Goal: Task Accomplishment & Management: Complete application form

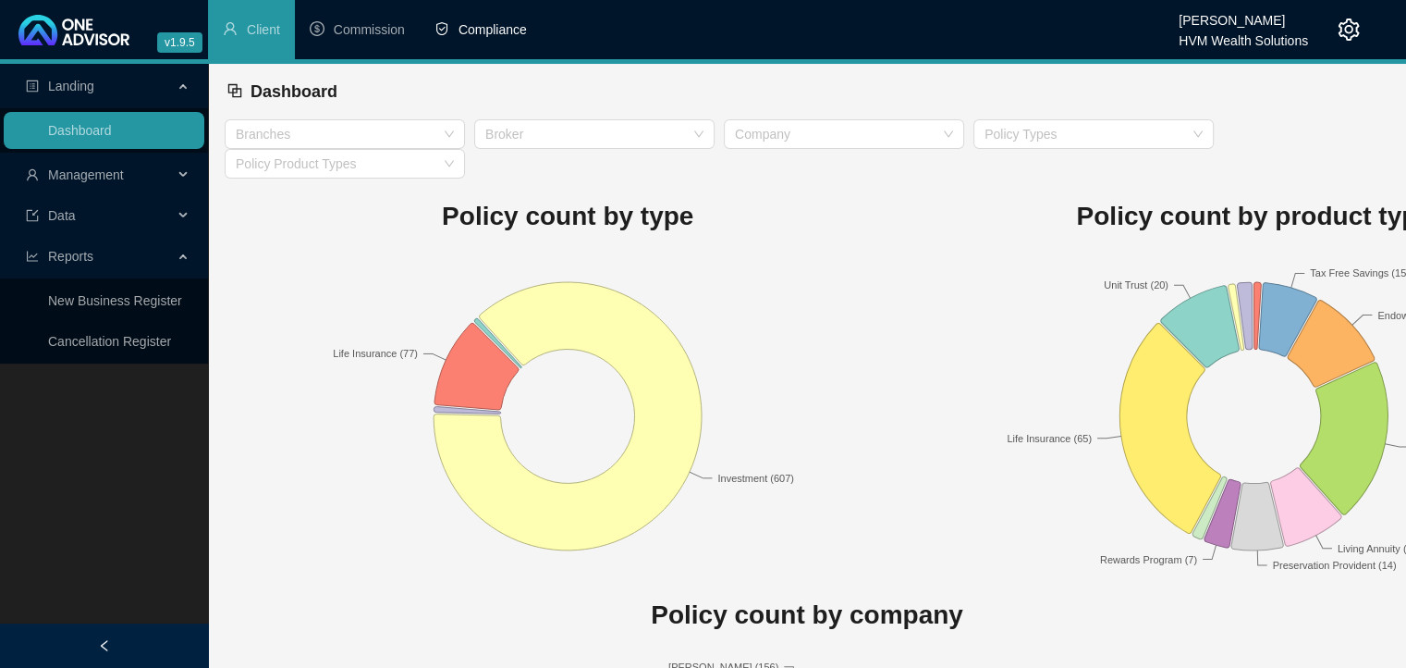
click at [491, 32] on span "Compliance" at bounding box center [493, 29] width 68 height 15
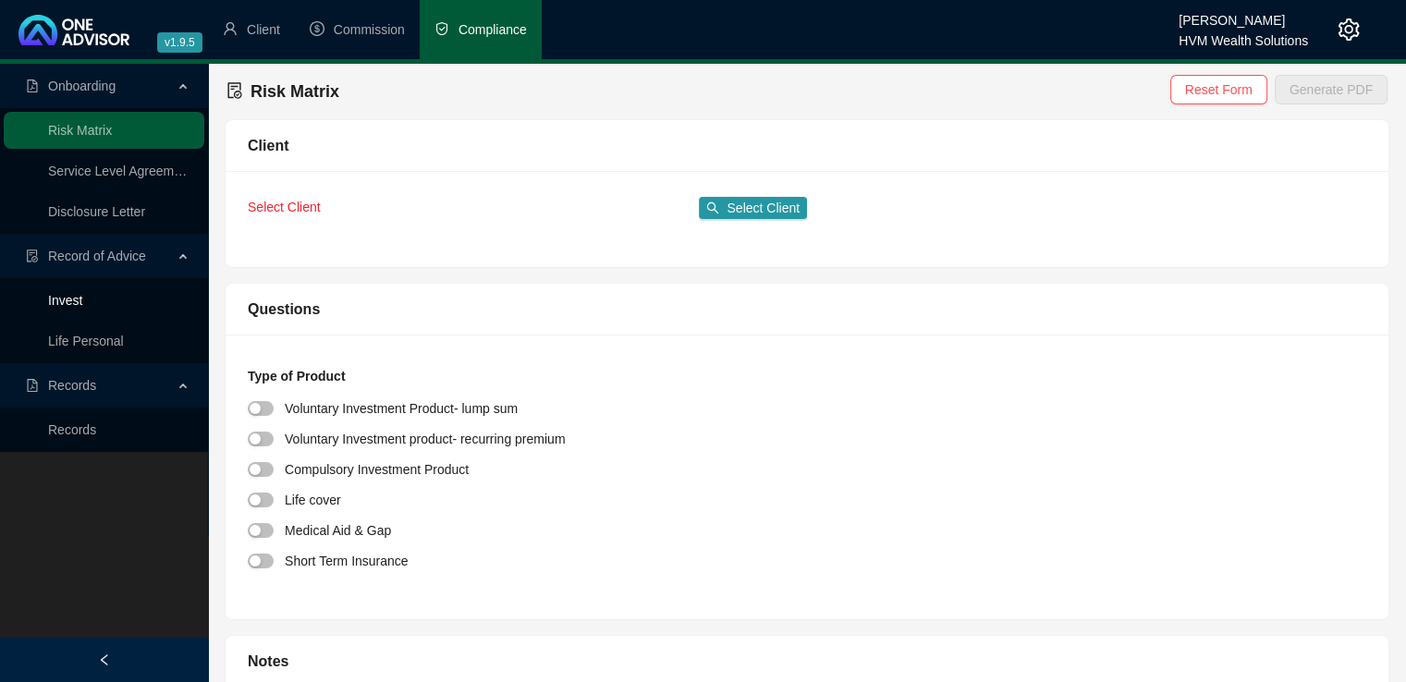
click at [74, 300] on link "Invest" at bounding box center [65, 300] width 34 height 15
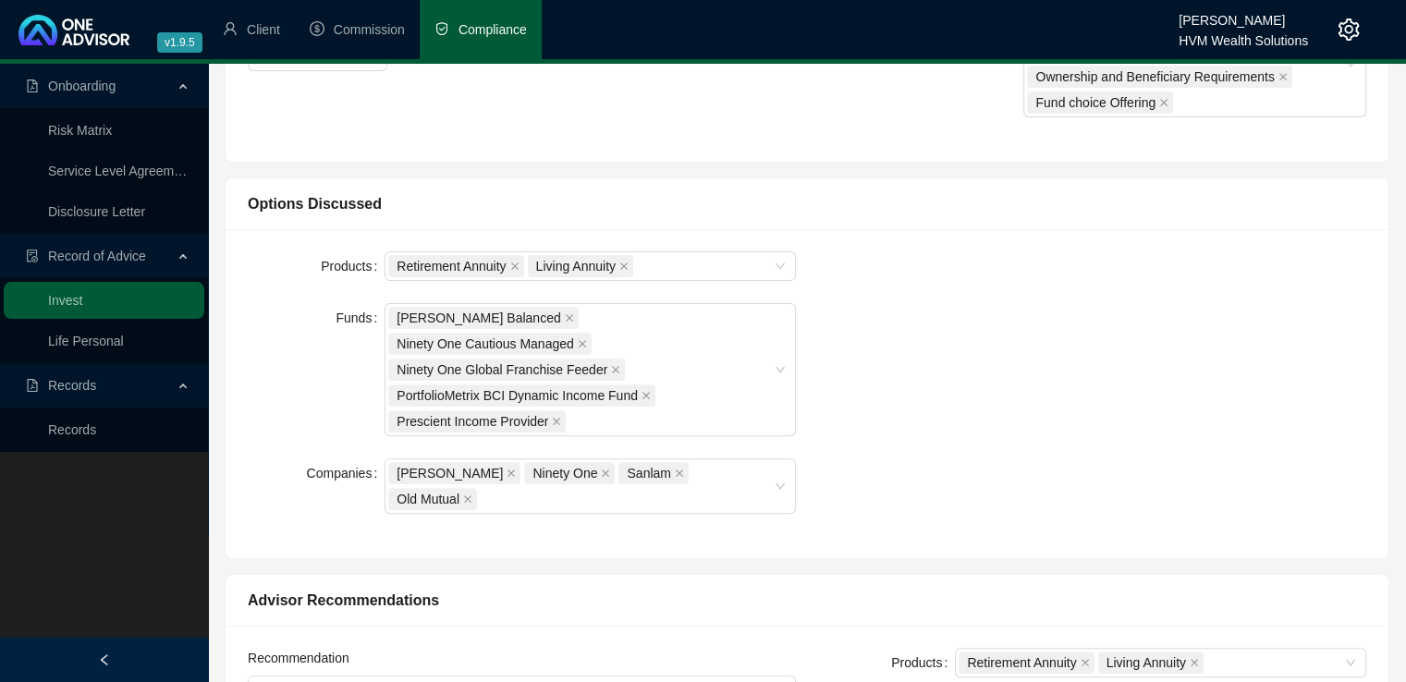
scroll to position [514, 0]
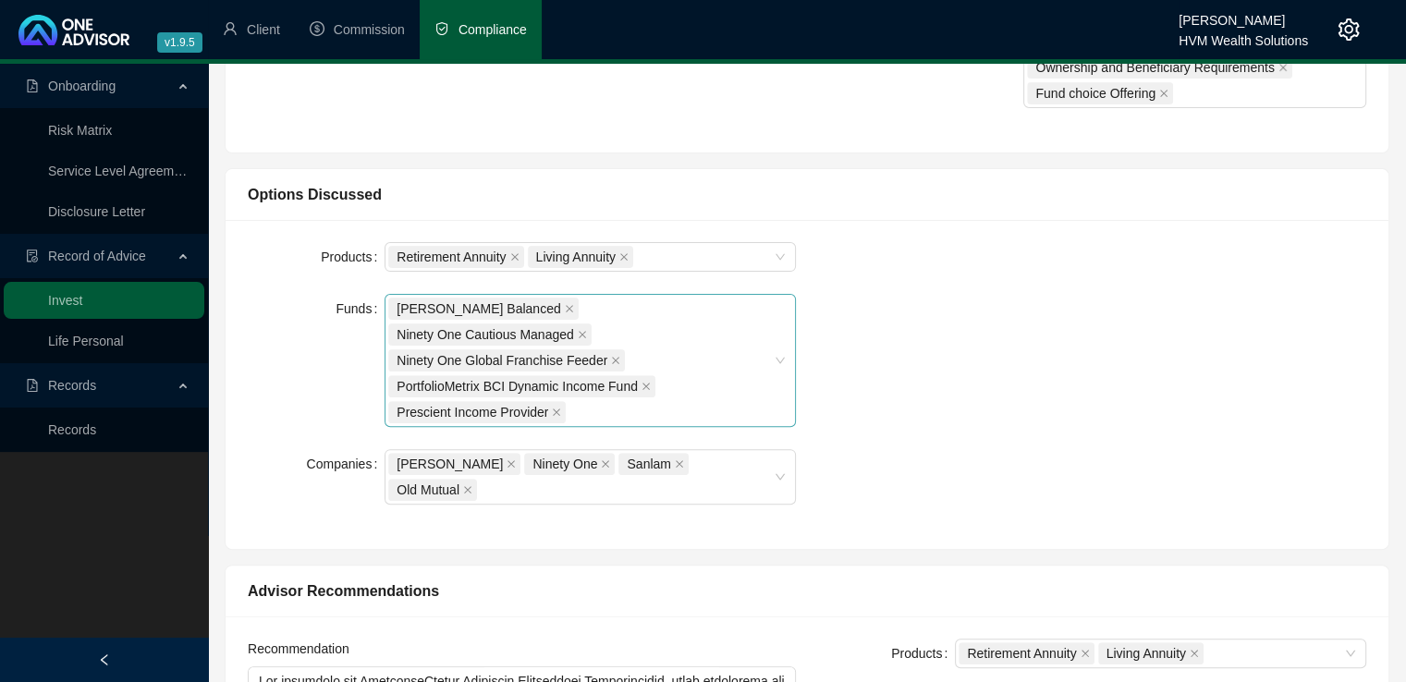
click at [601, 382] on div "[PERSON_NAME] Balanced Ninety One Cautious Managed Ninety One Global Franchise …" at bounding box center [580, 360] width 385 height 129
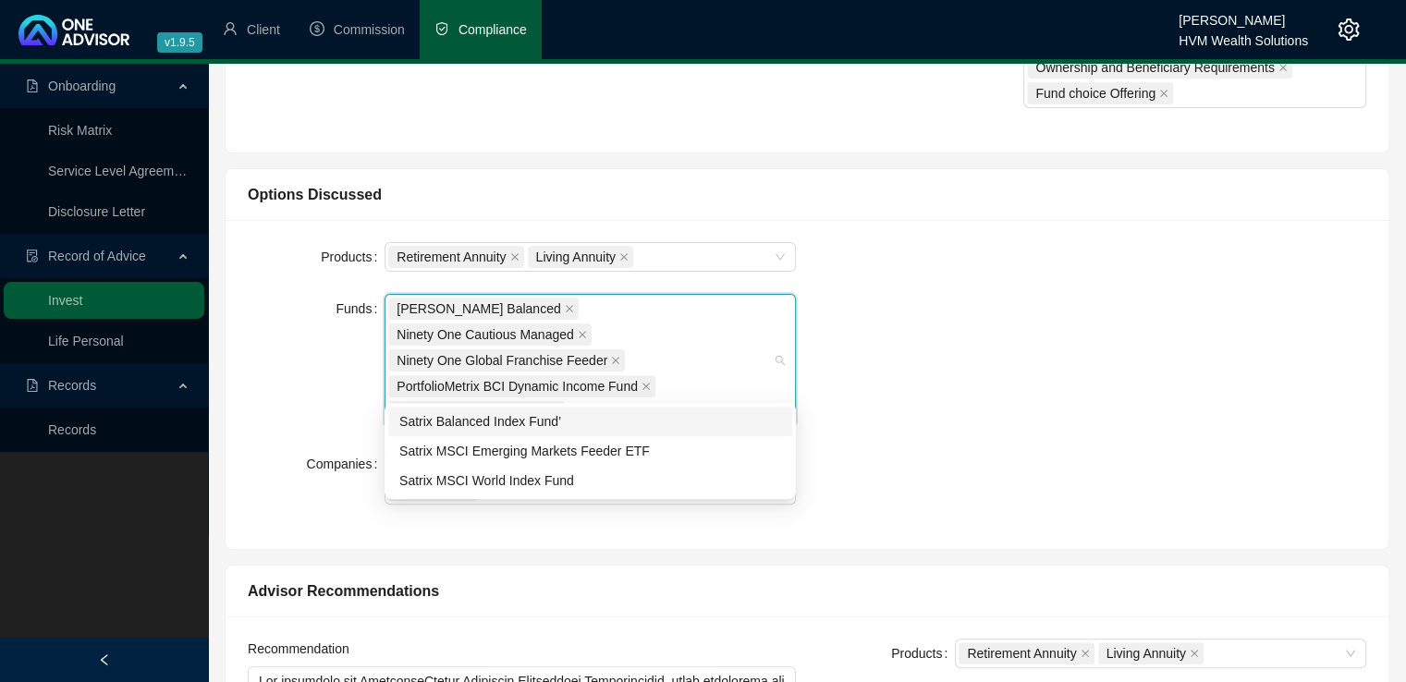
type input "sat"
click at [559, 424] on div "Satrix Balanced Index Fund’" at bounding box center [590, 421] width 382 height 20
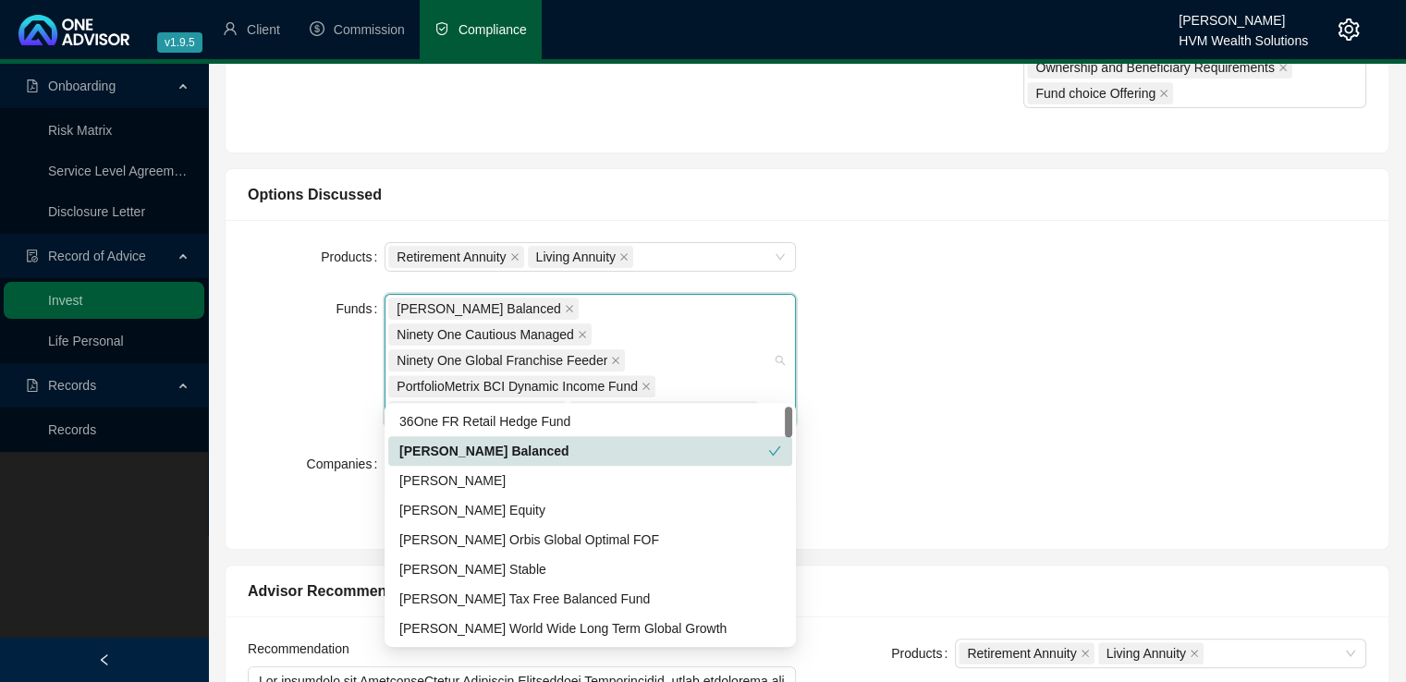
click at [946, 403] on div "Products Retirement Annuity Living Annuity Funds [PERSON_NAME] Balanced Ninety …" at bounding box center [807, 384] width 1141 height 285
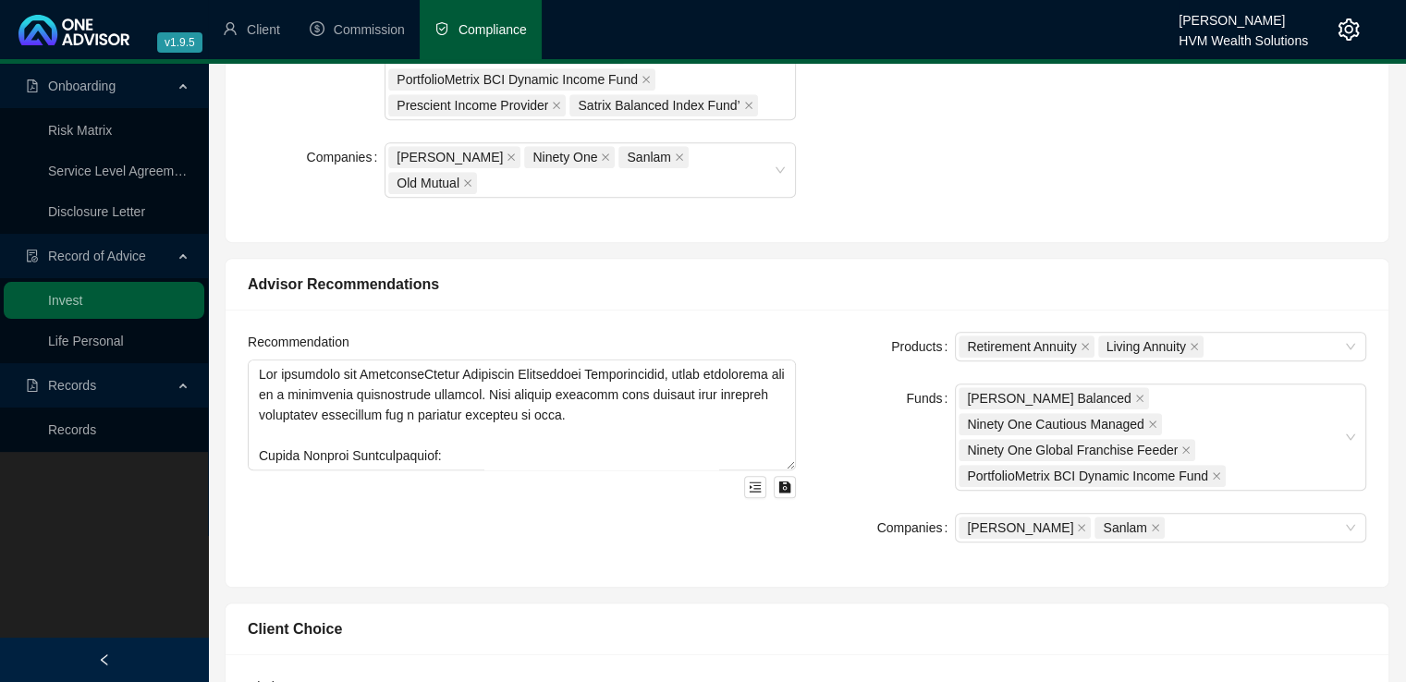
scroll to position [827, 0]
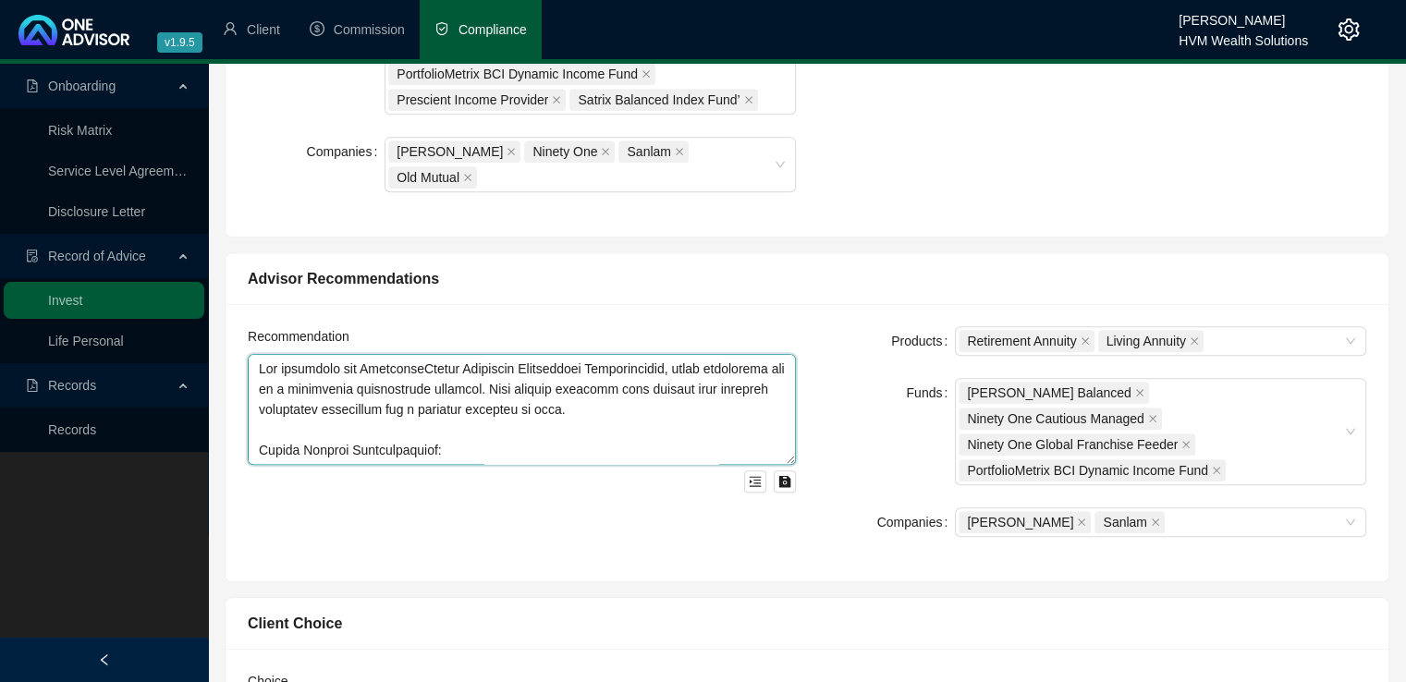
drag, startPoint x: 496, startPoint y: 337, endPoint x: 379, endPoint y: 338, distance: 116.5
click at [379, 354] on textarea at bounding box center [522, 409] width 548 height 111
click at [656, 354] on textarea at bounding box center [522, 409] width 548 height 111
click at [259, 354] on textarea at bounding box center [522, 409] width 548 height 111
click at [356, 354] on textarea at bounding box center [522, 409] width 548 height 111
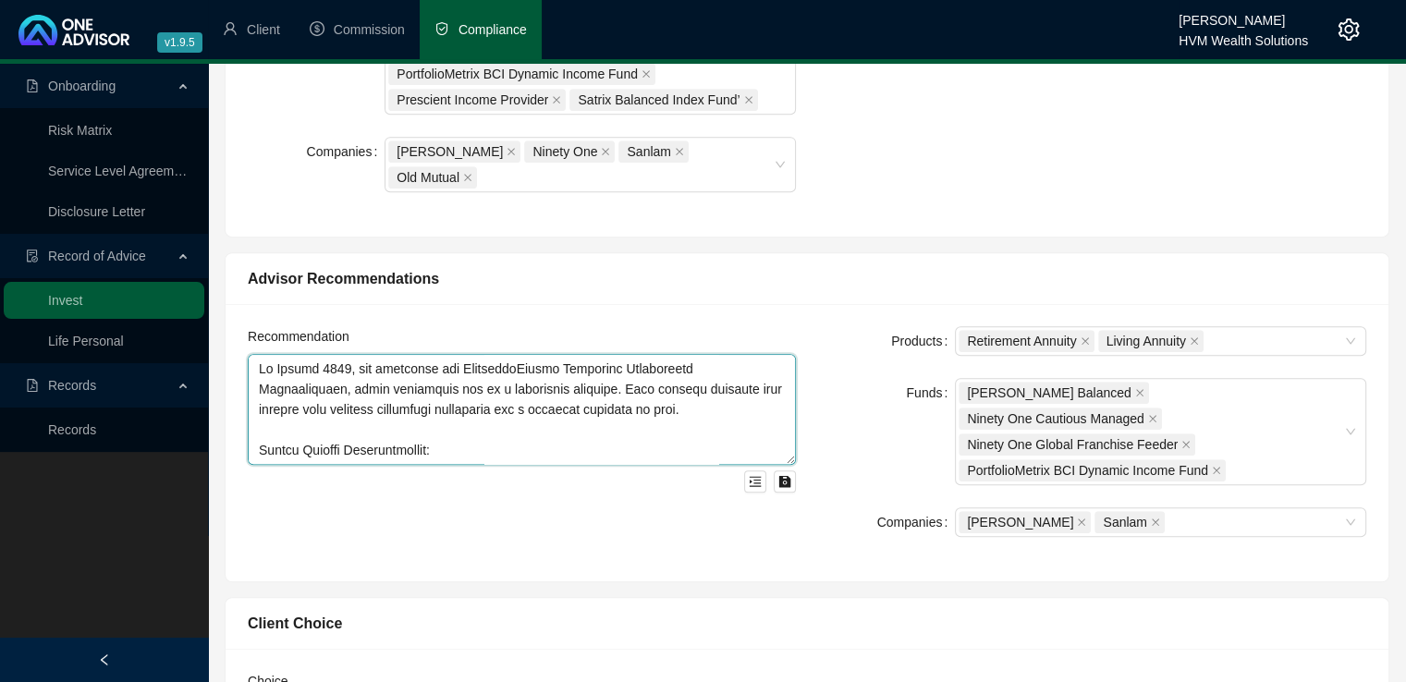
drag, startPoint x: 525, startPoint y: 334, endPoint x: 647, endPoint y: 351, distance: 123.3
click at [647, 354] on textarea at bounding box center [522, 409] width 548 height 111
paste textarea "a balanced level of investment volatility and a measured approach to risk"
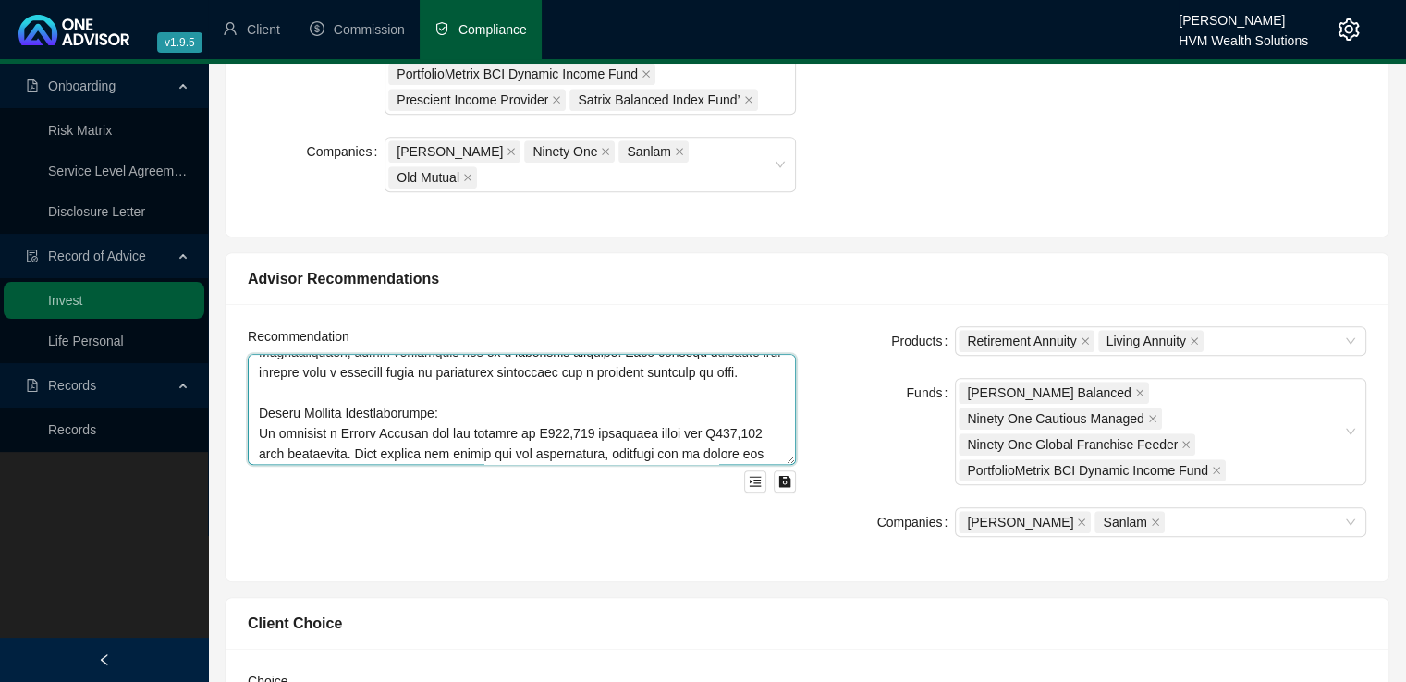
scroll to position [74, 0]
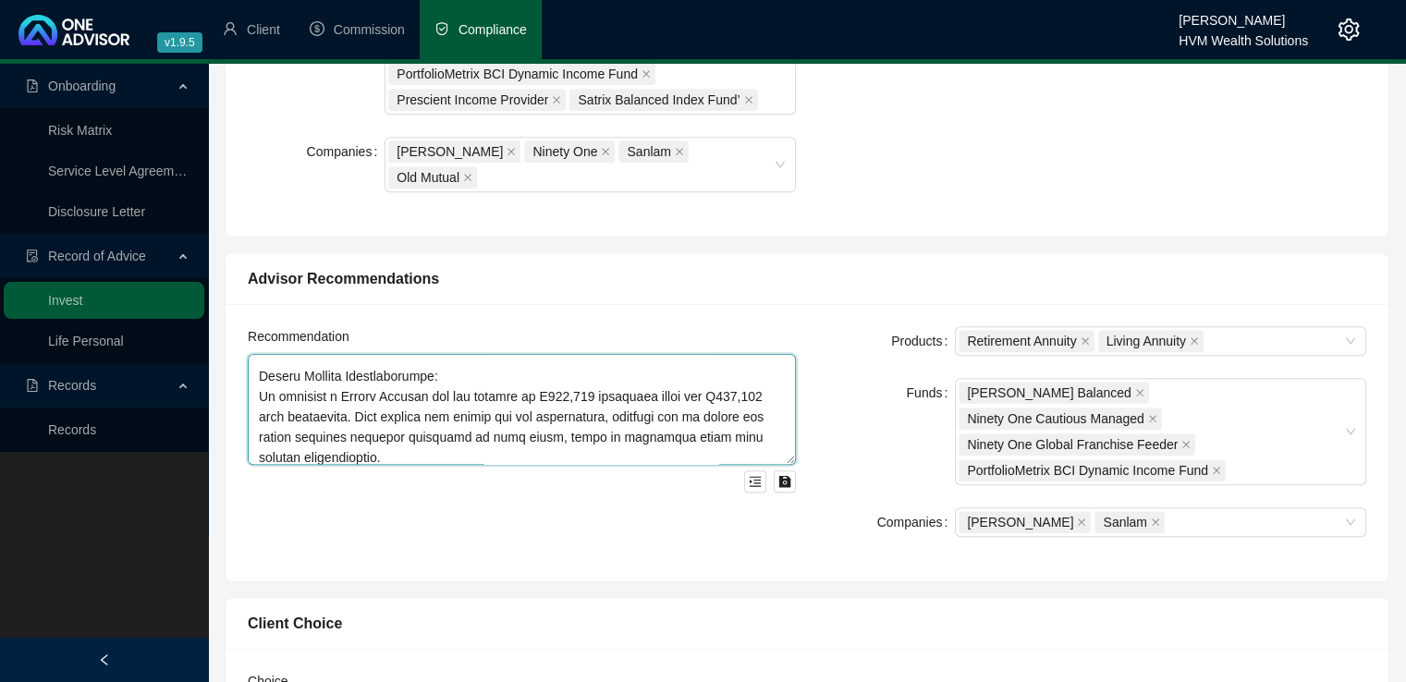
click at [795, 384] on textarea at bounding box center [522, 409] width 548 height 111
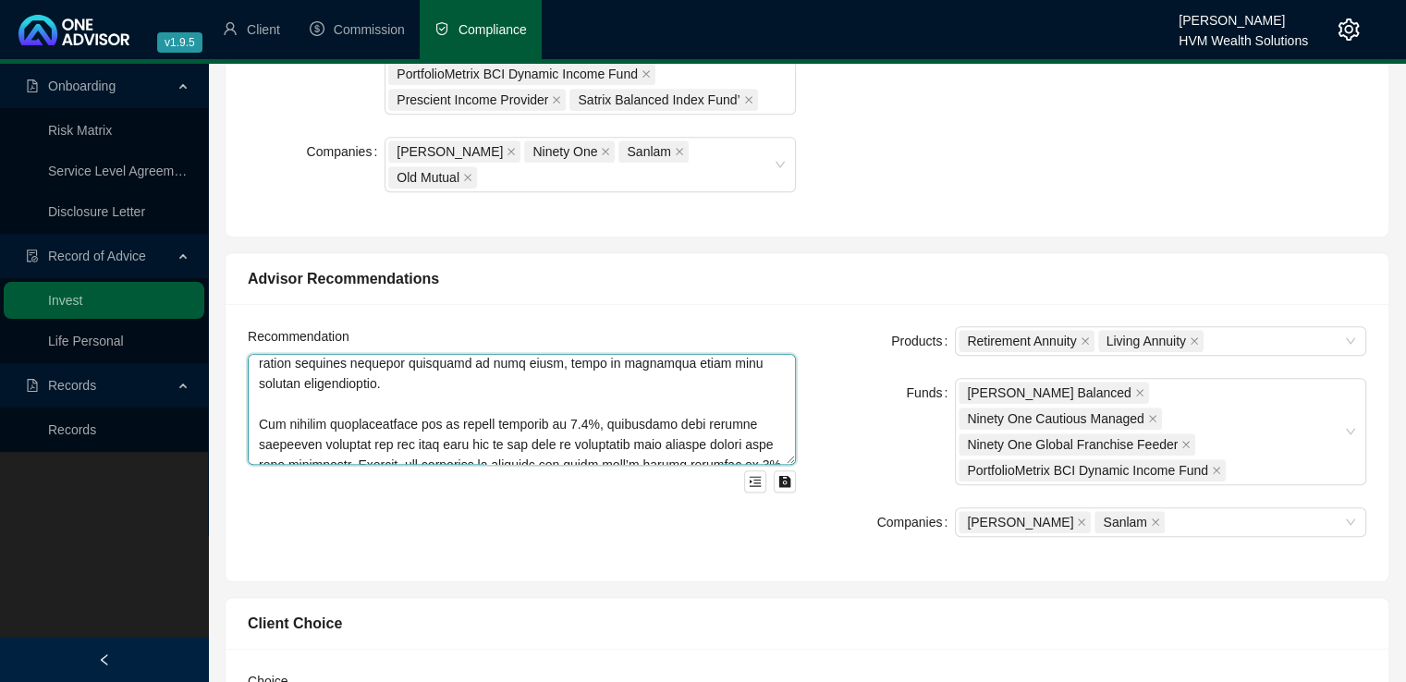
scroll to position [185, 0]
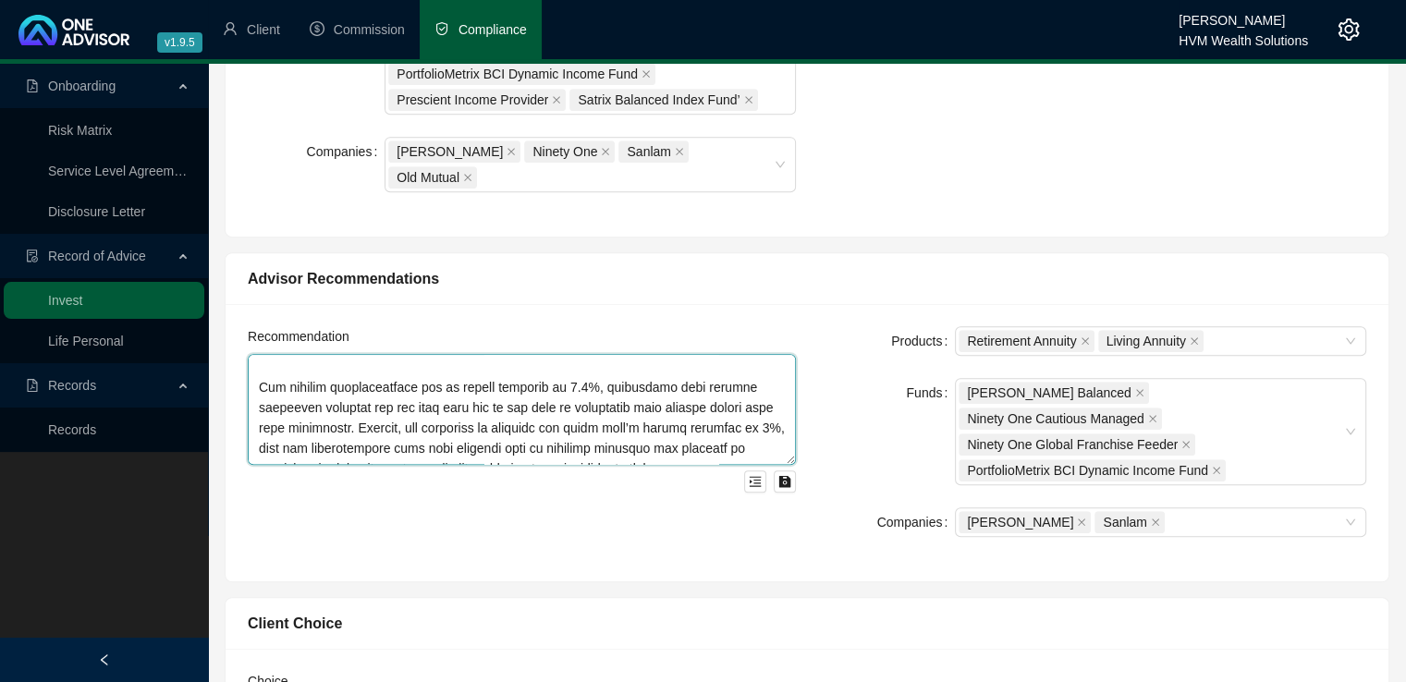
drag, startPoint x: 403, startPoint y: 352, endPoint x: 268, endPoint y: 356, distance: 135.1
click at [268, 356] on textarea at bounding box center [522, 409] width 548 height 111
click at [260, 354] on textarea at bounding box center [522, 409] width 548 height 111
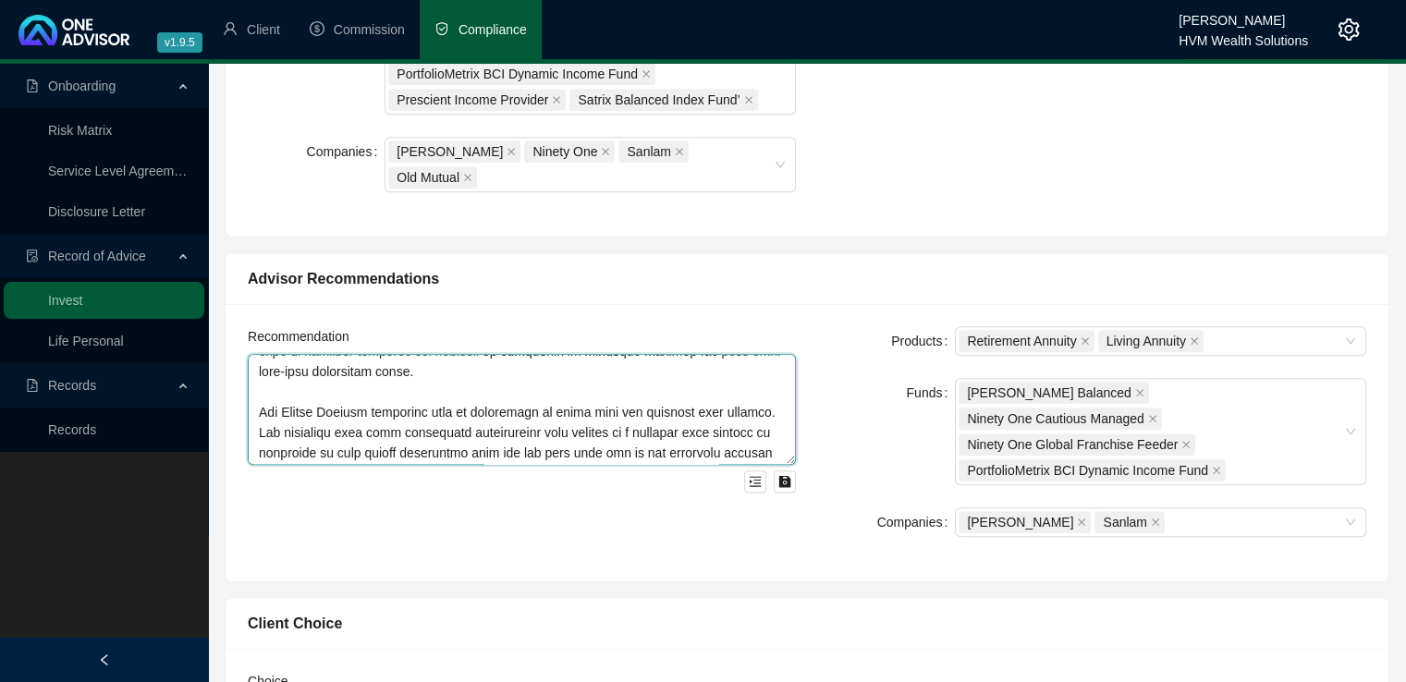
scroll to position [296, 0]
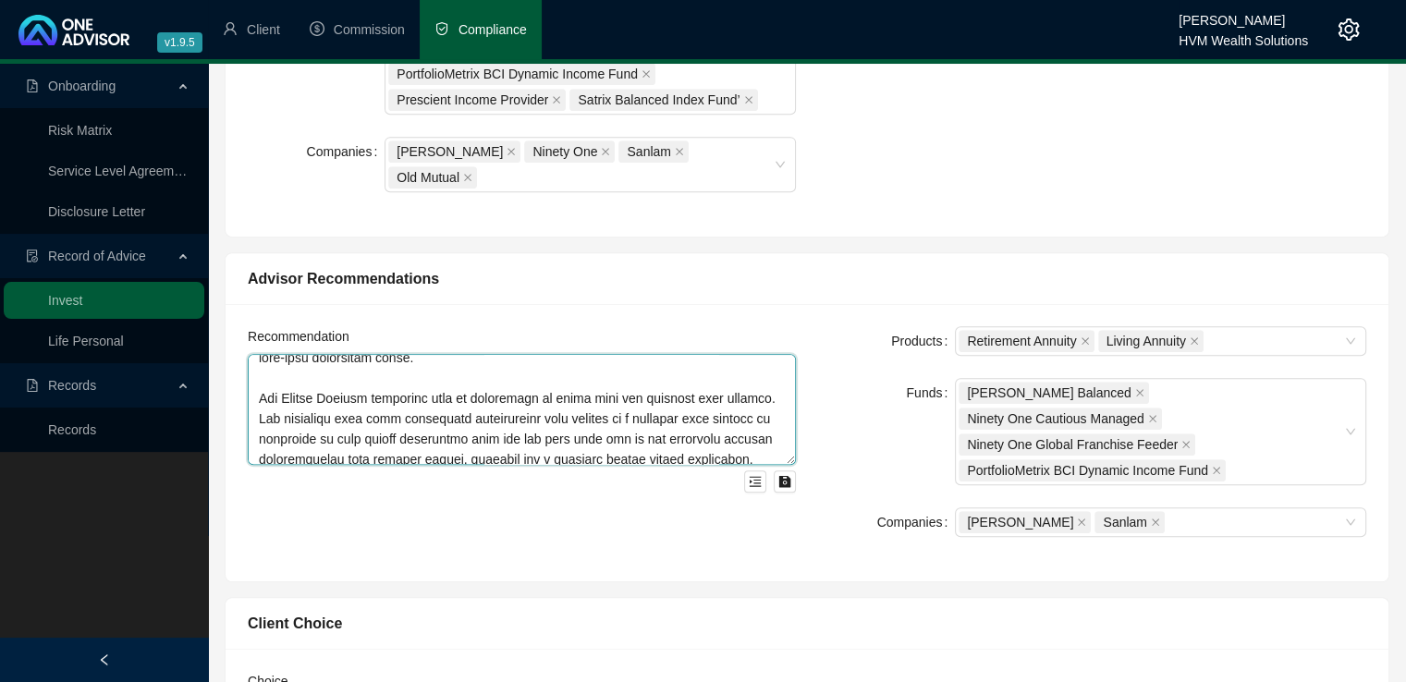
click at [613, 354] on textarea at bounding box center [522, 409] width 548 height 111
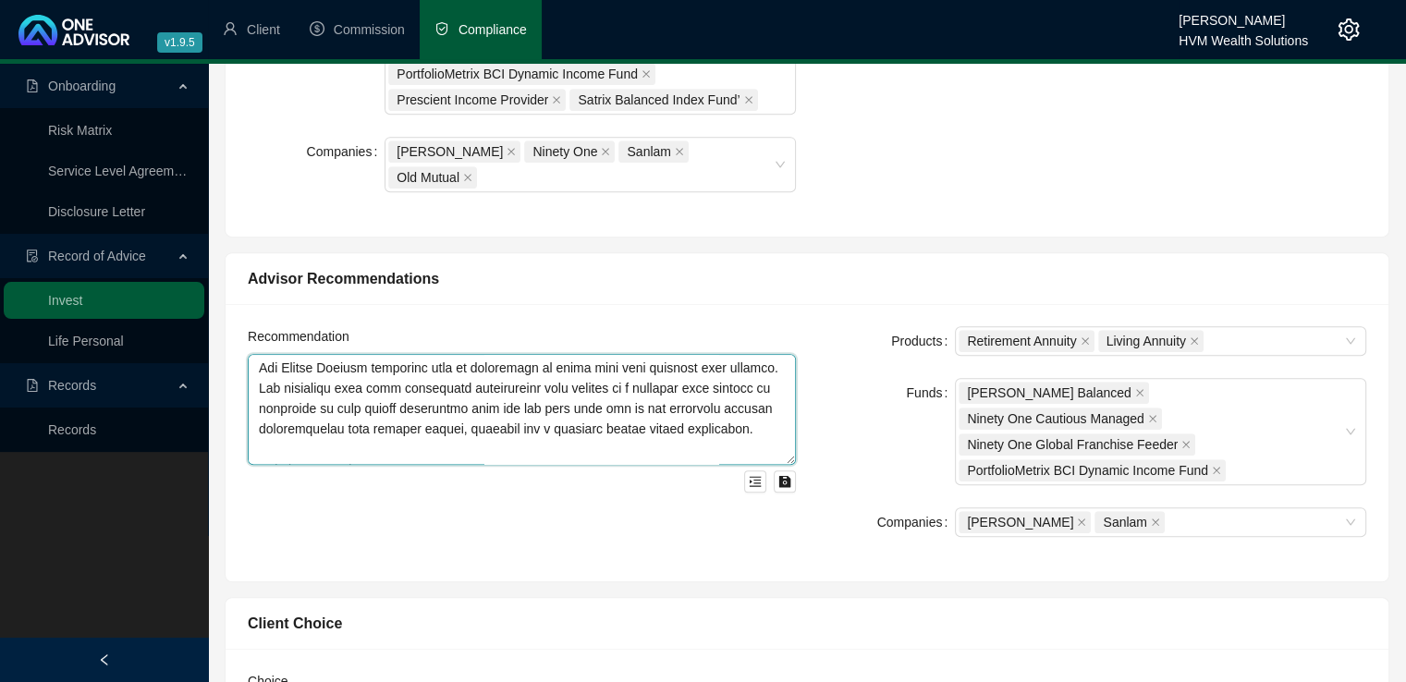
scroll to position [340, 0]
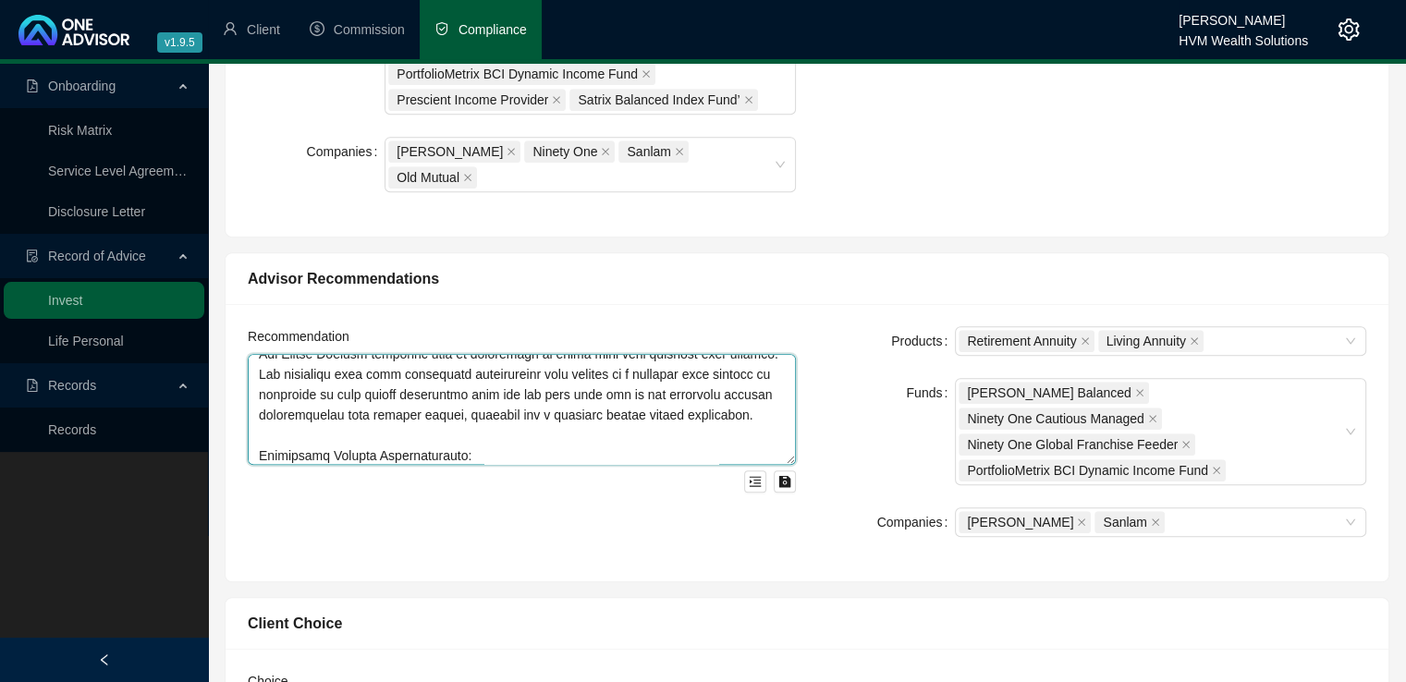
drag, startPoint x: 252, startPoint y: 367, endPoint x: 403, endPoint y: 375, distance: 150.9
click at [403, 375] on textarea at bounding box center [522, 409] width 548 height 111
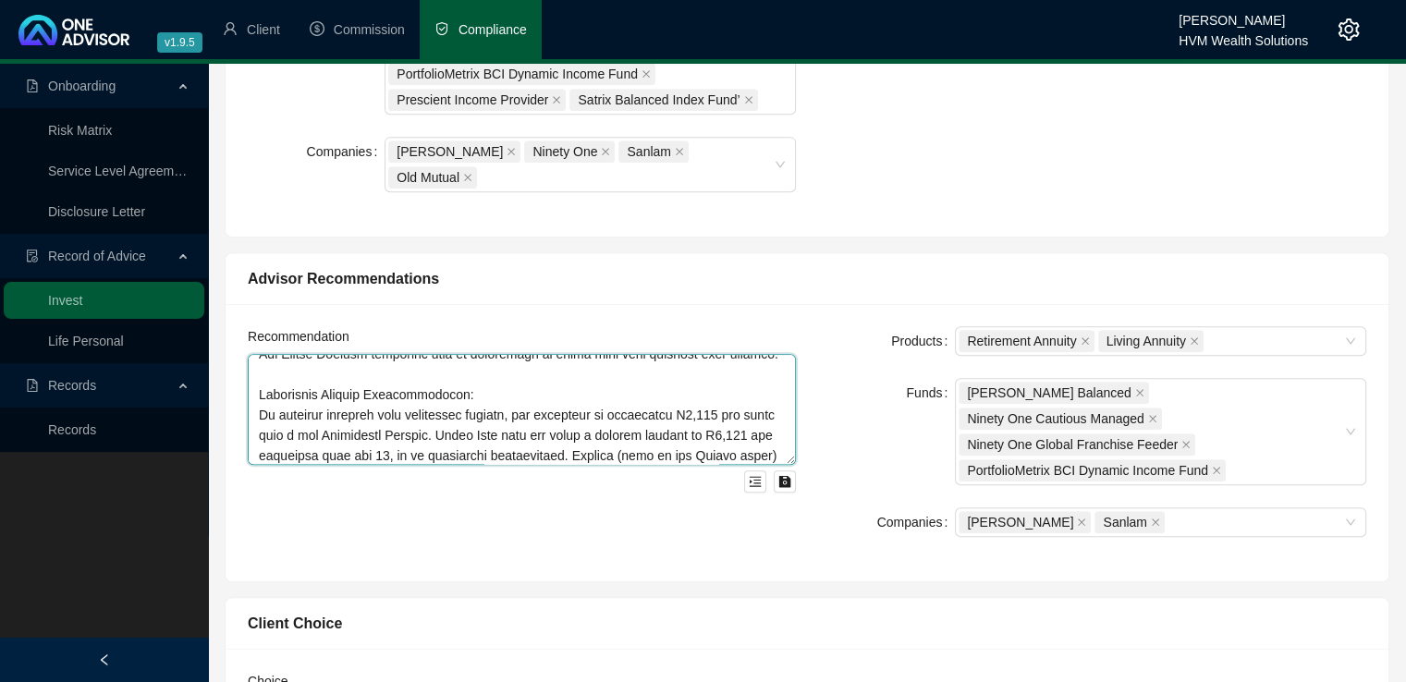
scroll to position [315, 0]
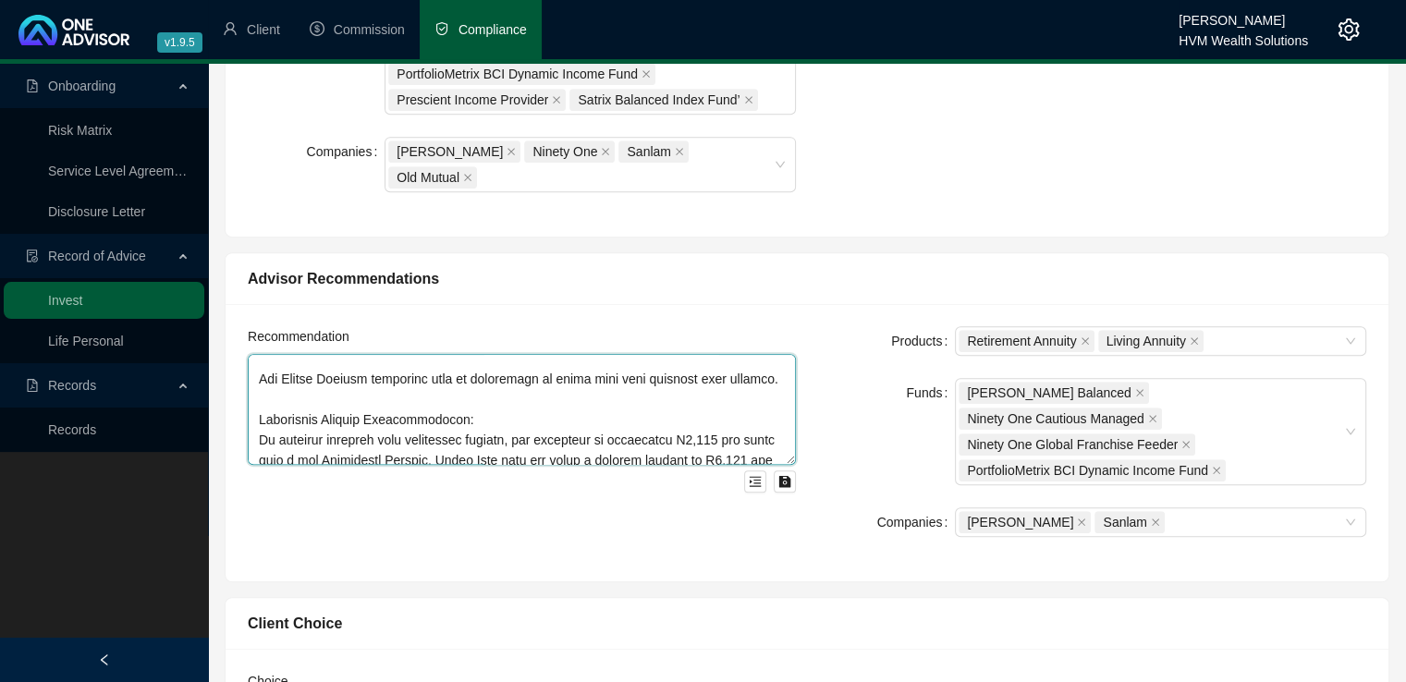
drag, startPoint x: 259, startPoint y: 322, endPoint x: 749, endPoint y: 325, distance: 490.1
click at [749, 354] on textarea at bounding box center [522, 409] width 548 height 111
click at [366, 354] on textarea at bounding box center [522, 409] width 548 height 111
drag, startPoint x: 487, startPoint y: 324, endPoint x: 511, endPoint y: 337, distance: 27.3
click at [511, 354] on textarea at bounding box center [522, 409] width 548 height 111
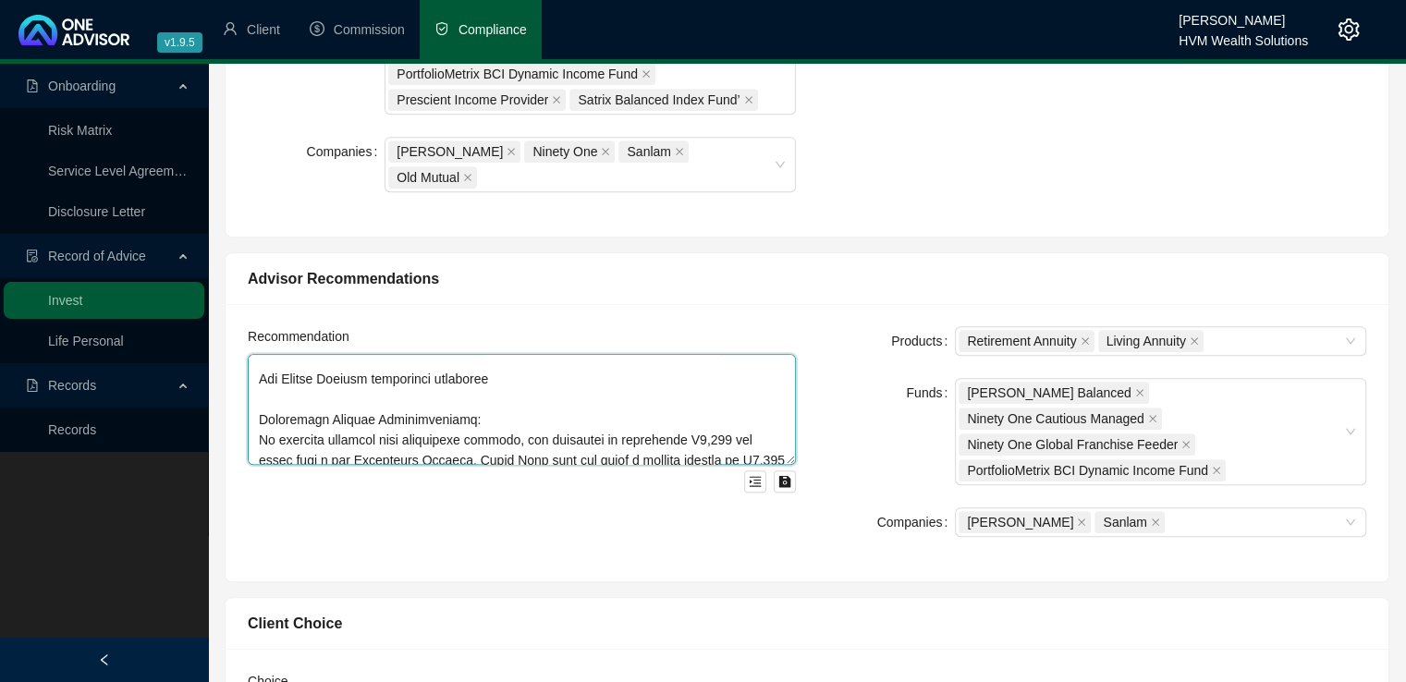
click at [510, 354] on textarea at bounding box center [522, 409] width 548 height 111
paste textarea "is designed to provide a balance between capital growth and stability, aligning…"
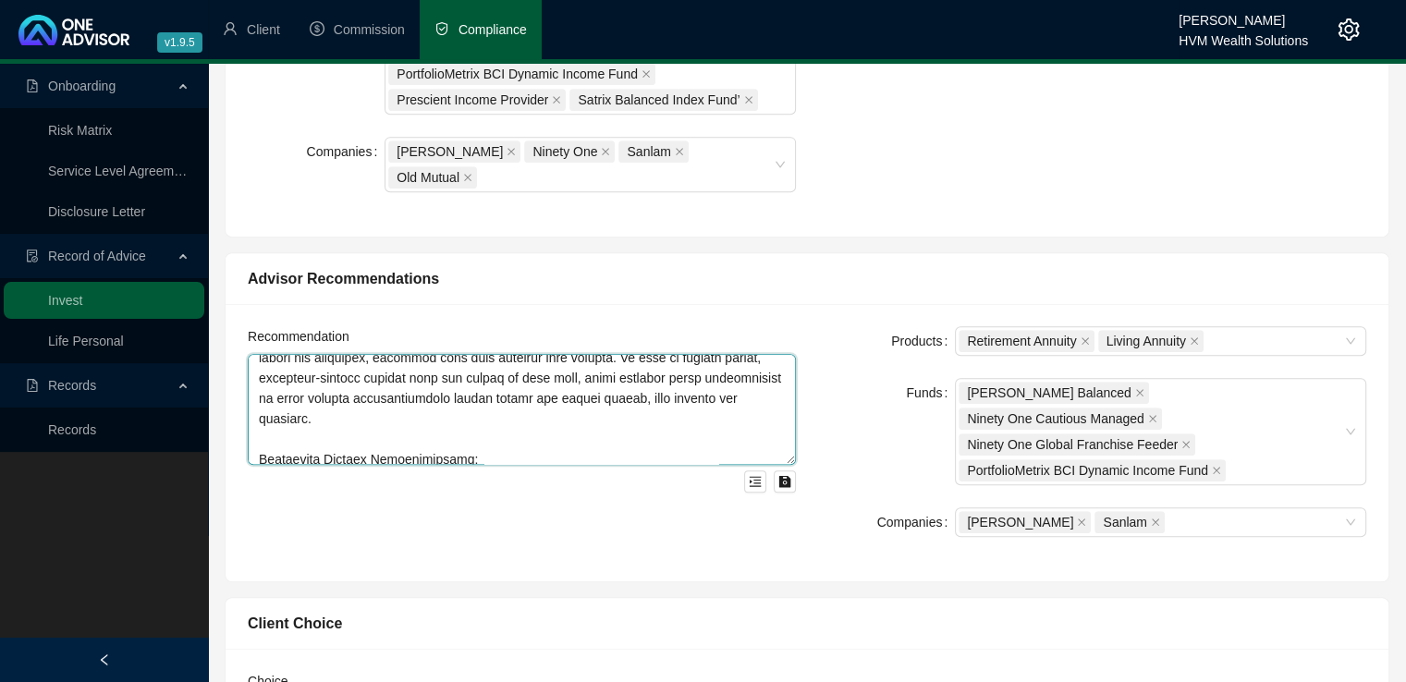
scroll to position [394, 0]
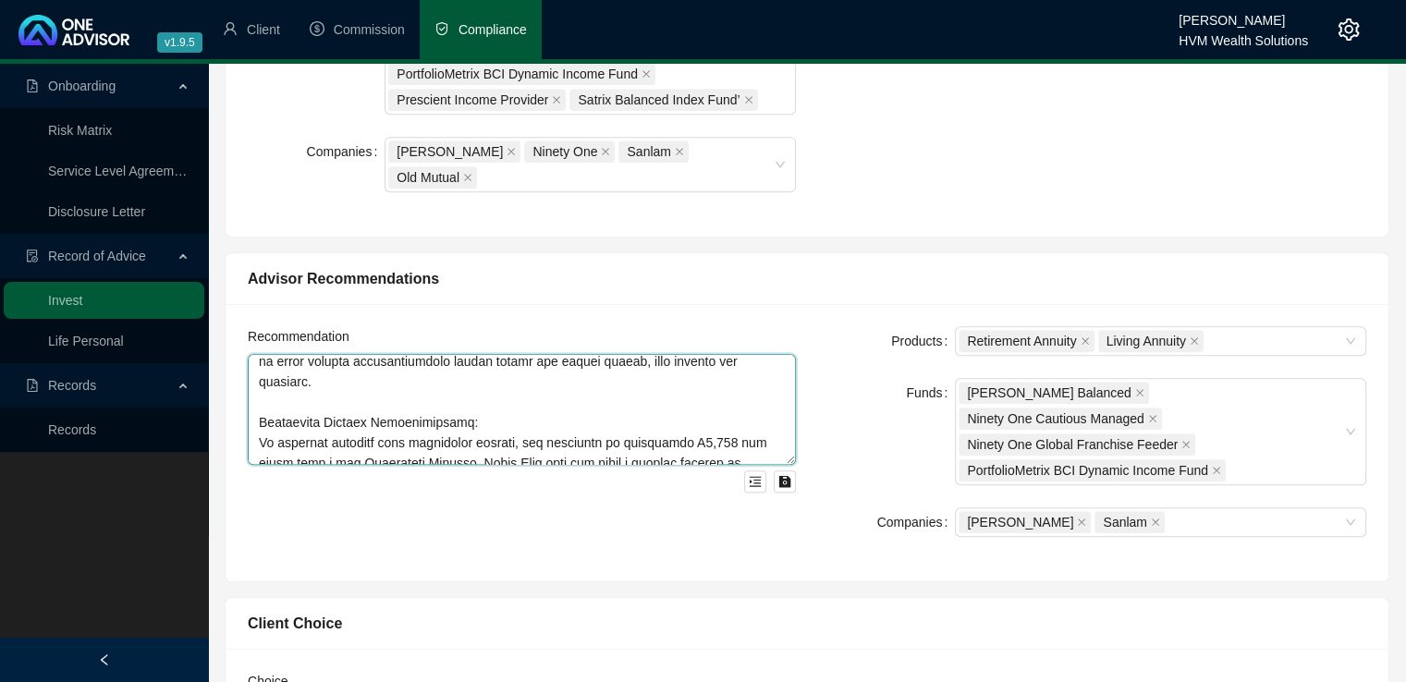
type textarea "Lo Ipsumd 7889, sit ametconse adi ElitseddoEiusmo Temporinc Utlaboreetd Magnaal…"
click at [1252, 393] on div "[PERSON_NAME] Balanced Ninety One Cautious Managed Ninety One Global Franchise …" at bounding box center [1151, 432] width 385 height 104
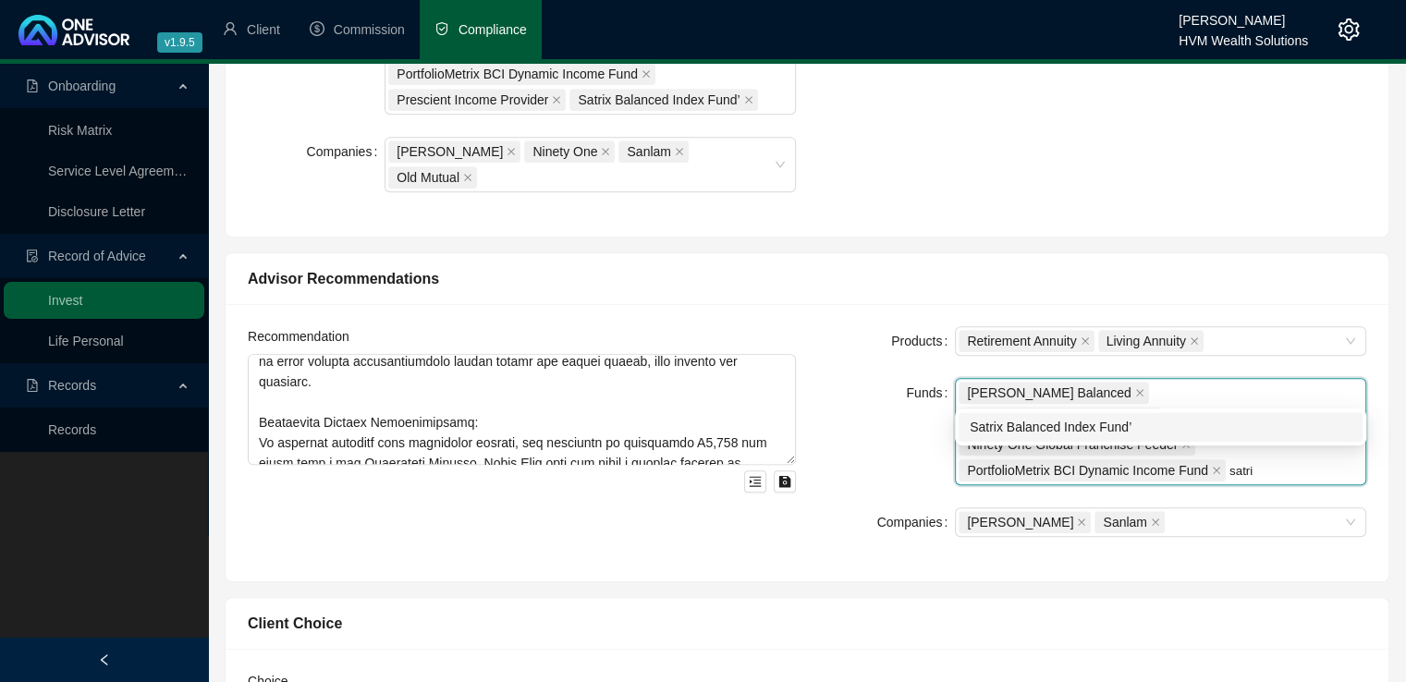
type input "satrix"
click at [1225, 427] on div "Satrix Balanced Index Fund’" at bounding box center [1161, 427] width 382 height 20
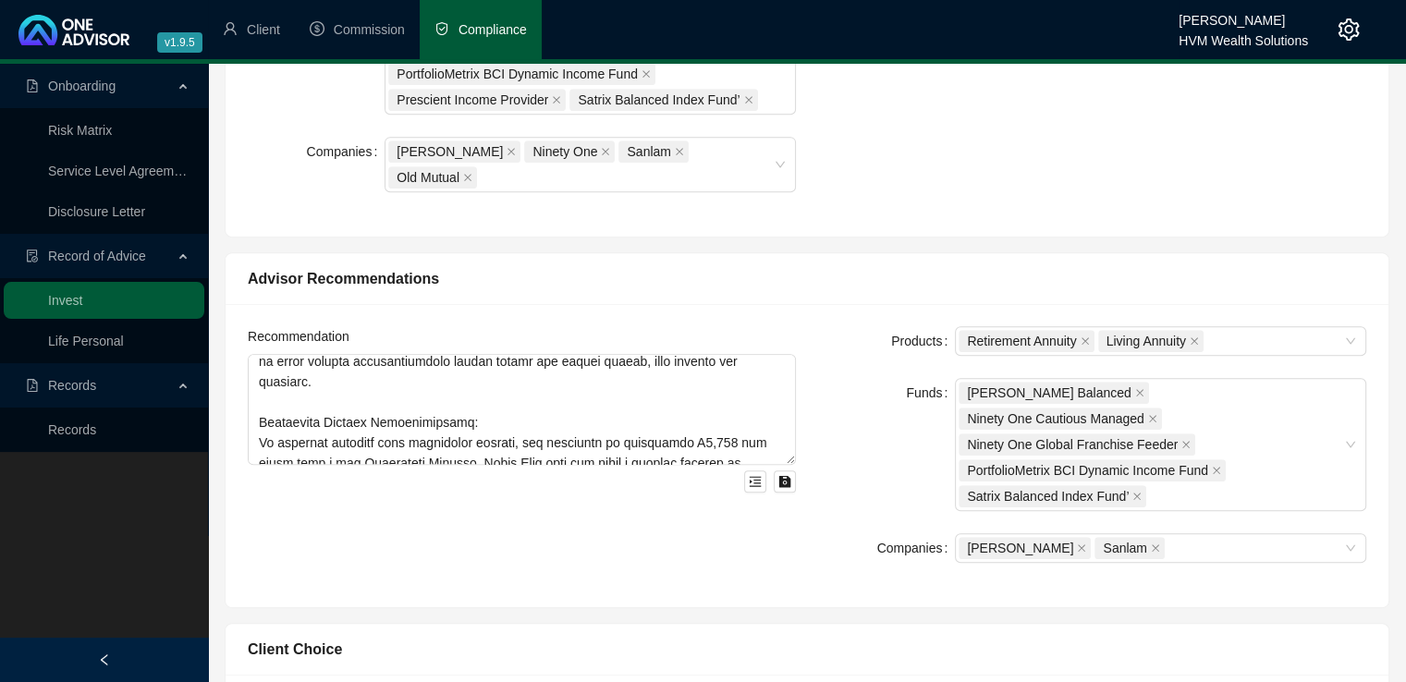
click at [788, 489] on div "Recommendation" at bounding box center [522, 455] width 571 height 259
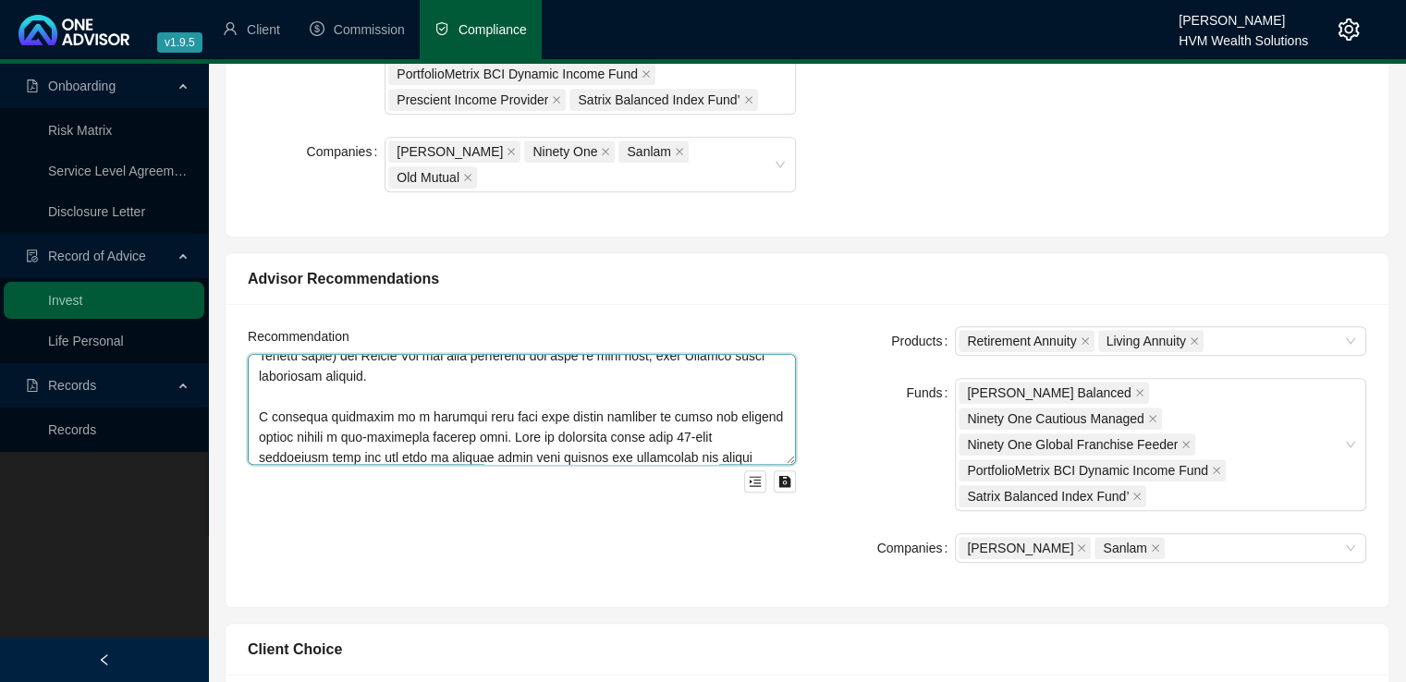
scroll to position [579, 0]
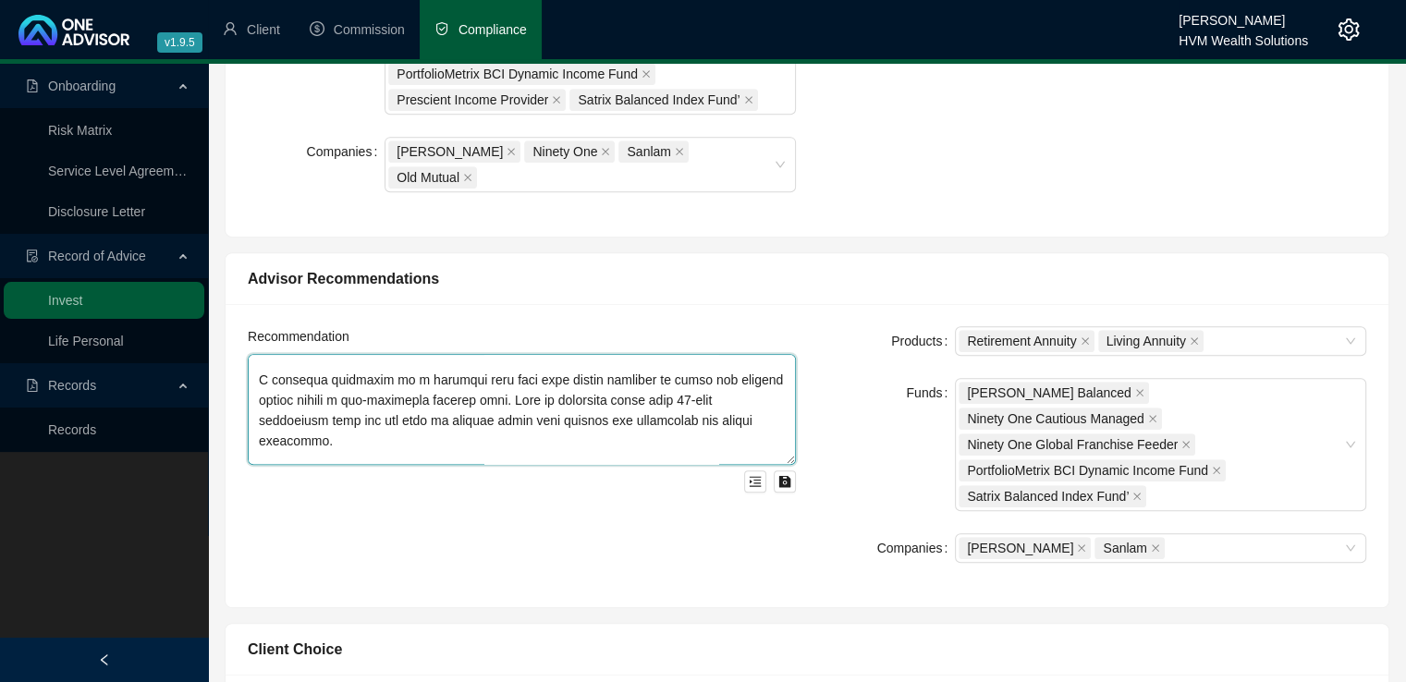
click at [398, 354] on textarea at bounding box center [522, 409] width 548 height 111
click at [508, 354] on textarea at bounding box center [522, 409] width 548 height 111
click at [503, 354] on textarea at bounding box center [522, 409] width 548 height 111
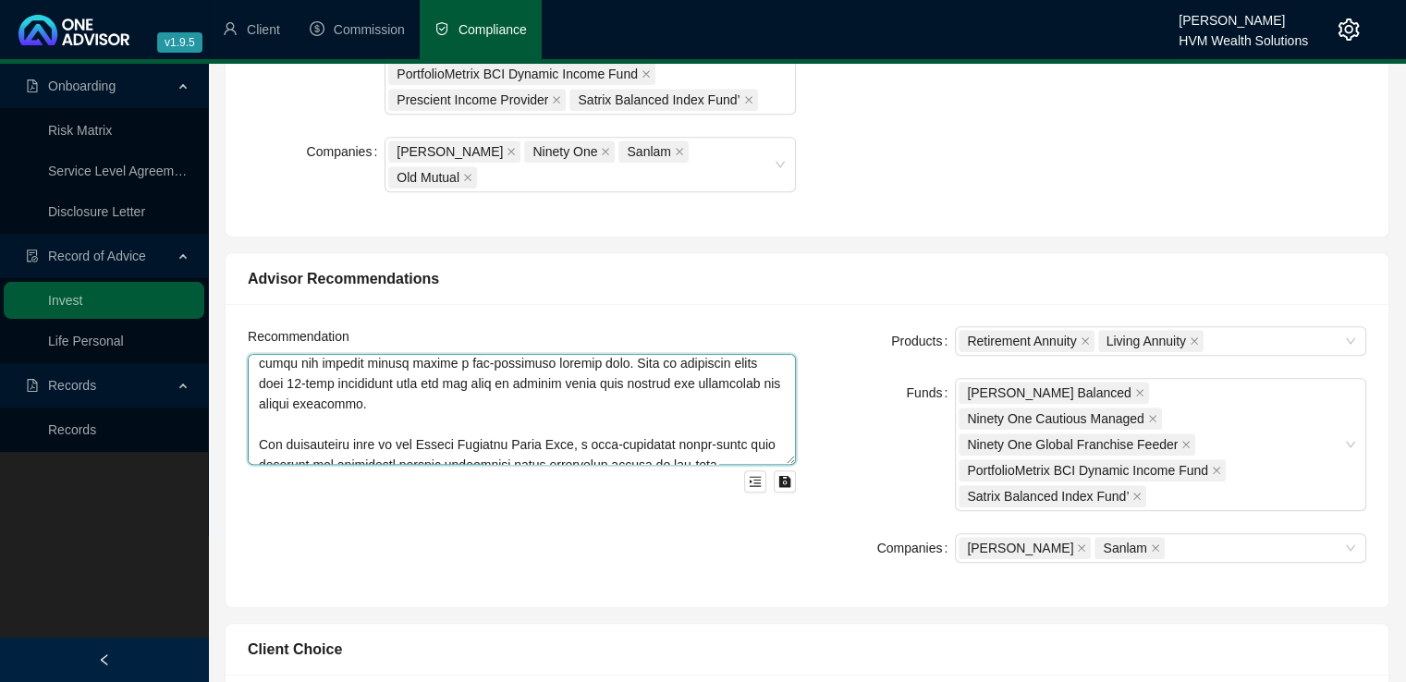
scroll to position [653, 0]
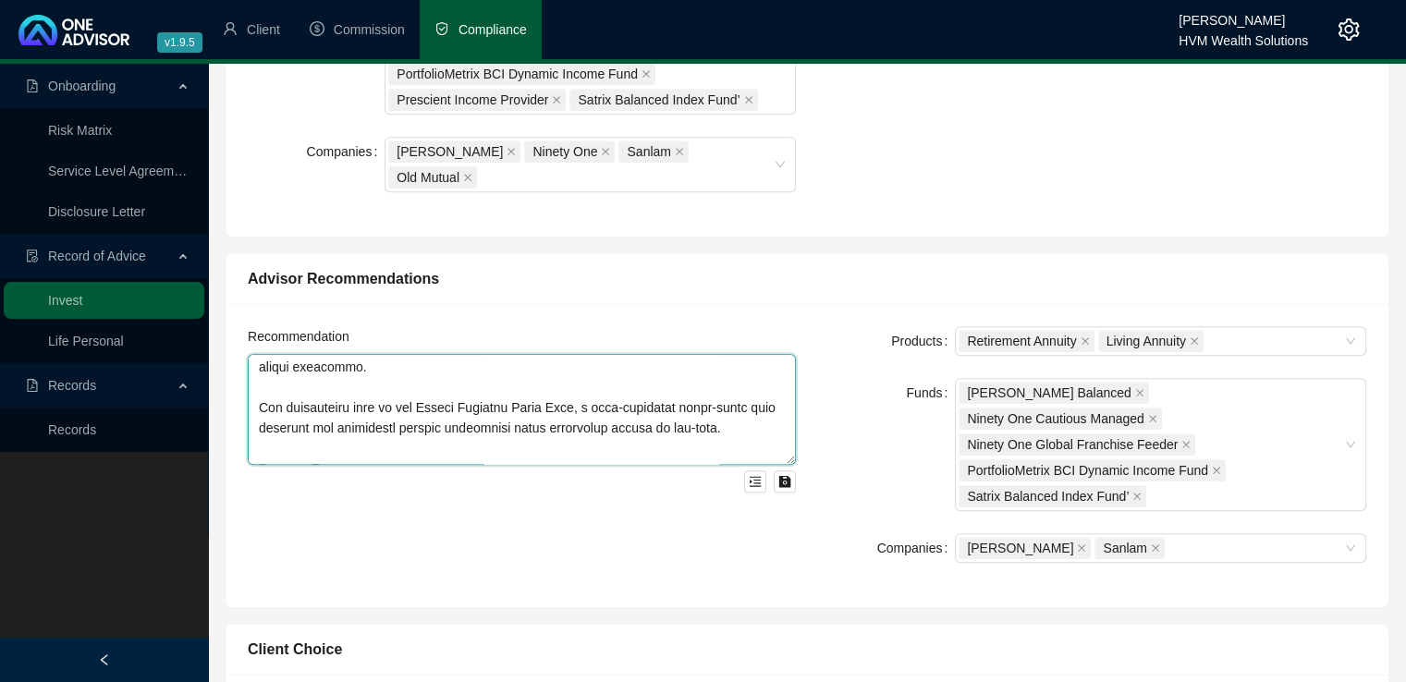
drag, startPoint x: 252, startPoint y: 347, endPoint x: 473, endPoint y: 361, distance: 221.4
click at [473, 361] on textarea at bounding box center [522, 409] width 548 height 111
click at [573, 354] on textarea at bounding box center [522, 409] width 548 height 111
drag, startPoint x: 256, startPoint y: 355, endPoint x: 741, endPoint y: 373, distance: 484.9
click at [741, 373] on textarea at bounding box center [522, 409] width 548 height 111
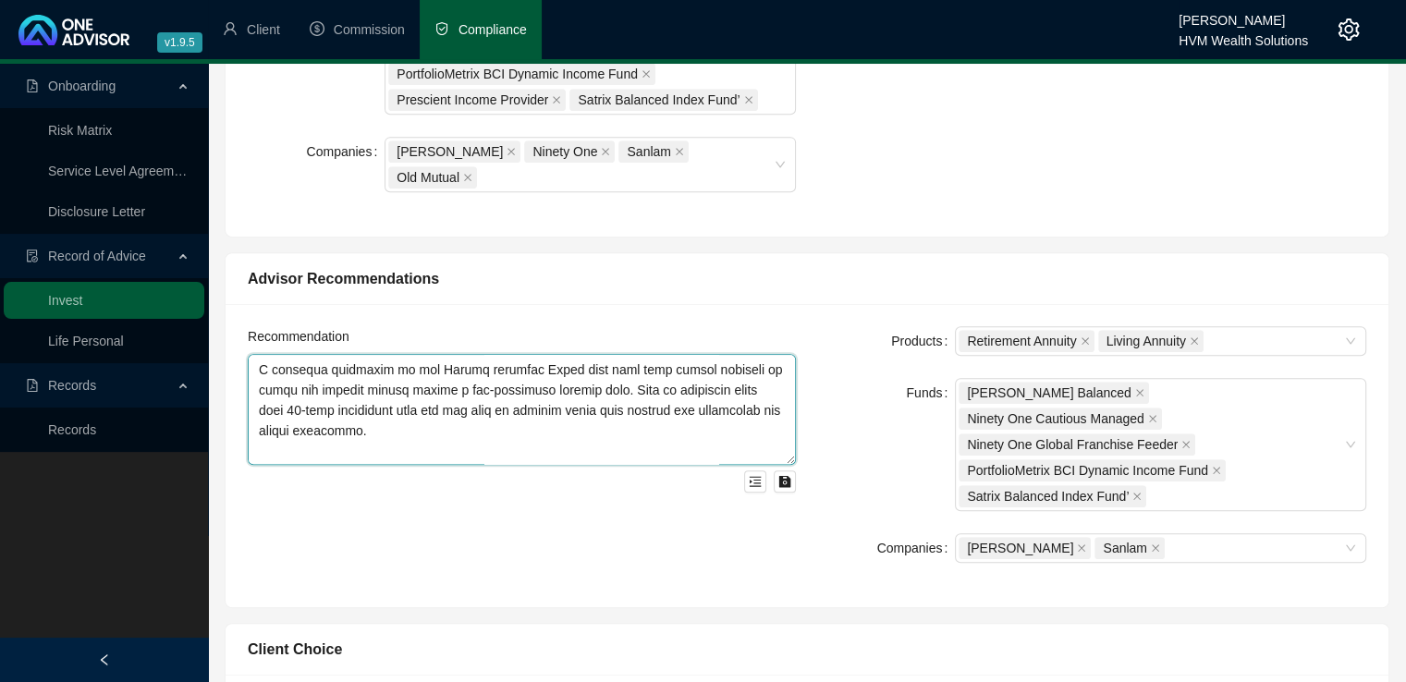
scroll to position [579, 0]
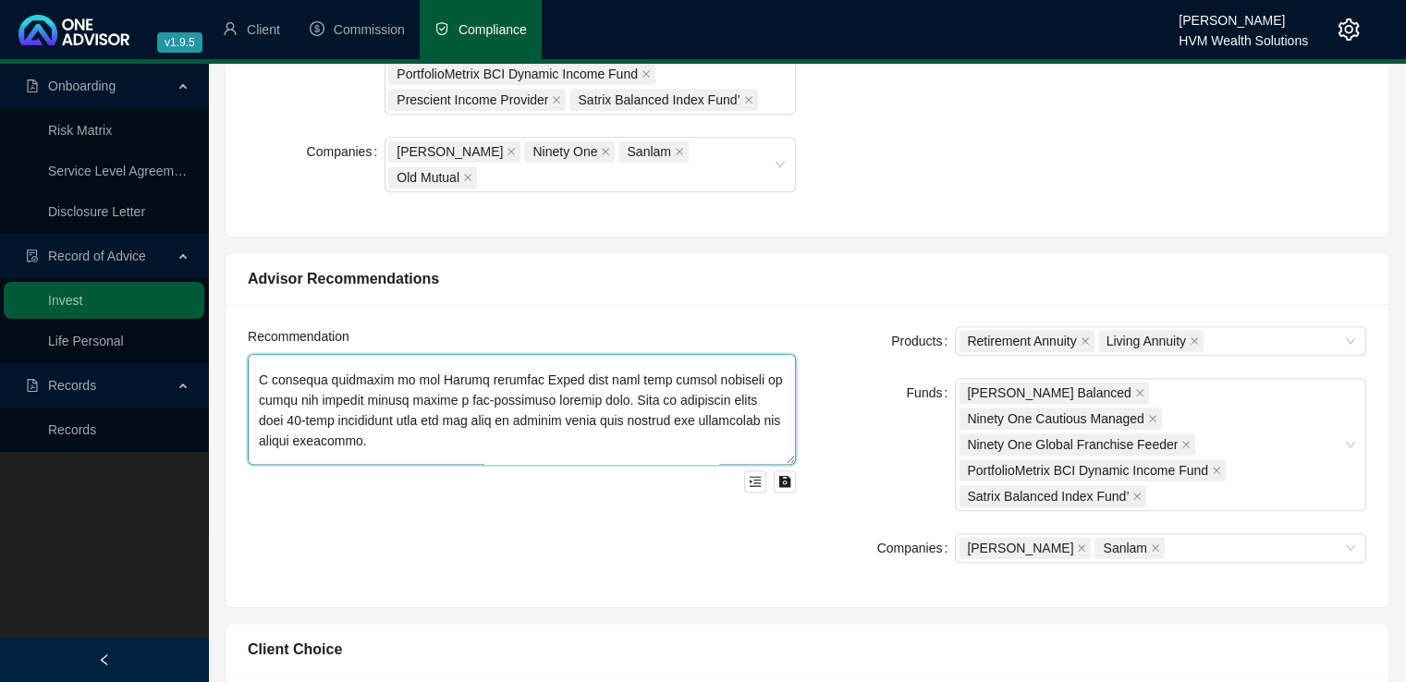
click at [565, 354] on textarea at bounding box center [522, 409] width 548 height 111
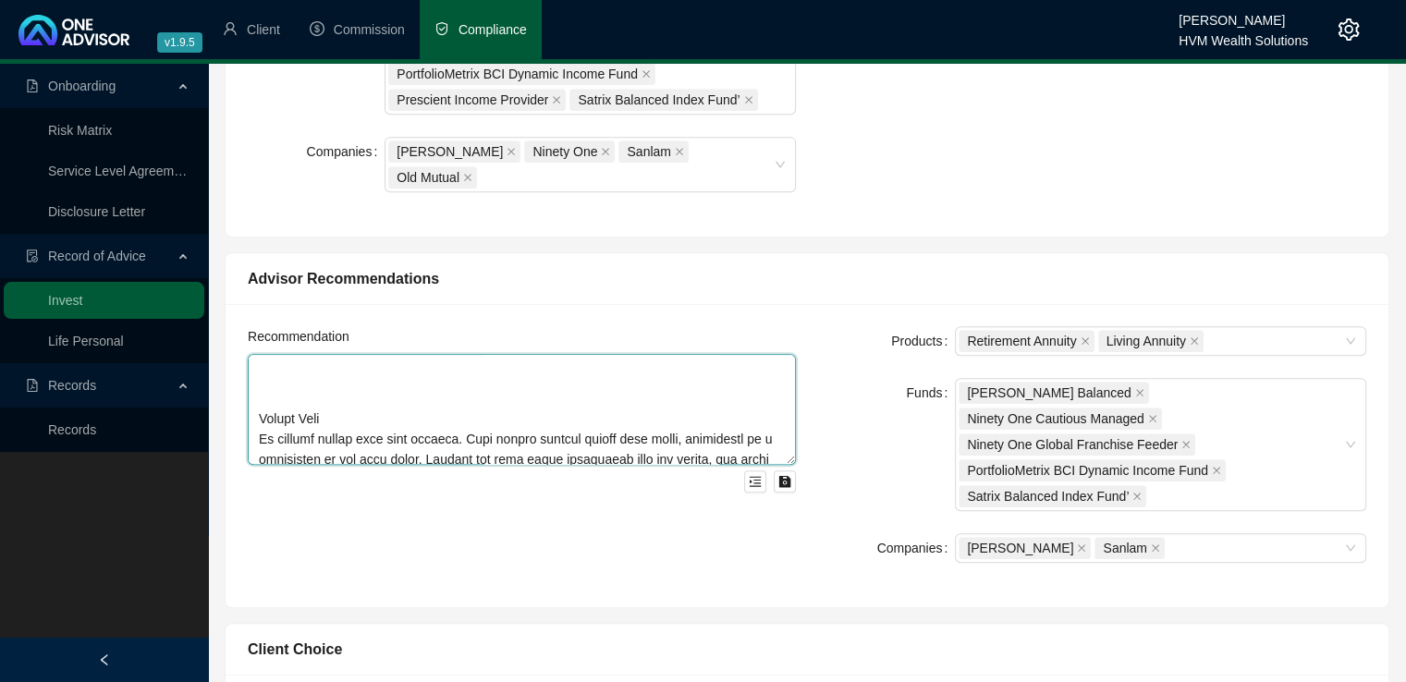
scroll to position [690, 0]
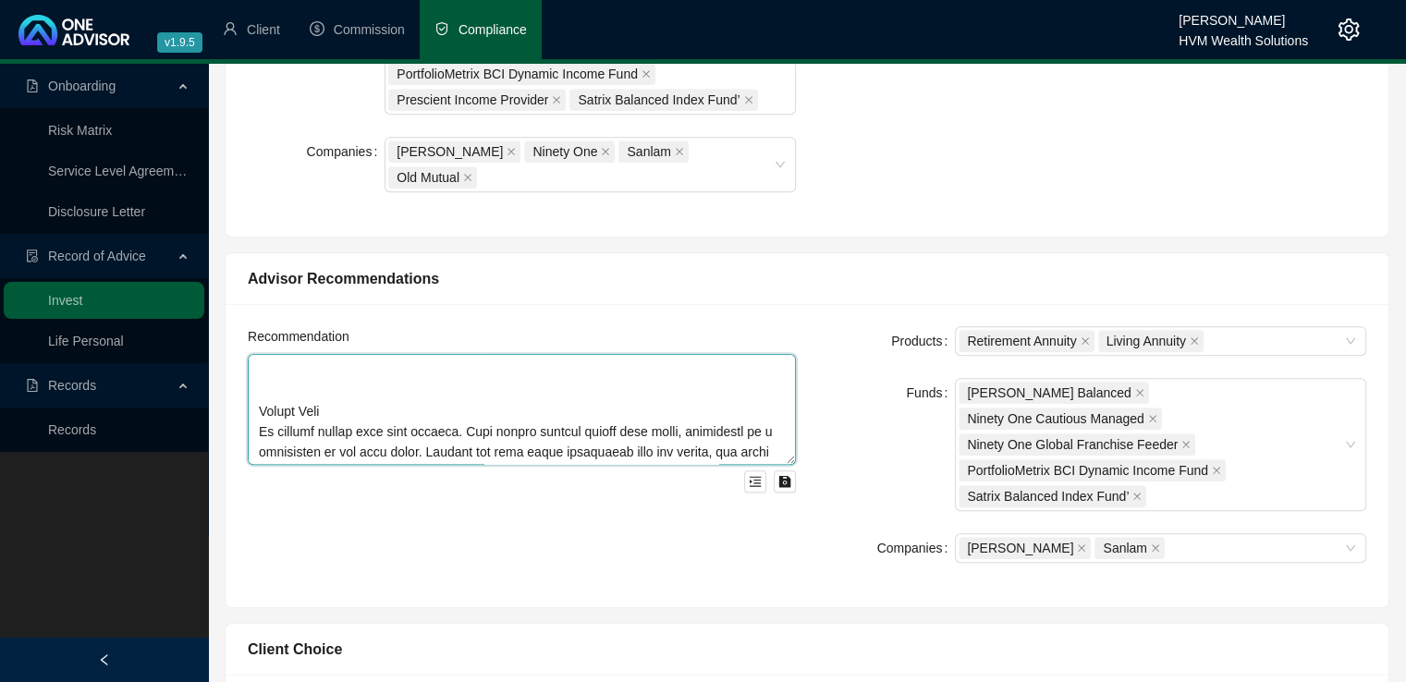
click at [288, 354] on textarea at bounding box center [522, 409] width 548 height 111
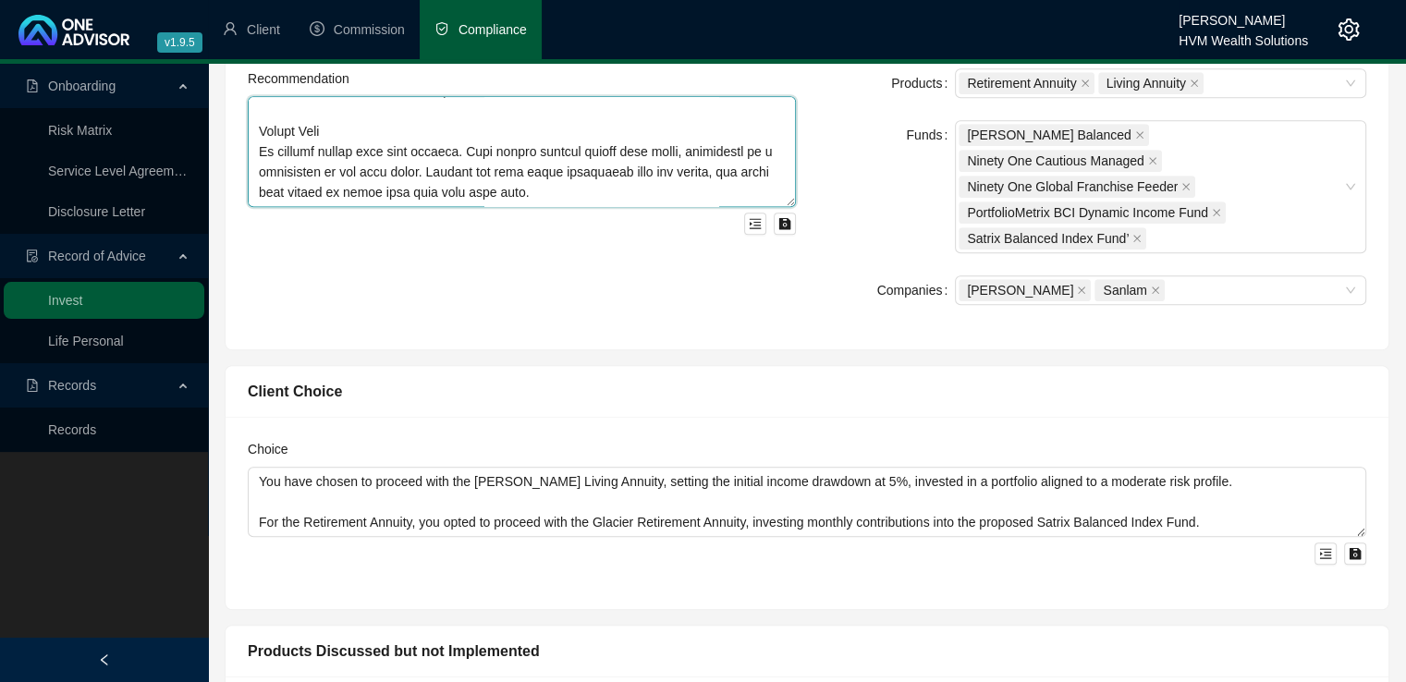
scroll to position [1087, 0]
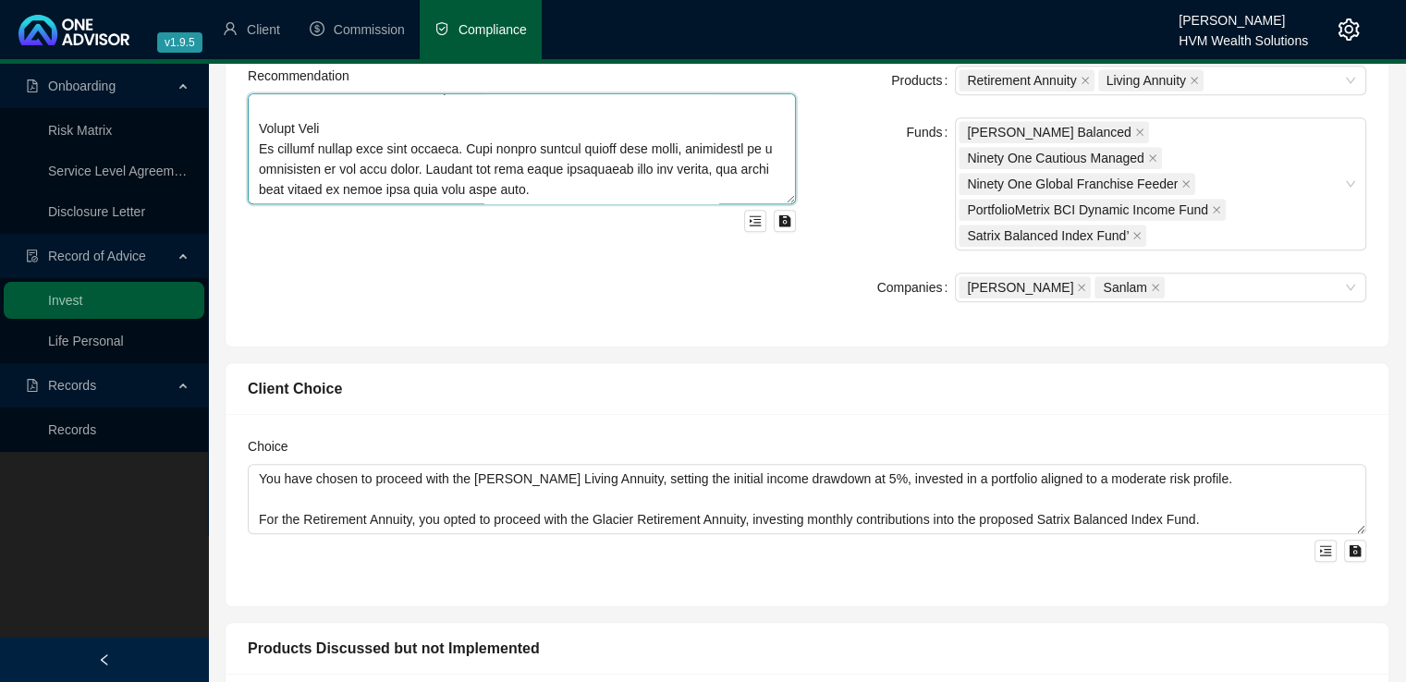
type textarea "Lo Ipsumd 7889, sit ametconse adi ElitseddoEiusmo Temporinc Utlaboreetd Magnaal…"
click at [536, 363] on div "Client Choice" at bounding box center [807, 389] width 1163 height 52
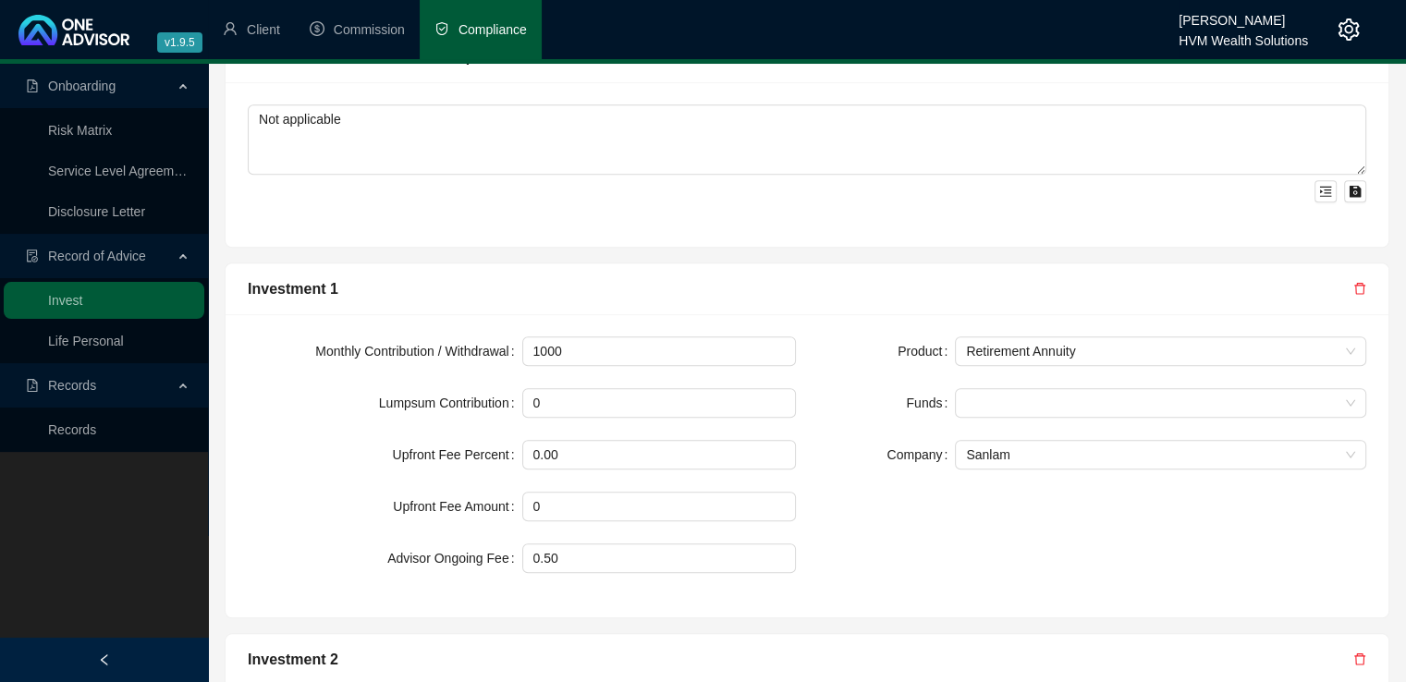
scroll to position [1689, 0]
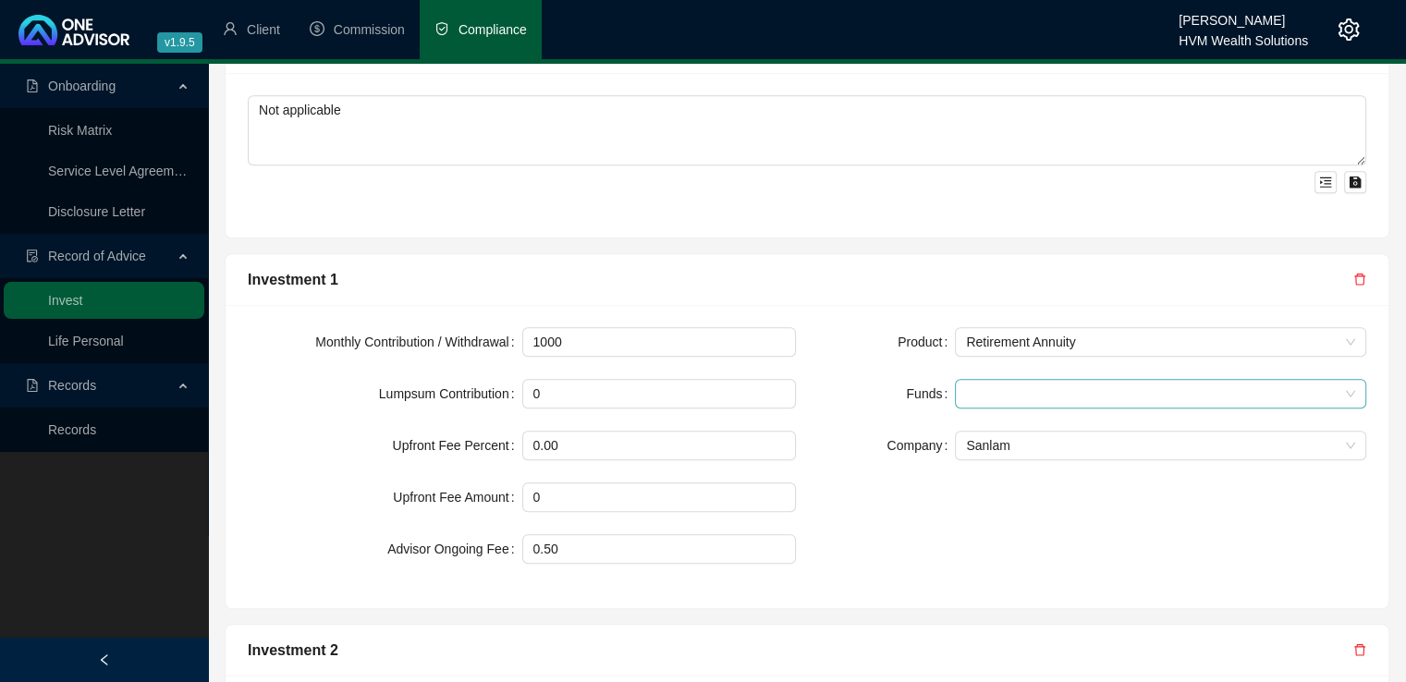
click at [1123, 387] on div at bounding box center [1151, 394] width 385 height 14
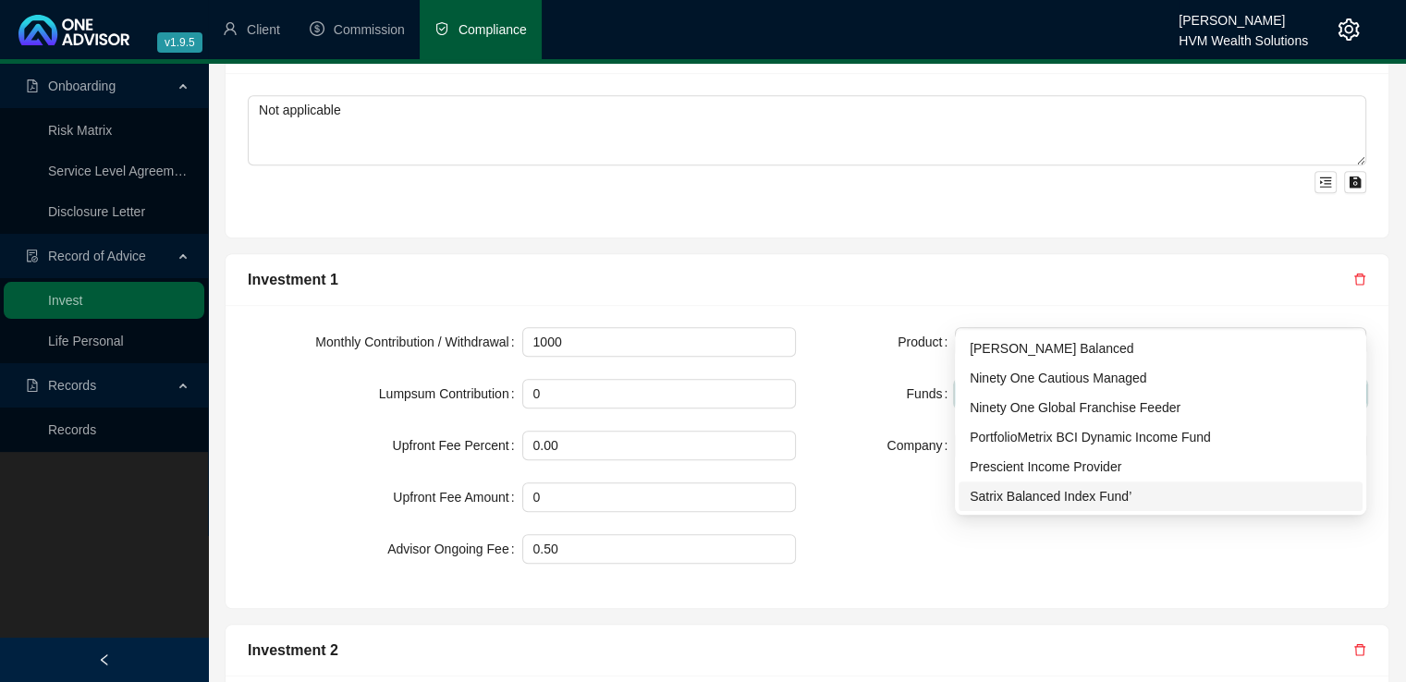
click at [1081, 504] on div "Satrix Balanced Index Fund’" at bounding box center [1161, 496] width 382 height 20
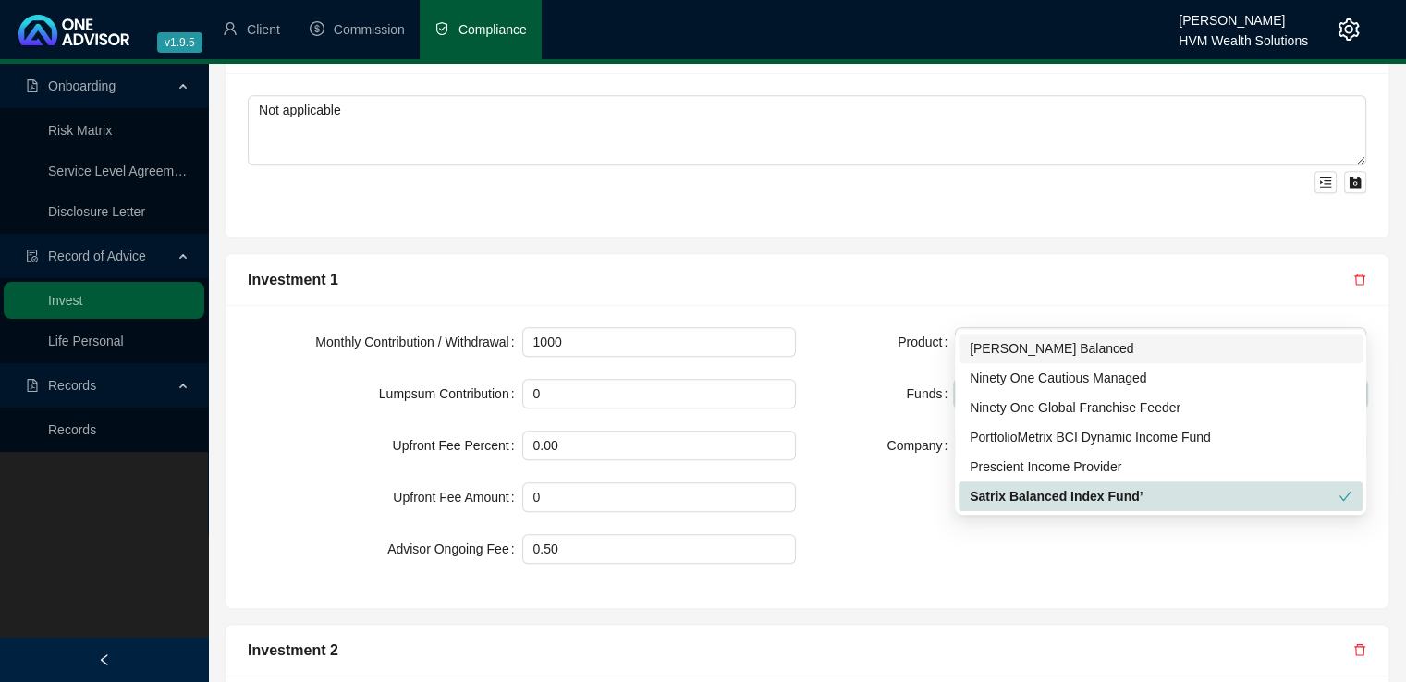
click at [1093, 254] on div "Investment 1" at bounding box center [807, 280] width 1163 height 52
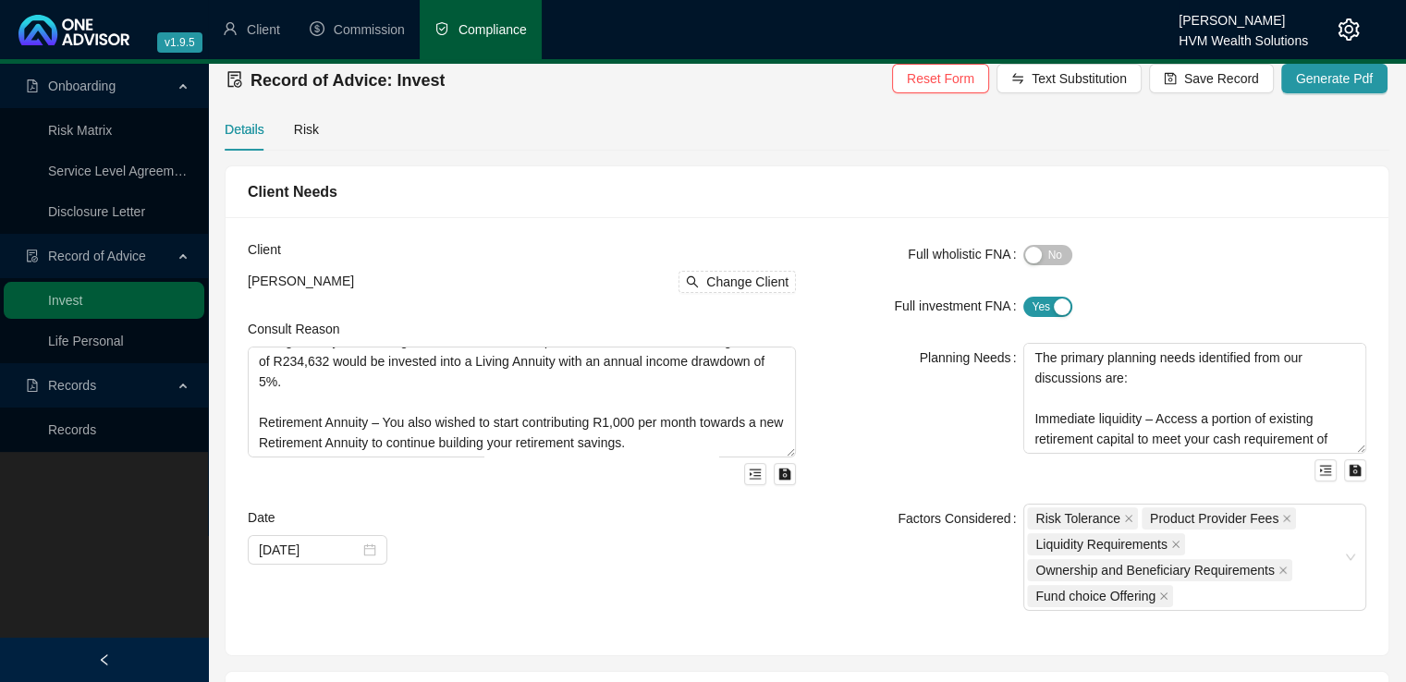
scroll to position [0, 0]
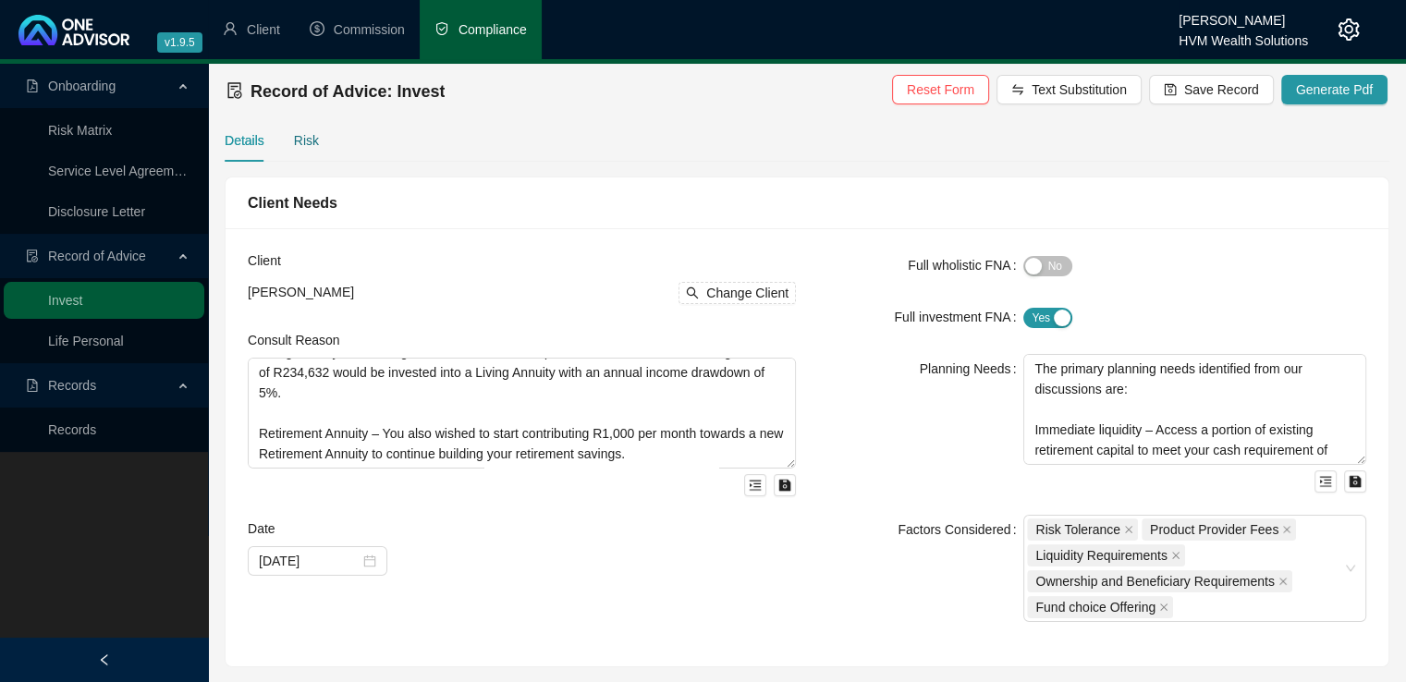
click at [300, 146] on div "Risk" at bounding box center [306, 140] width 25 height 20
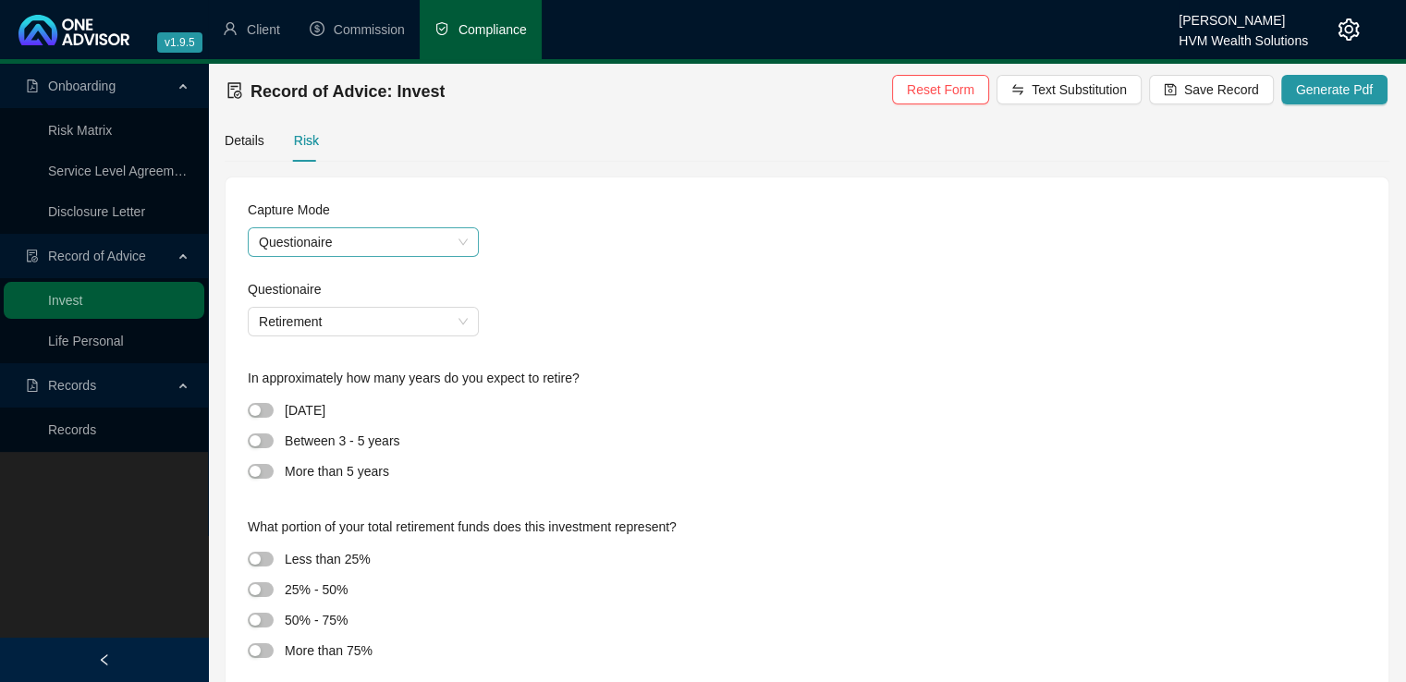
click at [420, 246] on span "Questionaire" at bounding box center [363, 242] width 209 height 28
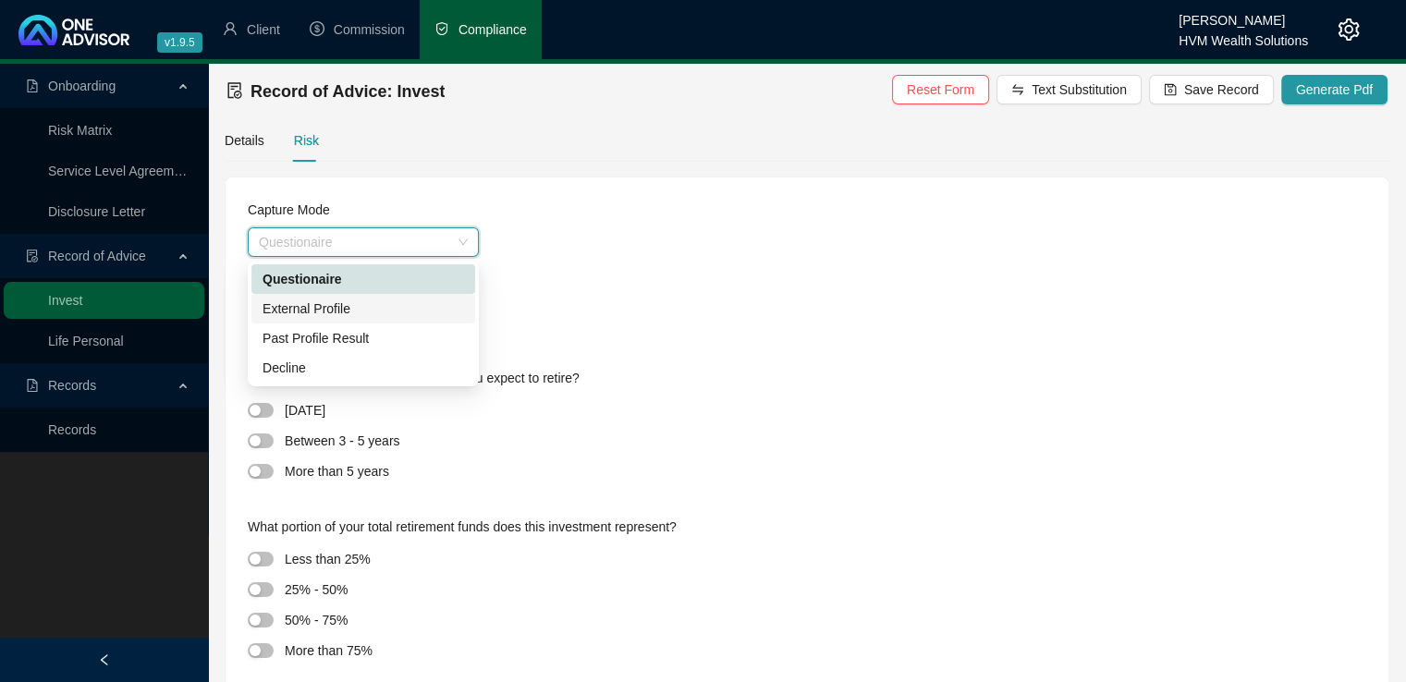
click at [395, 314] on div "External Profile" at bounding box center [364, 309] width 202 height 20
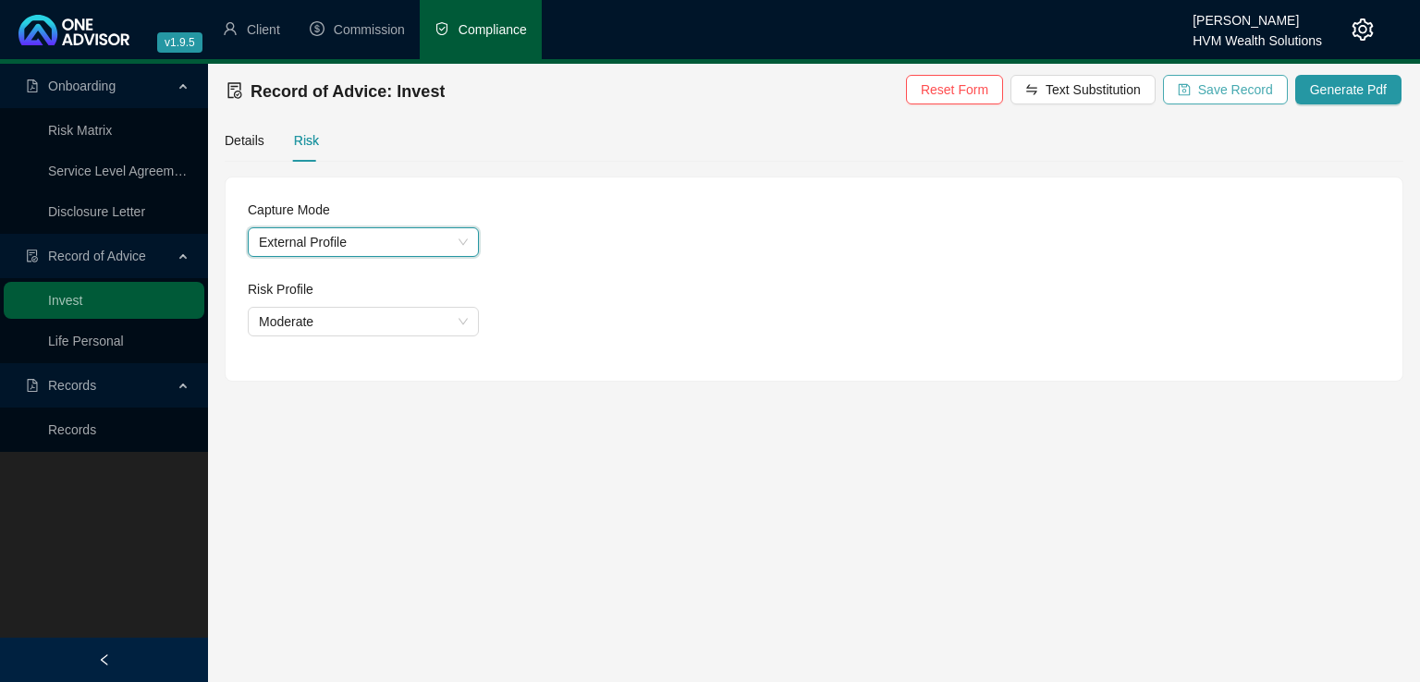
click at [1223, 80] on span "Save Record" at bounding box center [1235, 90] width 75 height 20
click at [1344, 91] on span "Generate Pdf" at bounding box center [1348, 90] width 77 height 20
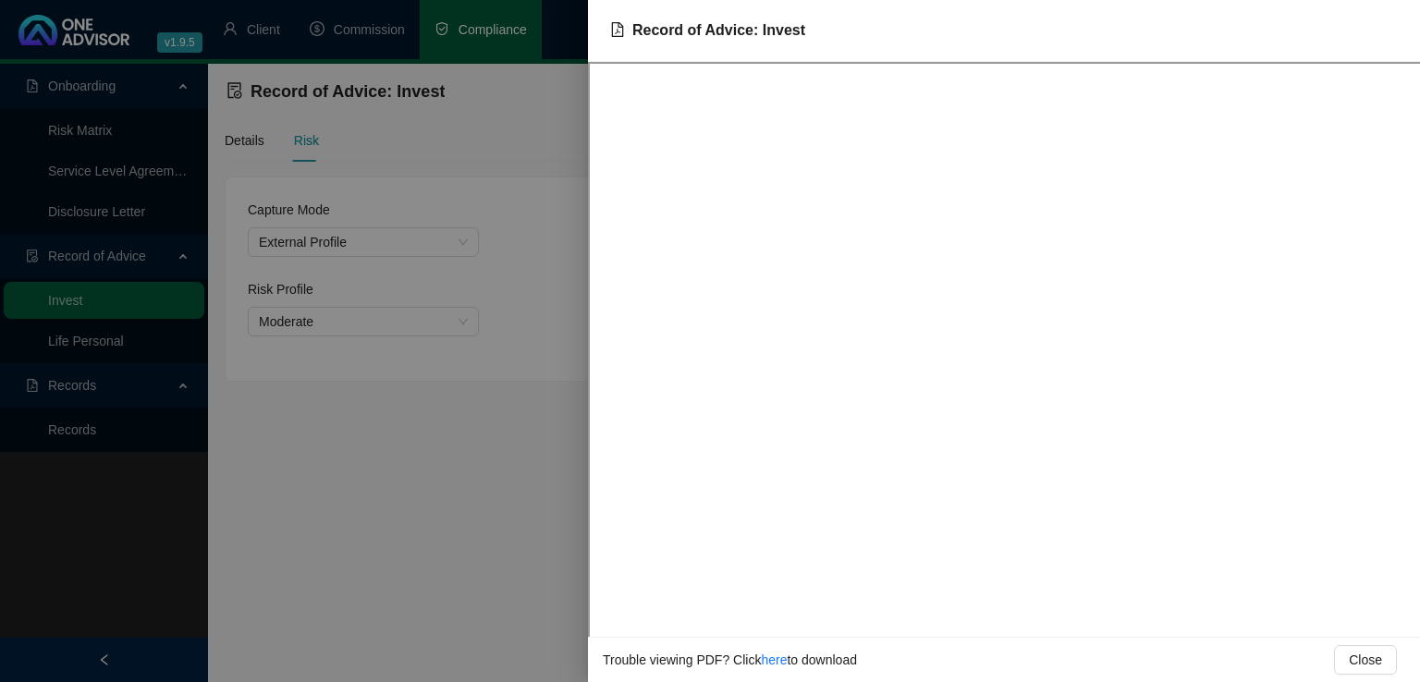
click at [445, 504] on div at bounding box center [710, 341] width 1420 height 682
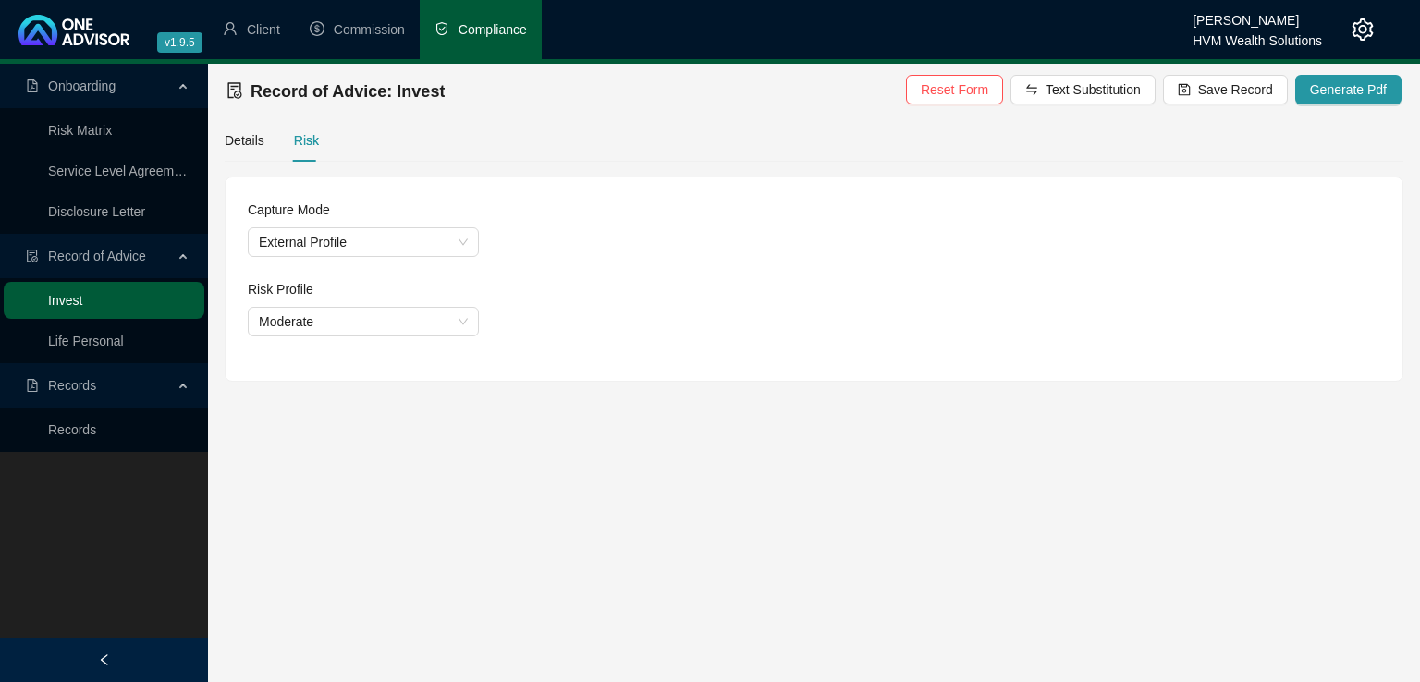
click at [82, 302] on link "Invest" at bounding box center [65, 300] width 34 height 15
click at [1212, 90] on span "Save Record" at bounding box center [1235, 90] width 75 height 20
click at [248, 32] on span "Client" at bounding box center [263, 29] width 33 height 15
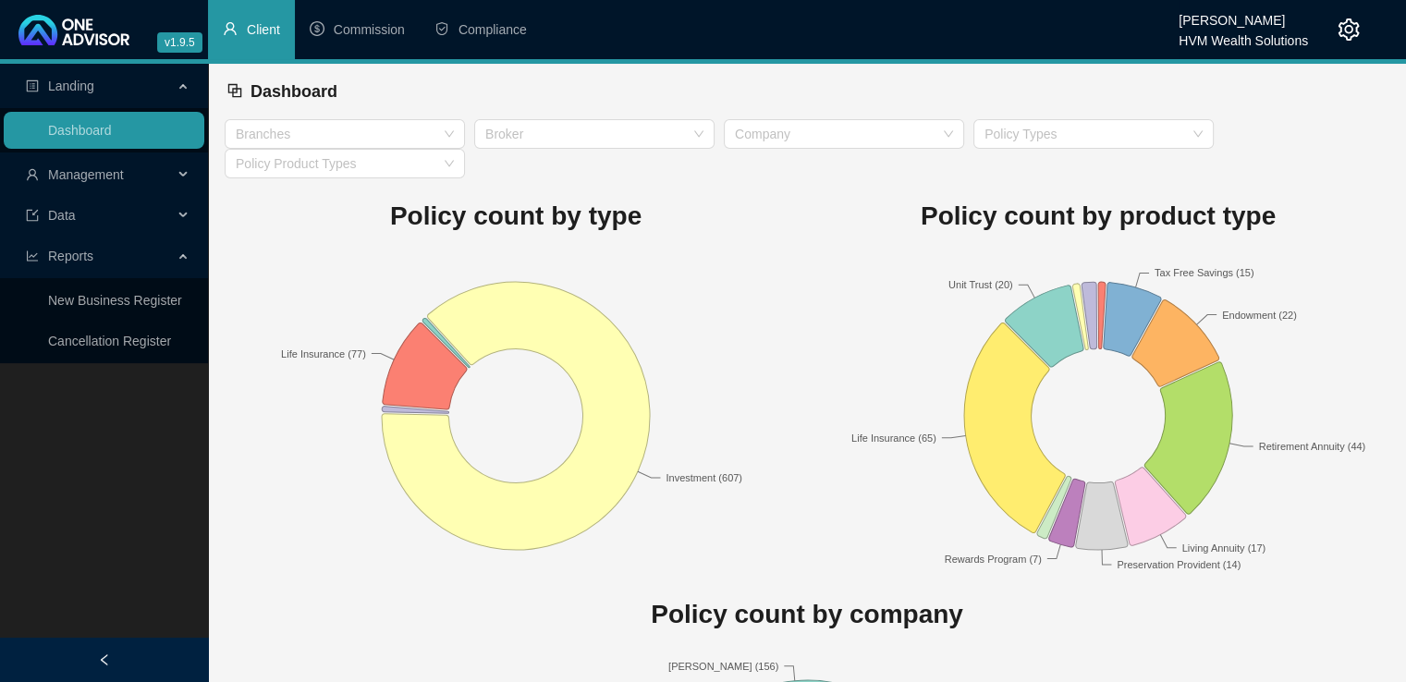
click at [267, 19] on li "Client" at bounding box center [251, 29] width 87 height 59
click at [181, 250] on div "Reports" at bounding box center [104, 256] width 201 height 37
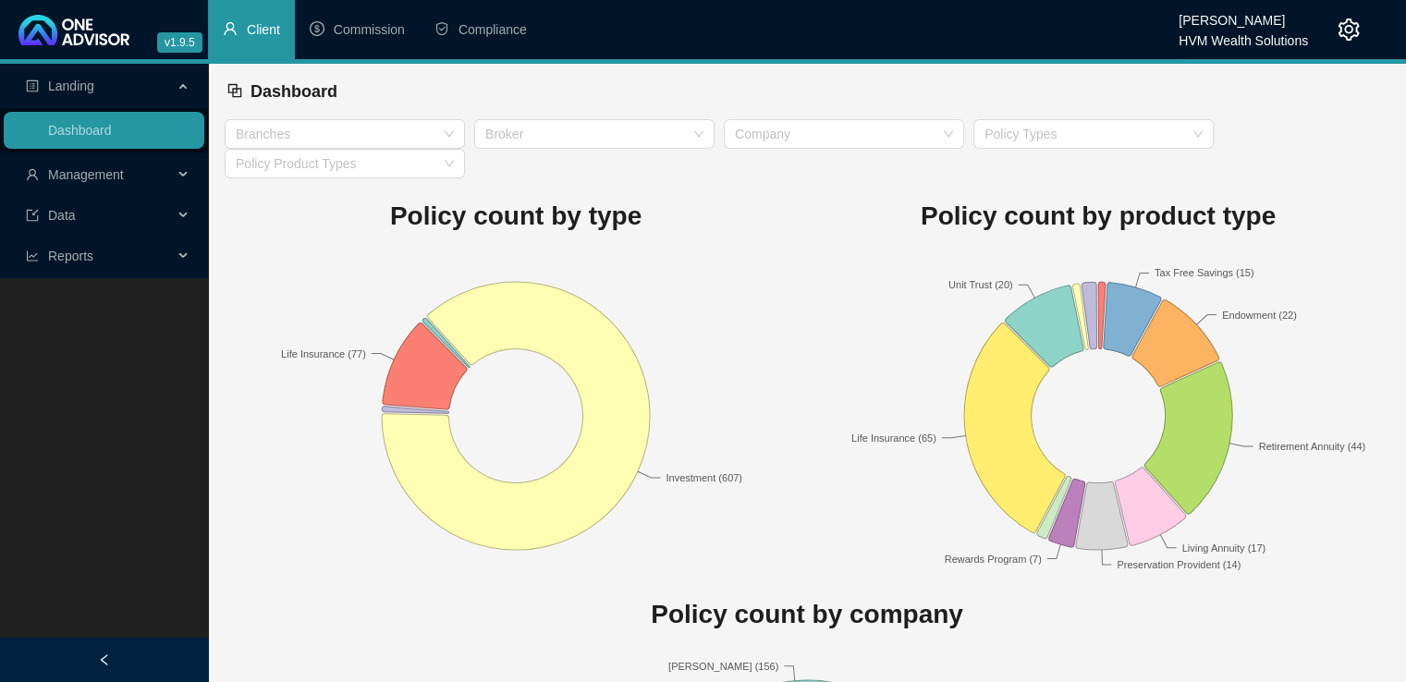
click at [178, 176] on div "Management" at bounding box center [104, 174] width 201 height 37
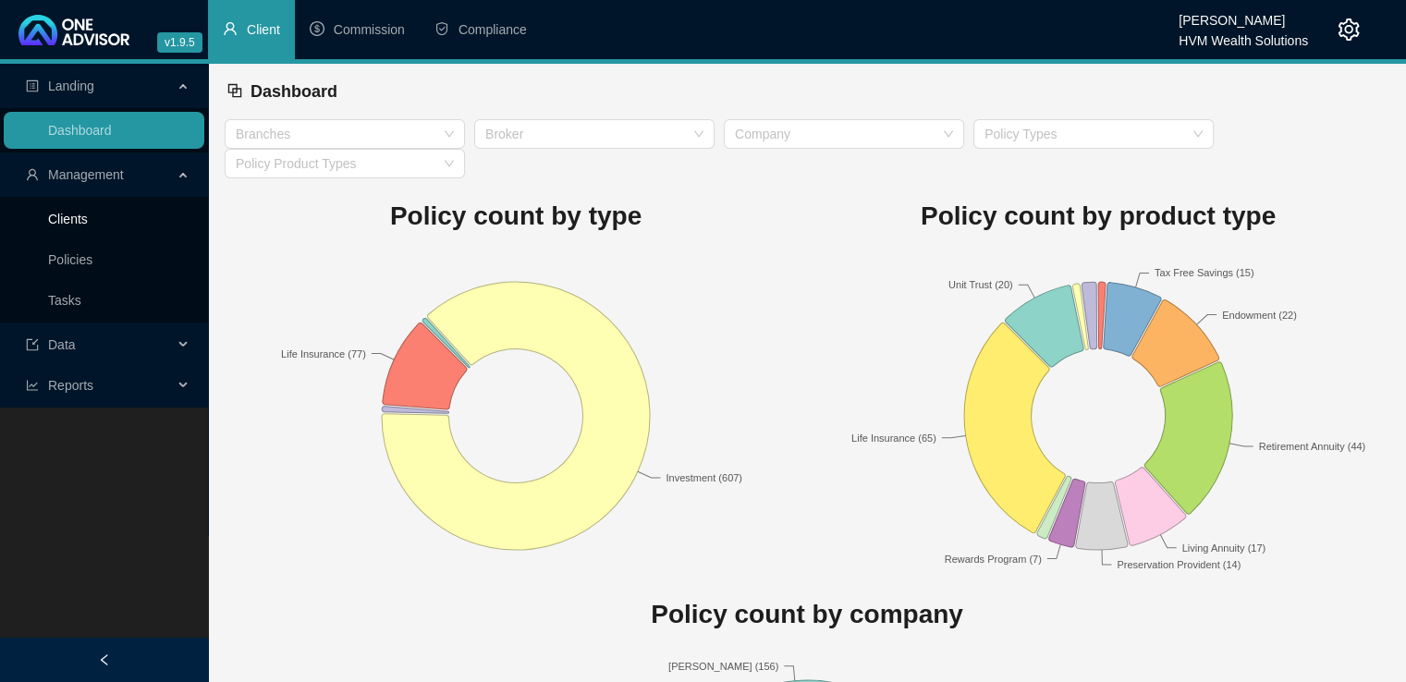
click at [78, 212] on link "Clients" at bounding box center [68, 219] width 40 height 15
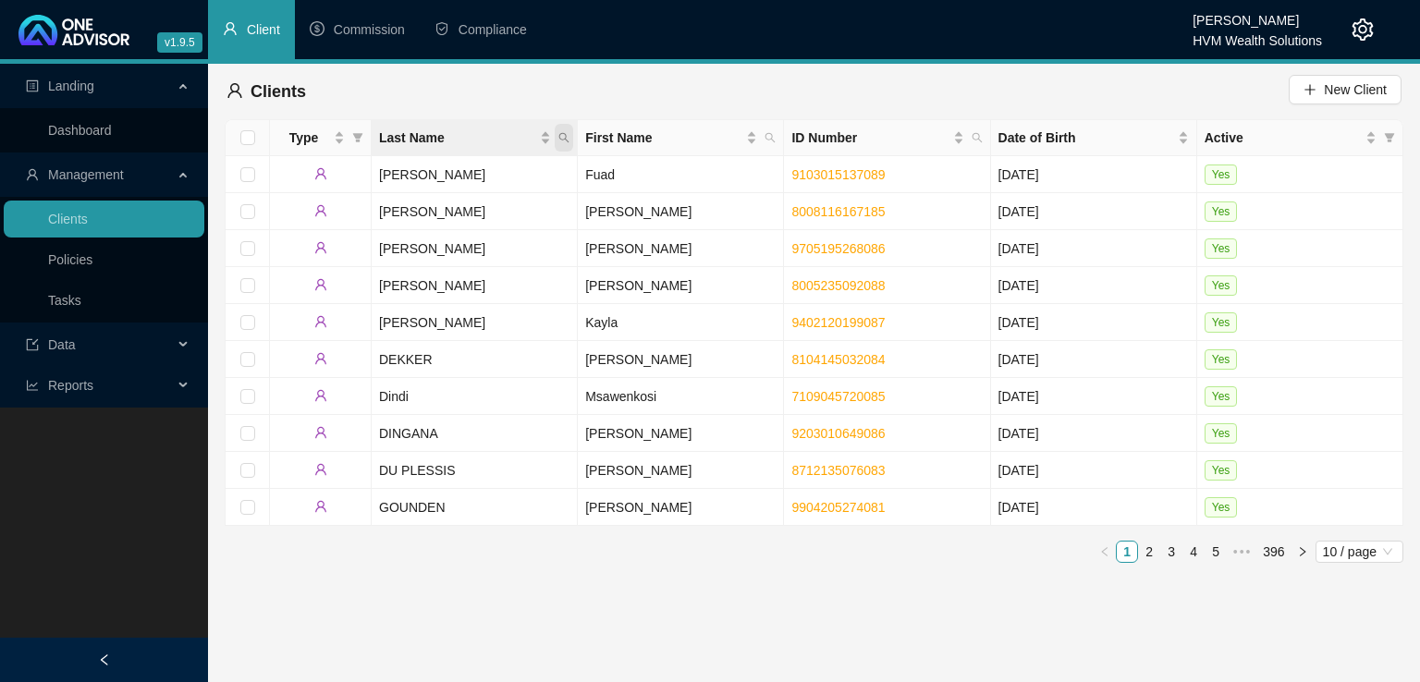
click at [563, 140] on icon "search" at bounding box center [564, 138] width 10 height 10
type input "[PERSON_NAME]"
click at [450, 212] on span "Search" at bounding box center [444, 211] width 41 height 20
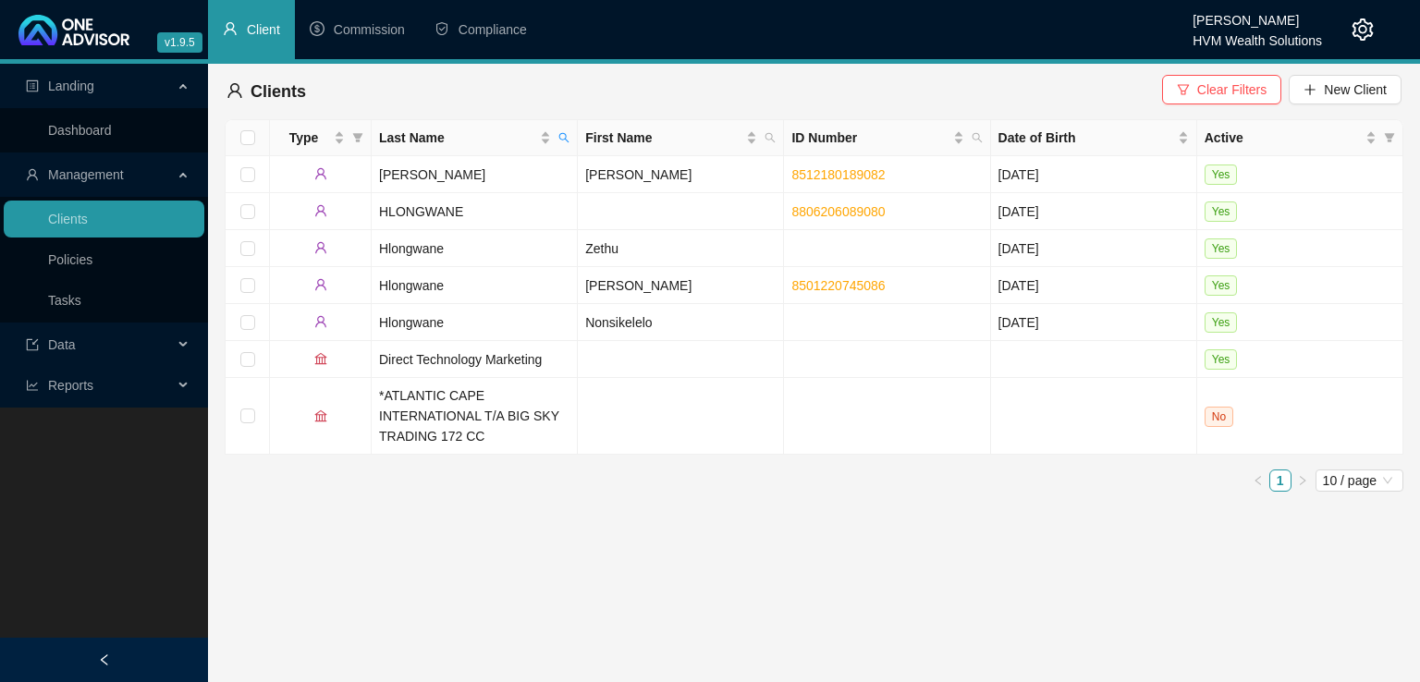
click at [190, 376] on div "Reports" at bounding box center [104, 385] width 201 height 37
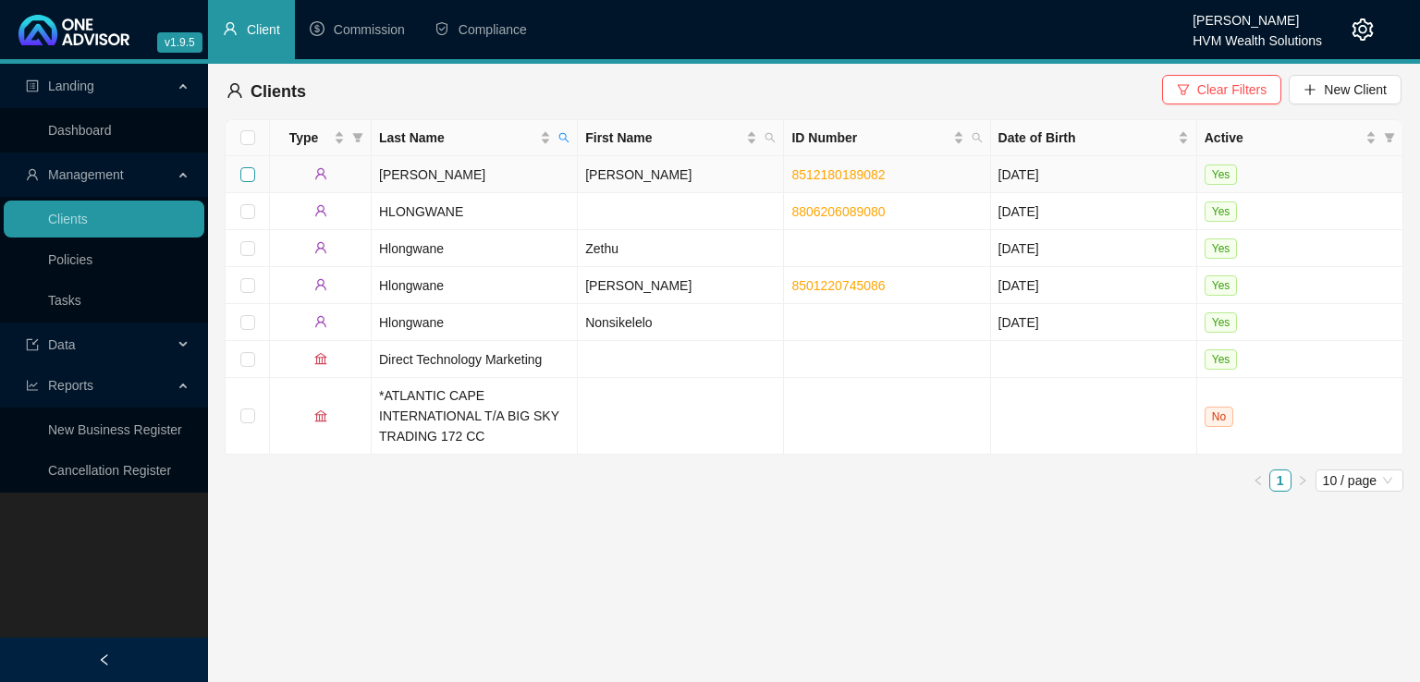
click at [248, 175] on input "checkbox" at bounding box center [247, 174] width 15 height 15
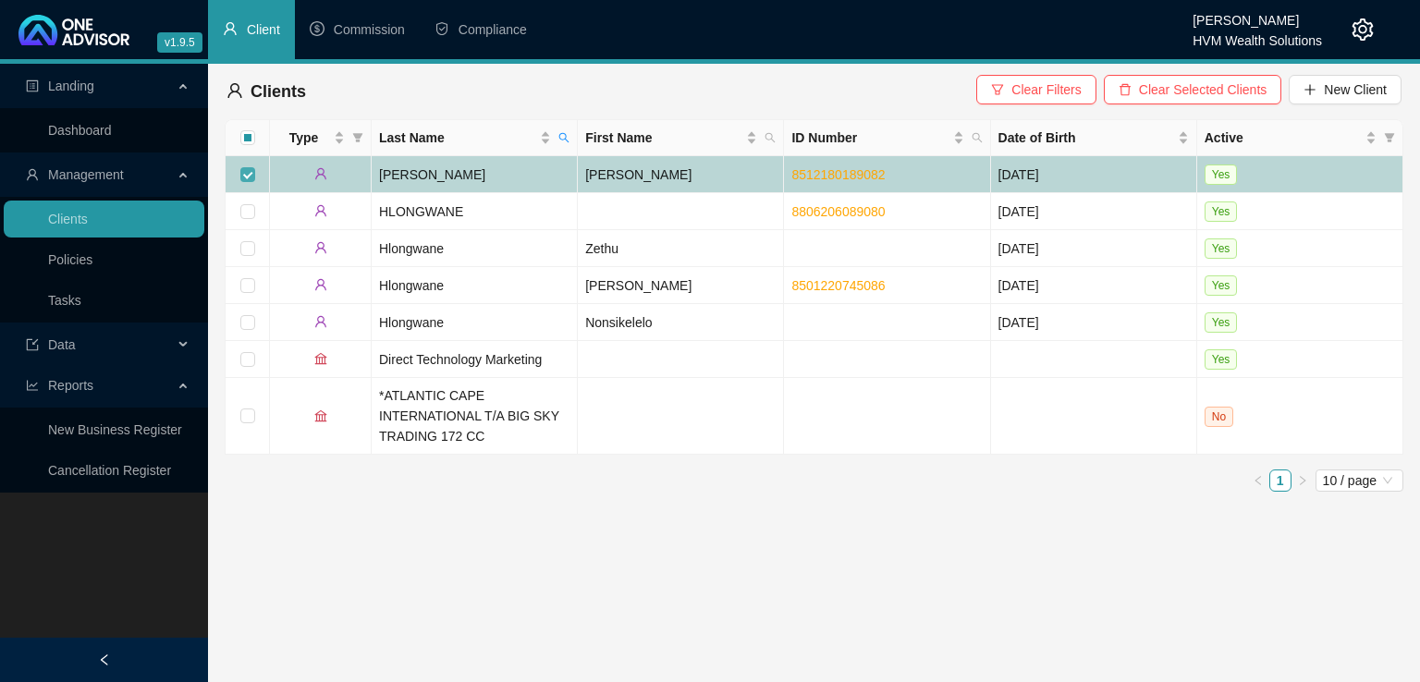
click at [241, 178] on input "checkbox" at bounding box center [247, 174] width 15 height 15
checkbox input "false"
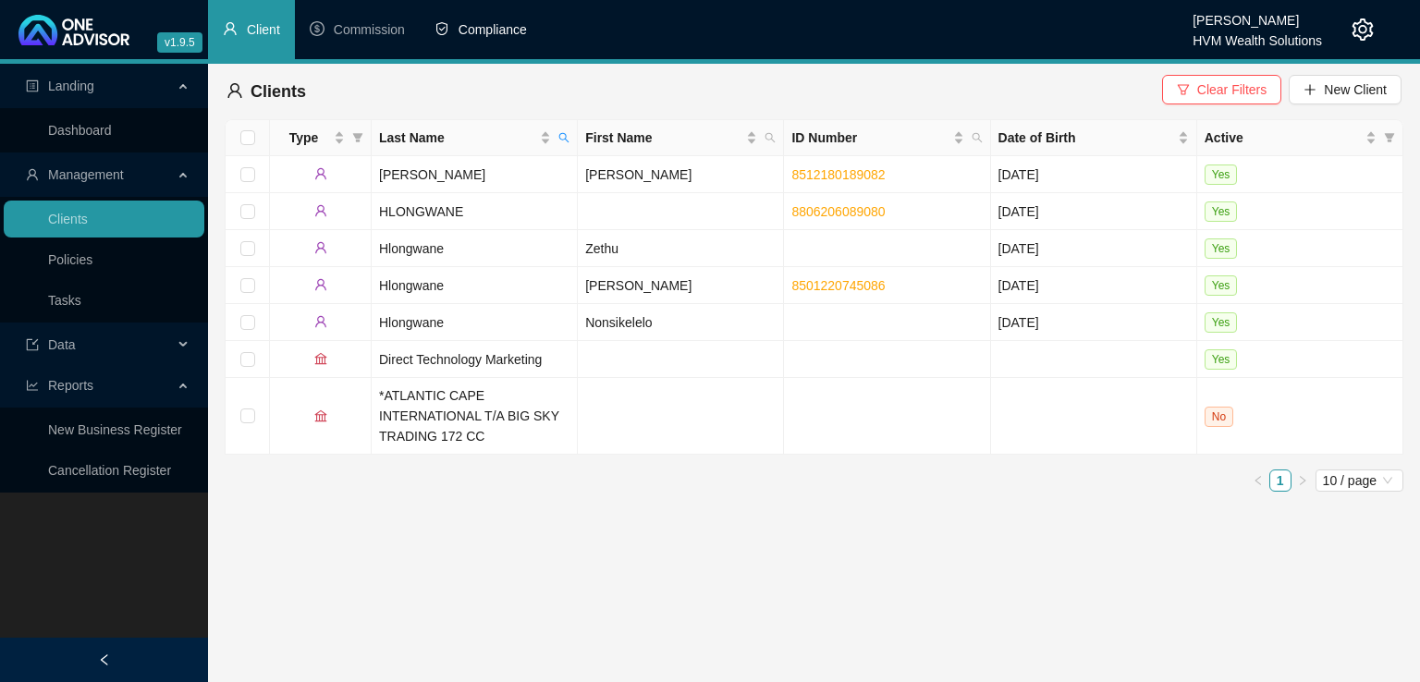
click at [478, 22] on span "Compliance" at bounding box center [493, 29] width 68 height 15
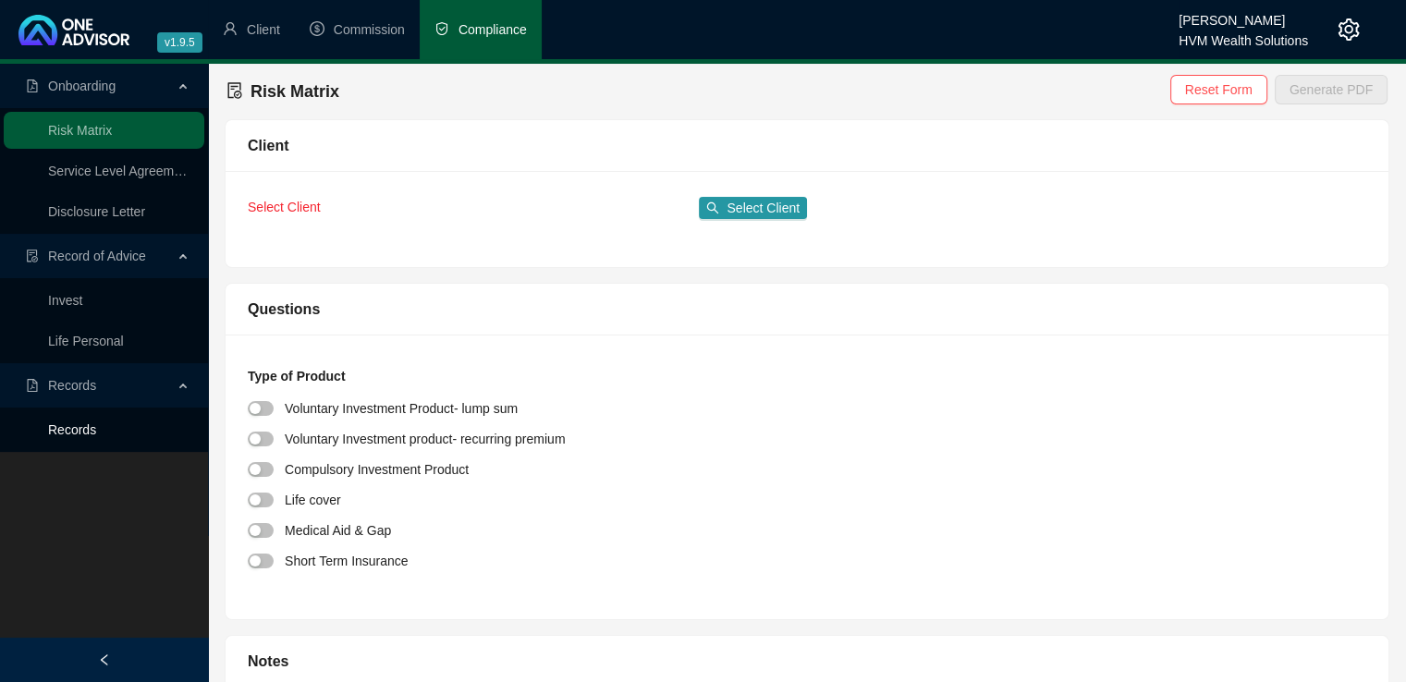
click at [78, 430] on link "Records" at bounding box center [72, 430] width 48 height 15
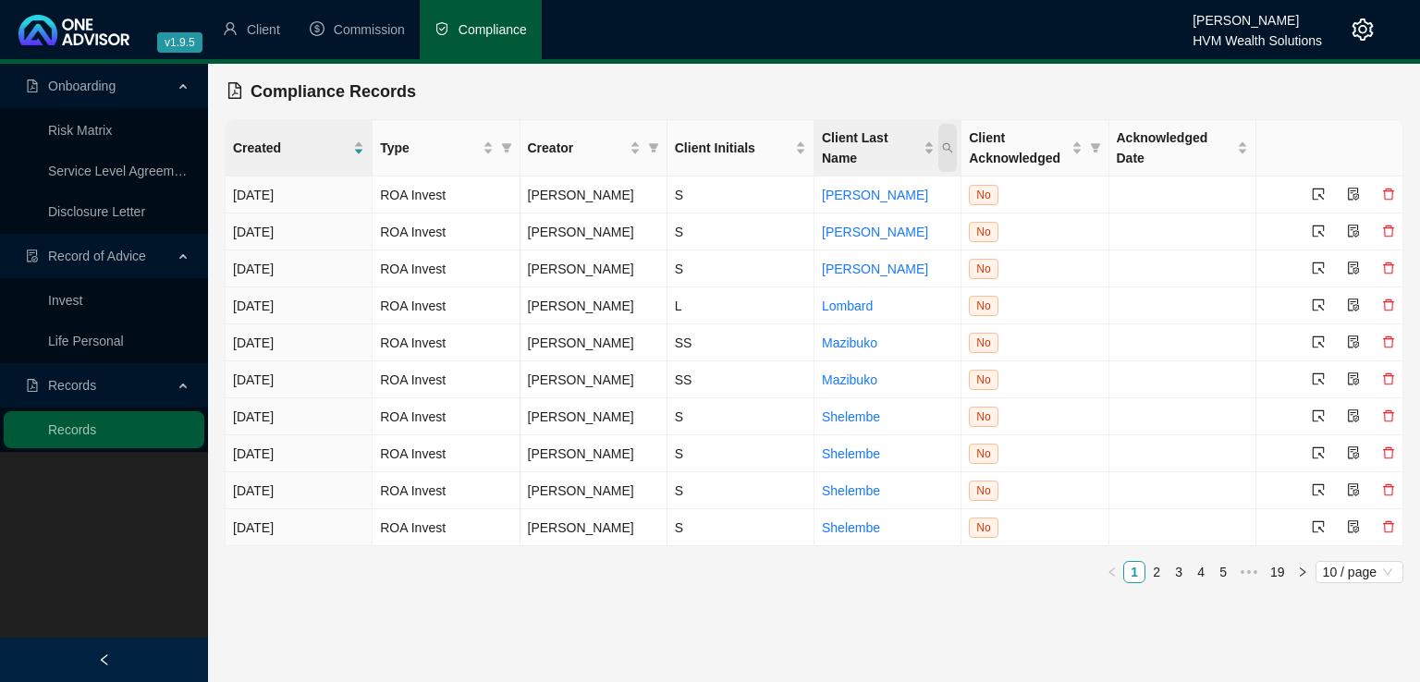
click at [951, 146] on icon "search" at bounding box center [948, 148] width 10 height 10
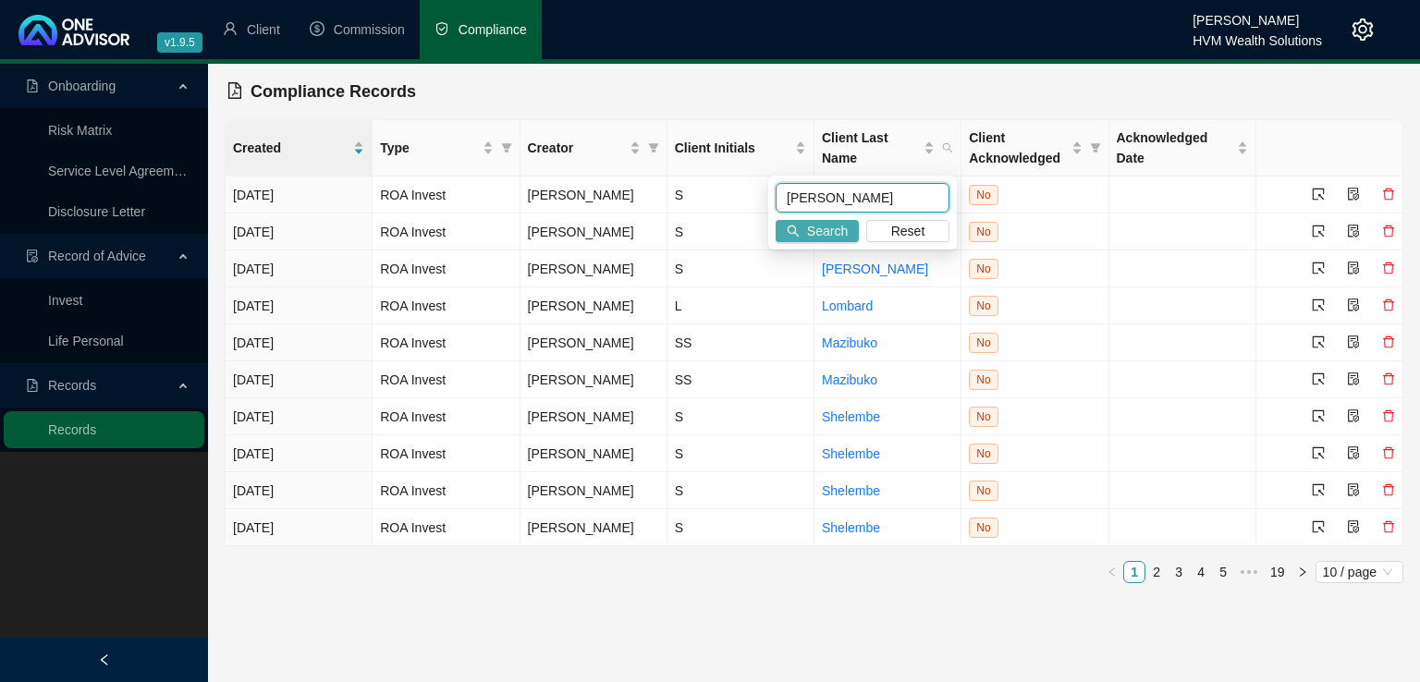
type input "[PERSON_NAME]"
click at [825, 234] on span "Search" at bounding box center [827, 231] width 41 height 20
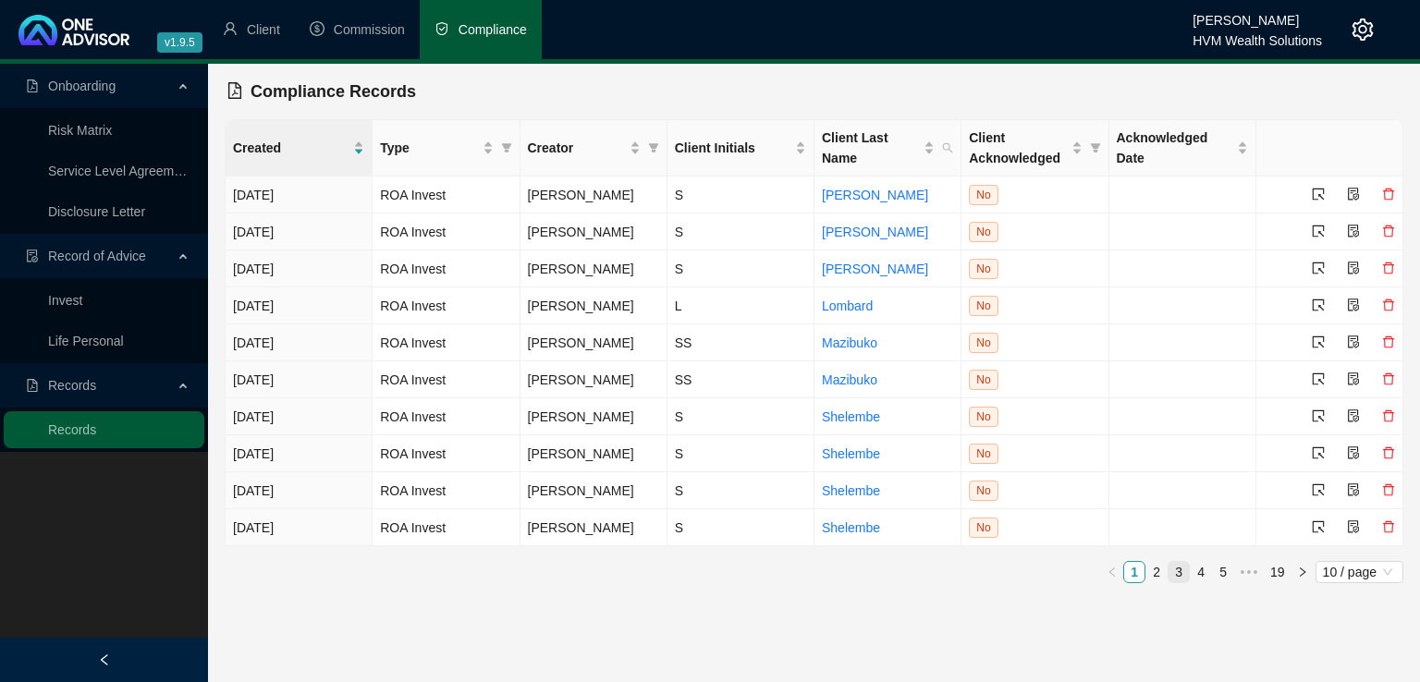
click at [1177, 562] on link "3" at bounding box center [1179, 572] width 20 height 20
click at [1210, 575] on link "4" at bounding box center [1201, 572] width 20 height 20
click at [1091, 575] on icon "left" at bounding box center [1090, 572] width 11 height 11
click at [952, 149] on icon "search" at bounding box center [947, 147] width 11 height 11
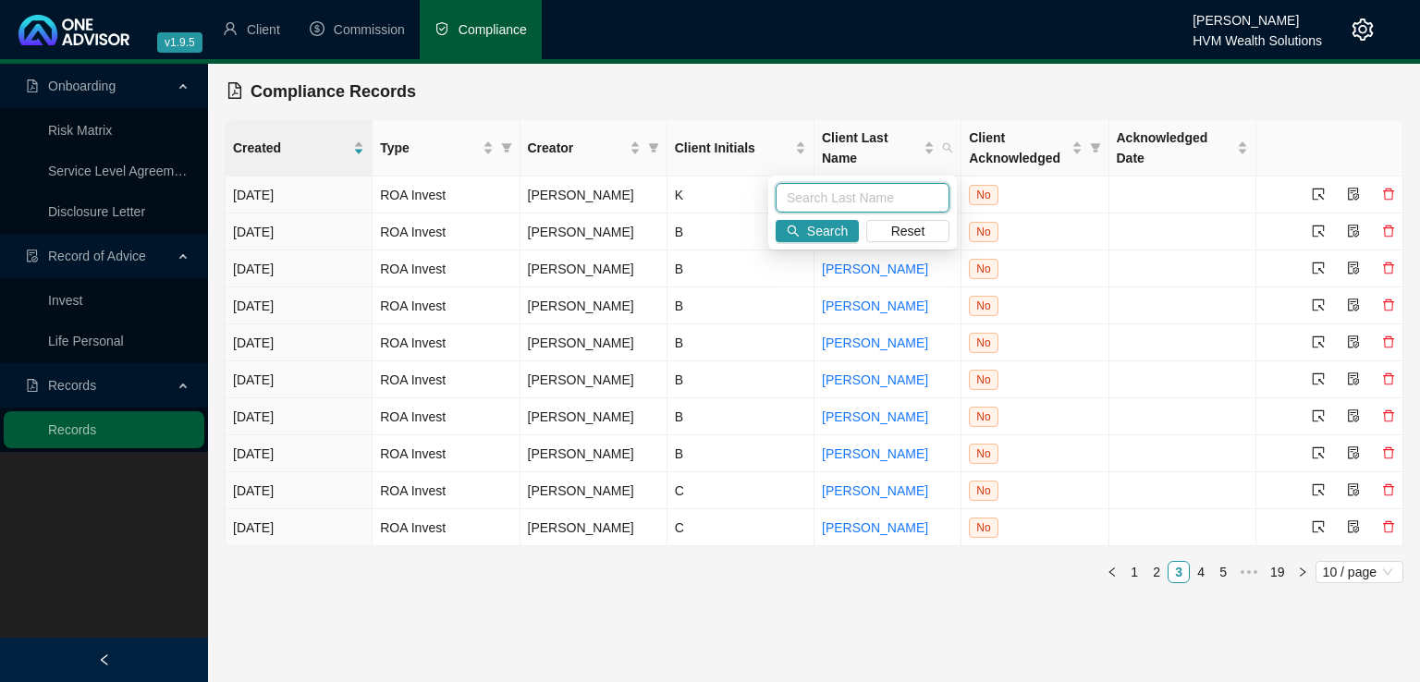
click at [871, 194] on input "text" at bounding box center [863, 198] width 174 height 30
type input "[PERSON_NAME]"
click at [821, 238] on span "Search" at bounding box center [827, 231] width 41 height 20
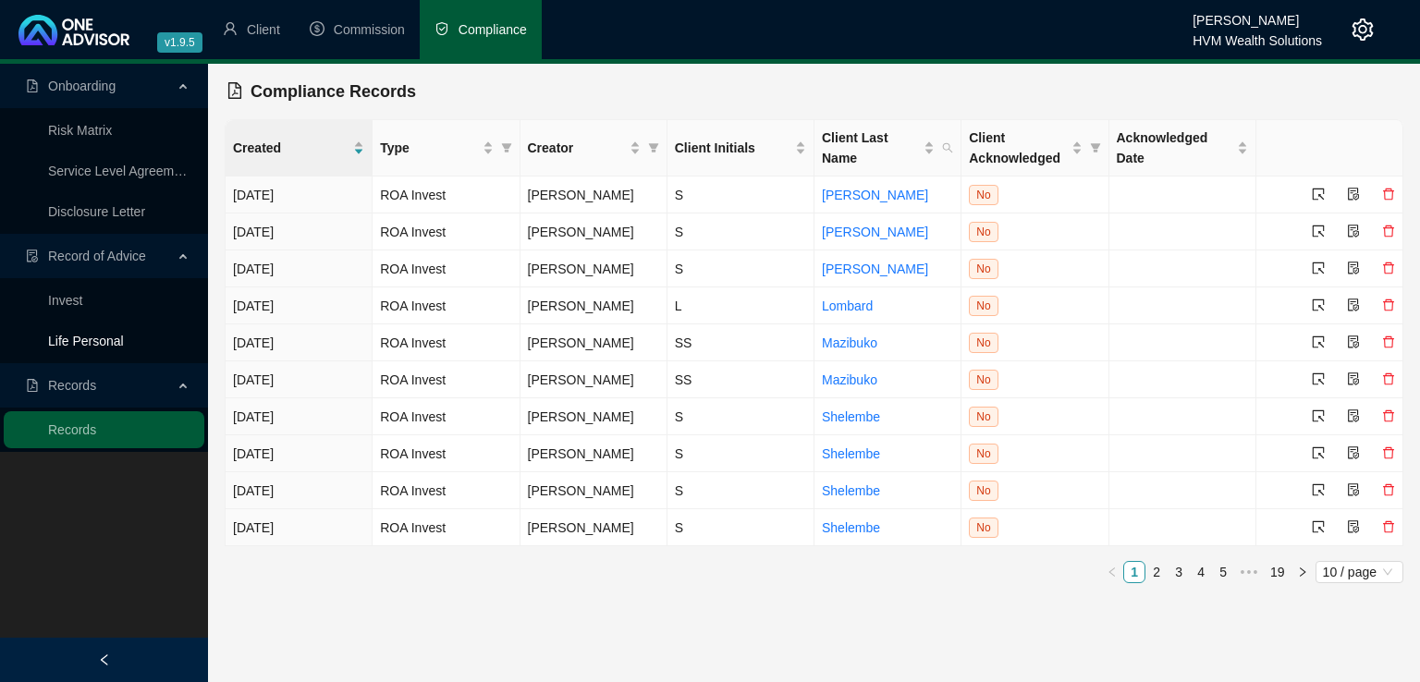
click at [81, 334] on link "Life Personal" at bounding box center [86, 341] width 76 height 15
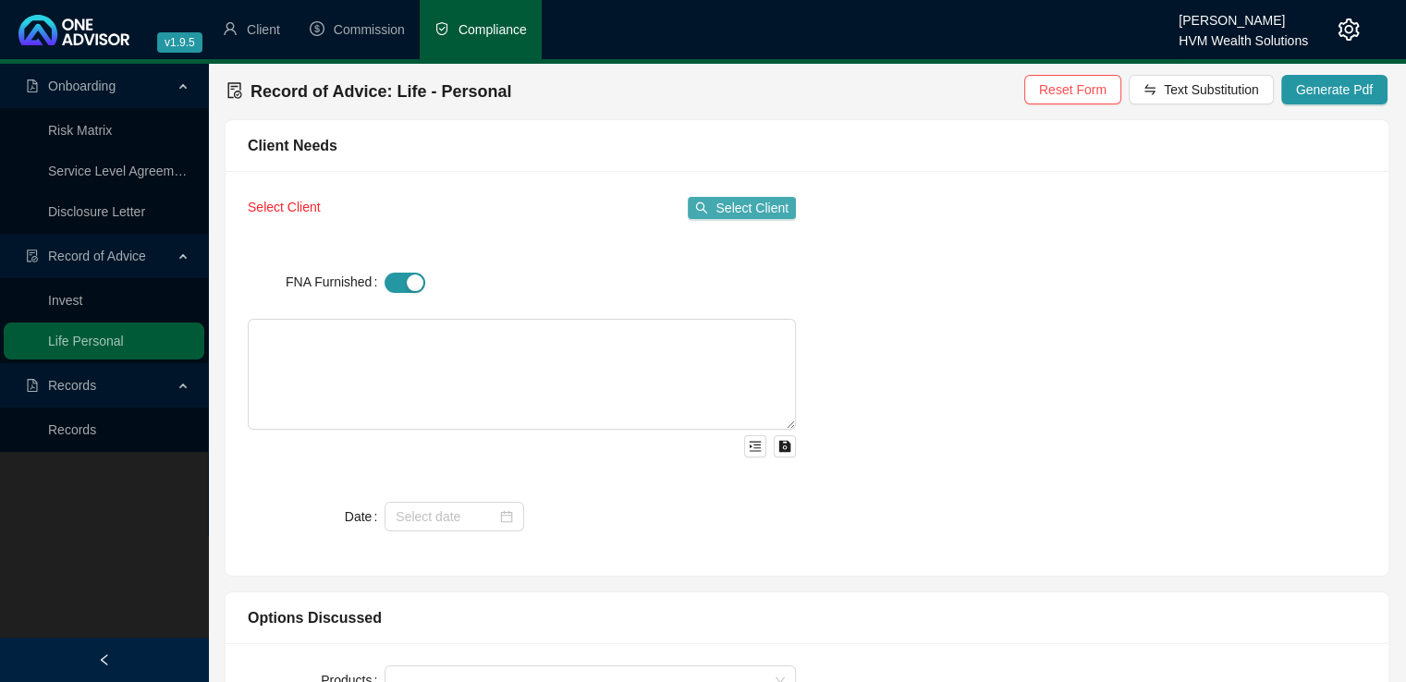
click at [750, 207] on span "Select Client" at bounding box center [752, 208] width 73 height 20
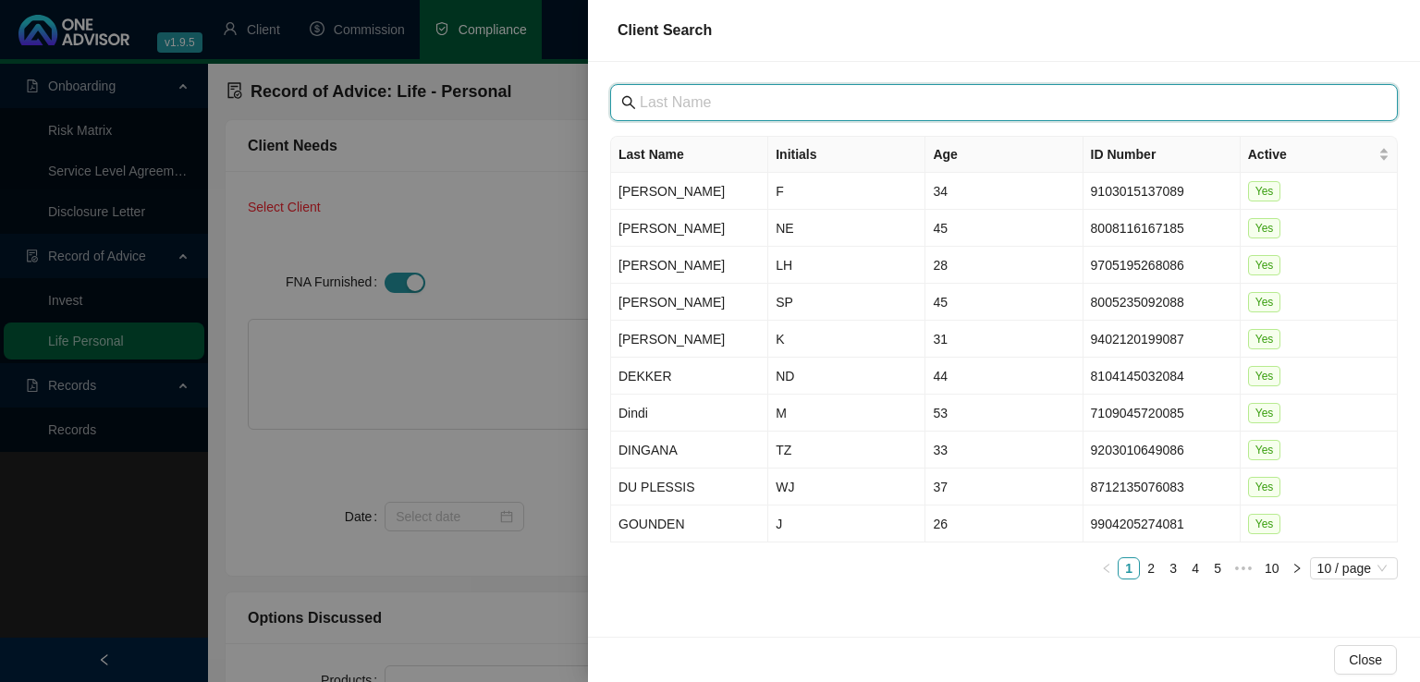
click at [741, 101] on input "text" at bounding box center [1006, 103] width 732 height 22
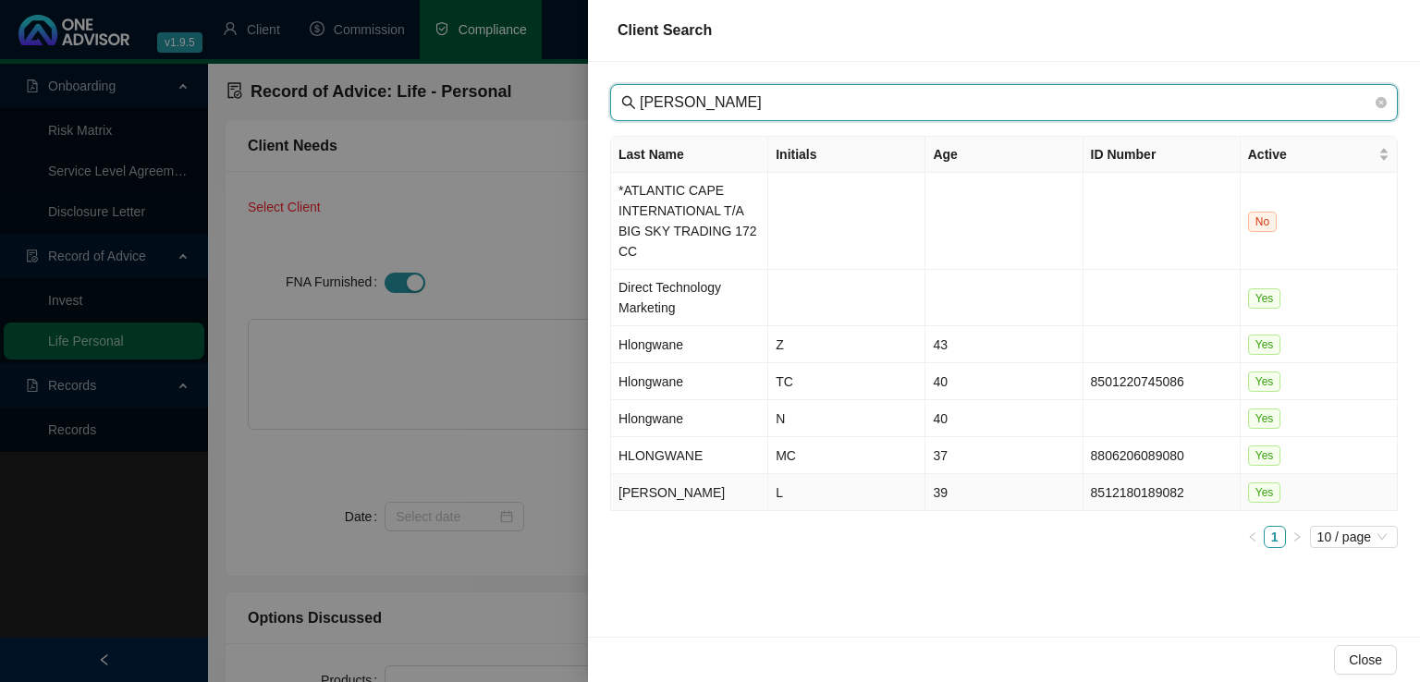
type input "[PERSON_NAME]"
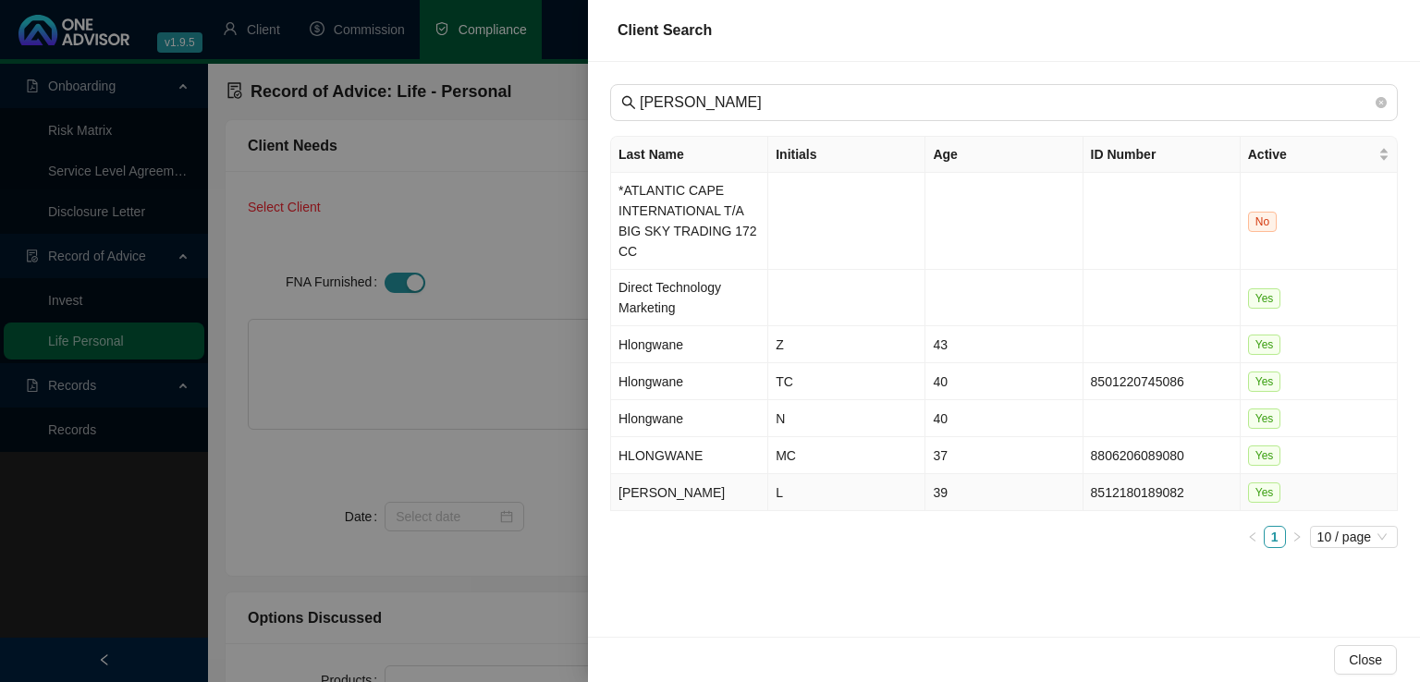
click at [735, 485] on td "[PERSON_NAME]" at bounding box center [689, 492] width 157 height 37
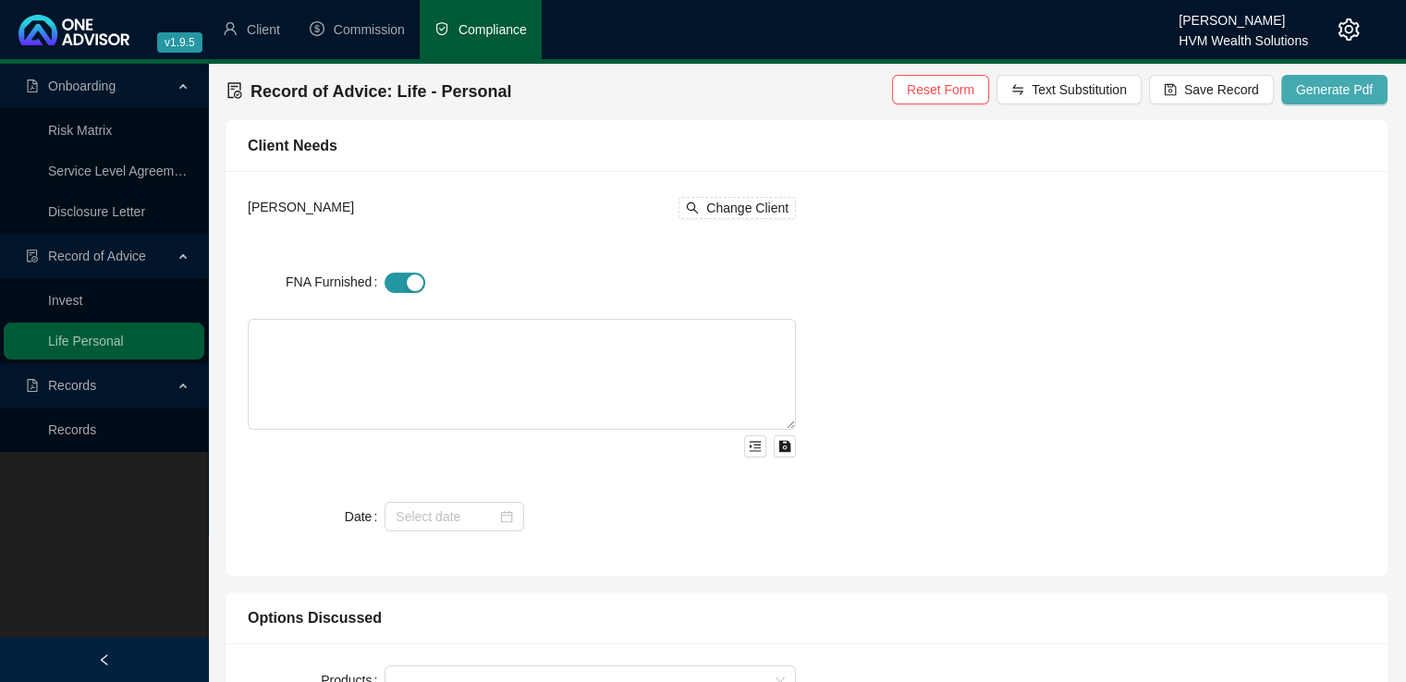
click at [1303, 93] on span "Generate Pdf" at bounding box center [1334, 90] width 77 height 20
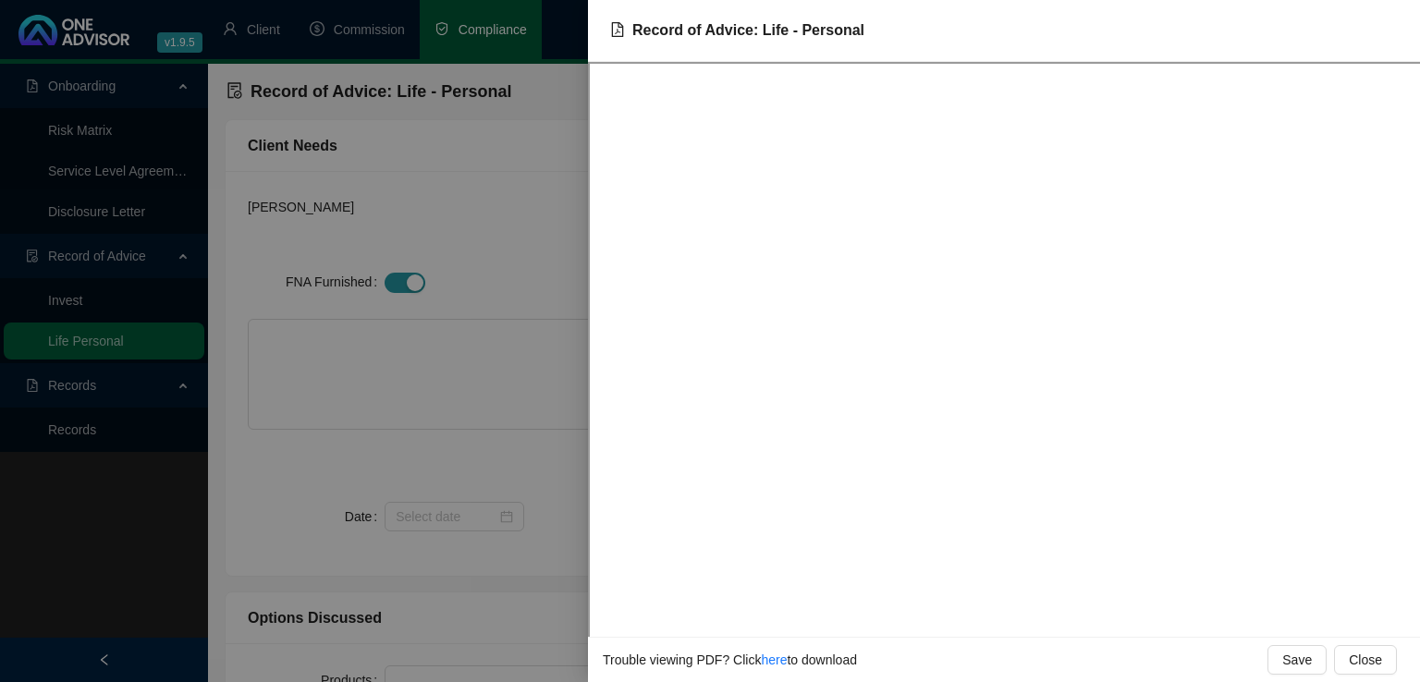
click at [515, 211] on div at bounding box center [710, 341] width 1420 height 682
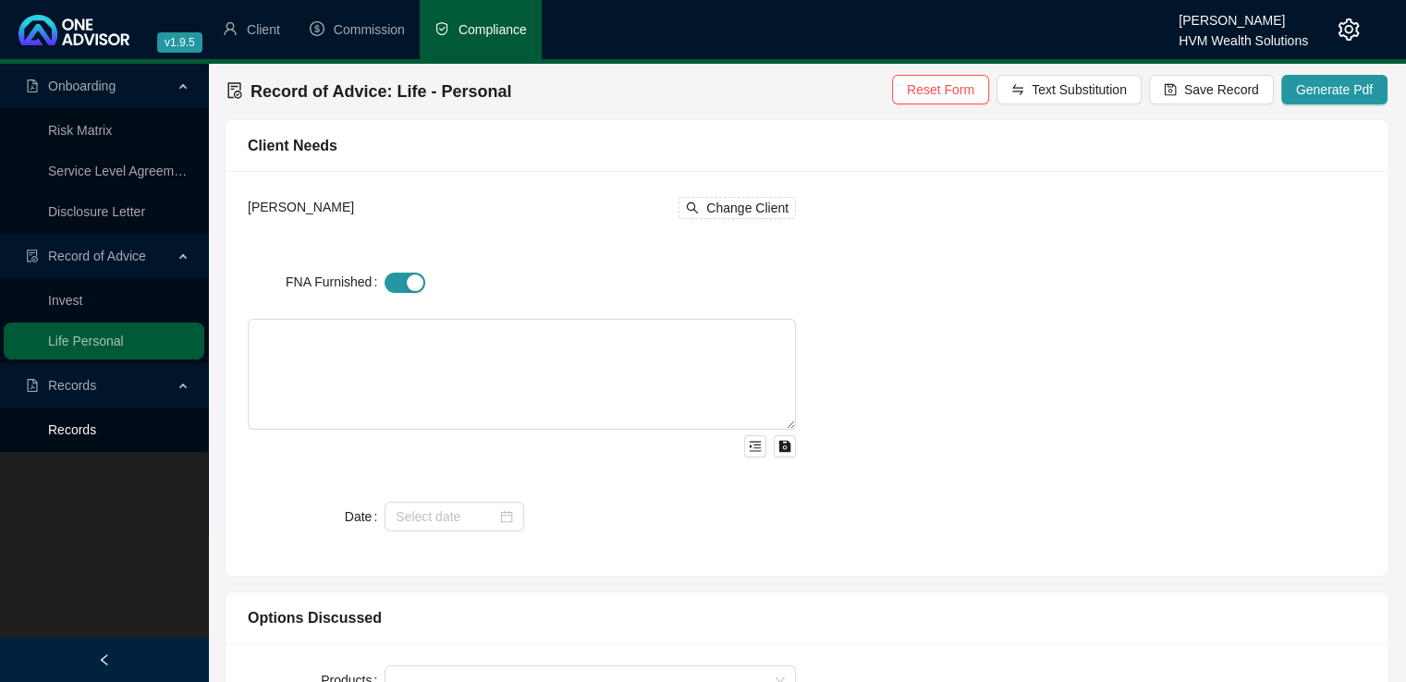
click at [91, 434] on link "Records" at bounding box center [72, 430] width 48 height 15
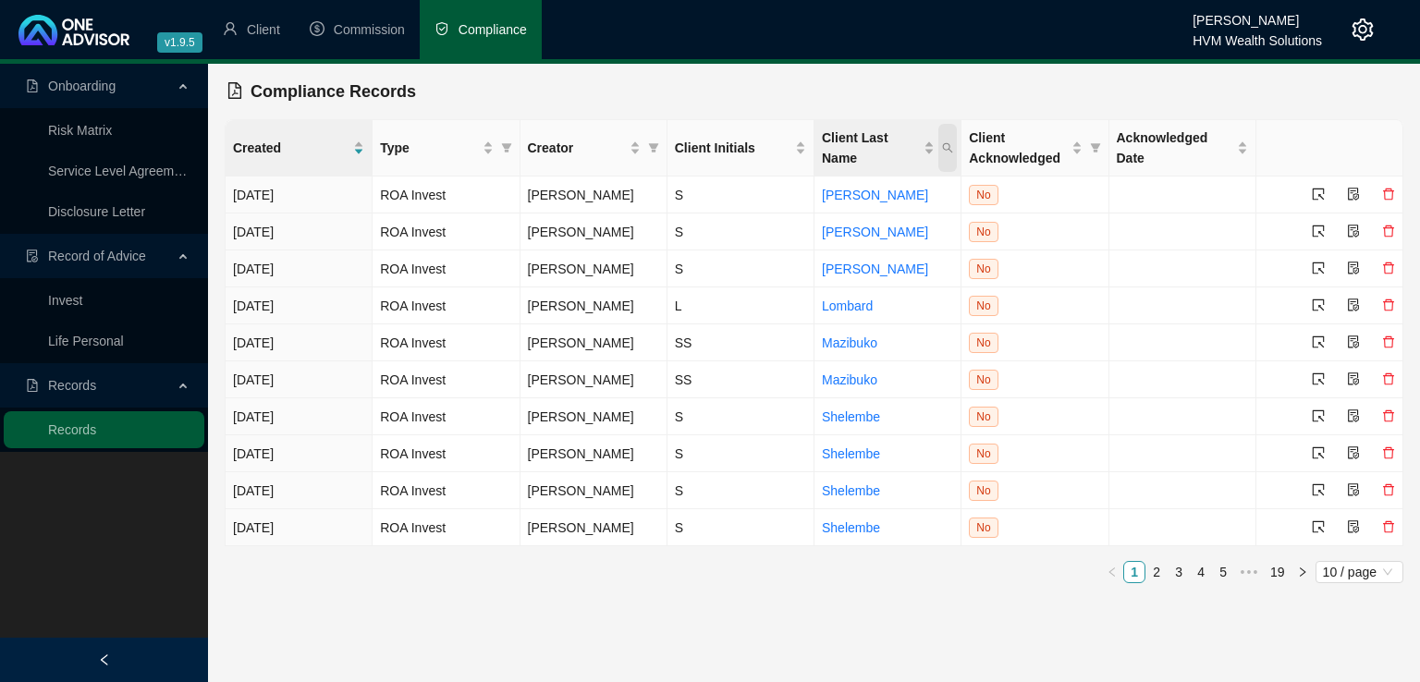
click at [947, 154] on span "Client Last Name" at bounding box center [948, 148] width 18 height 48
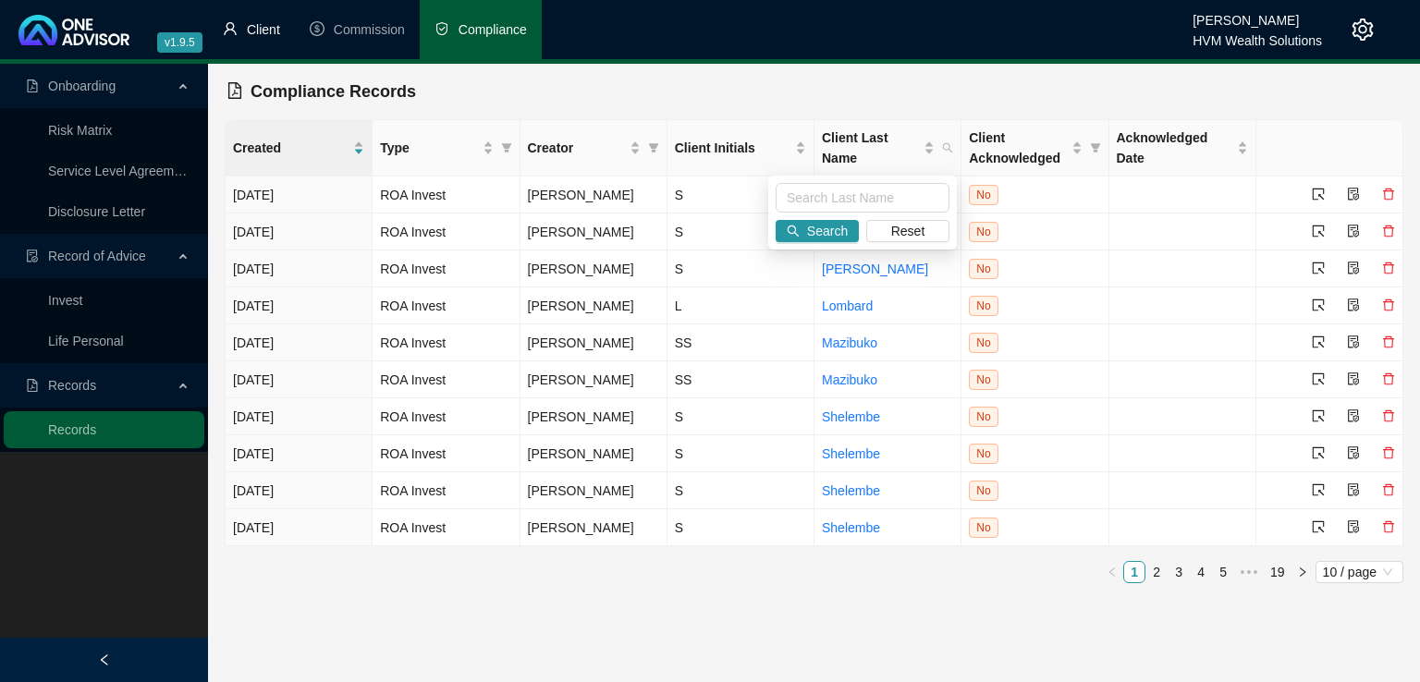
click at [243, 26] on li "Client" at bounding box center [251, 29] width 87 height 59
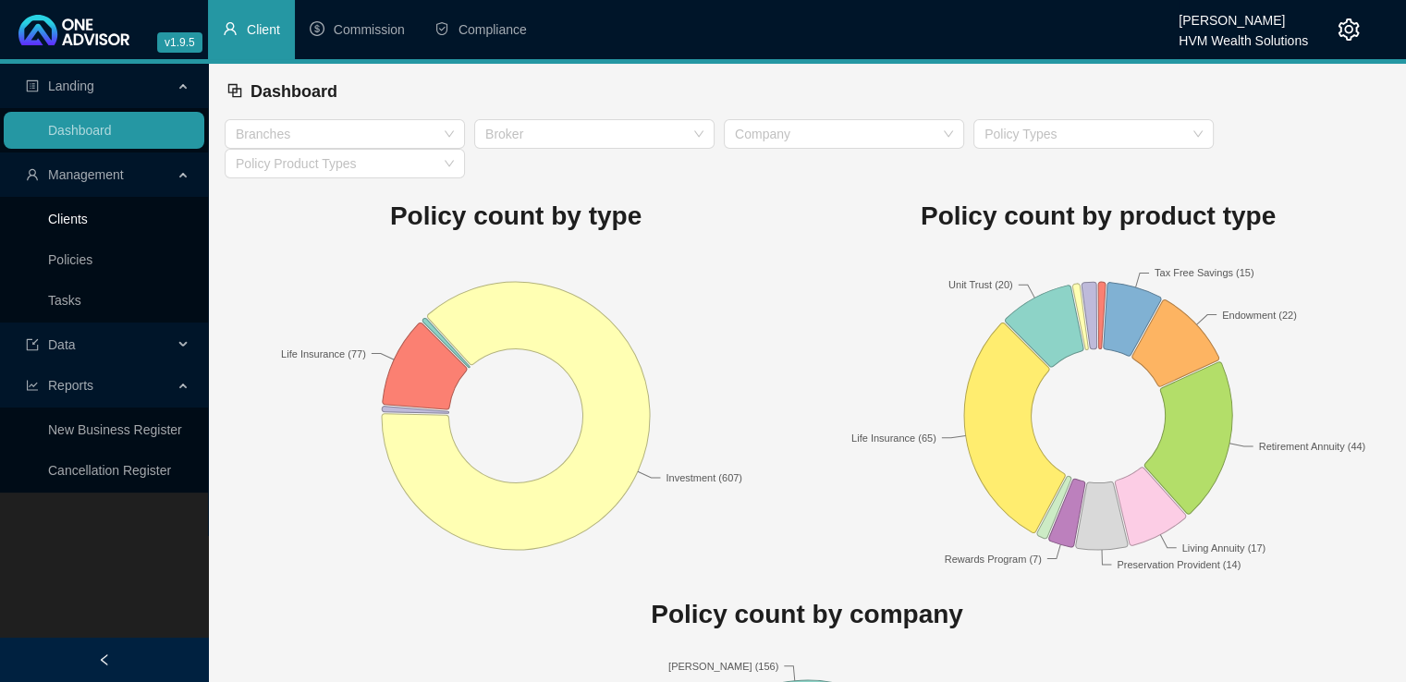
click at [63, 217] on link "Clients" at bounding box center [68, 219] width 40 height 15
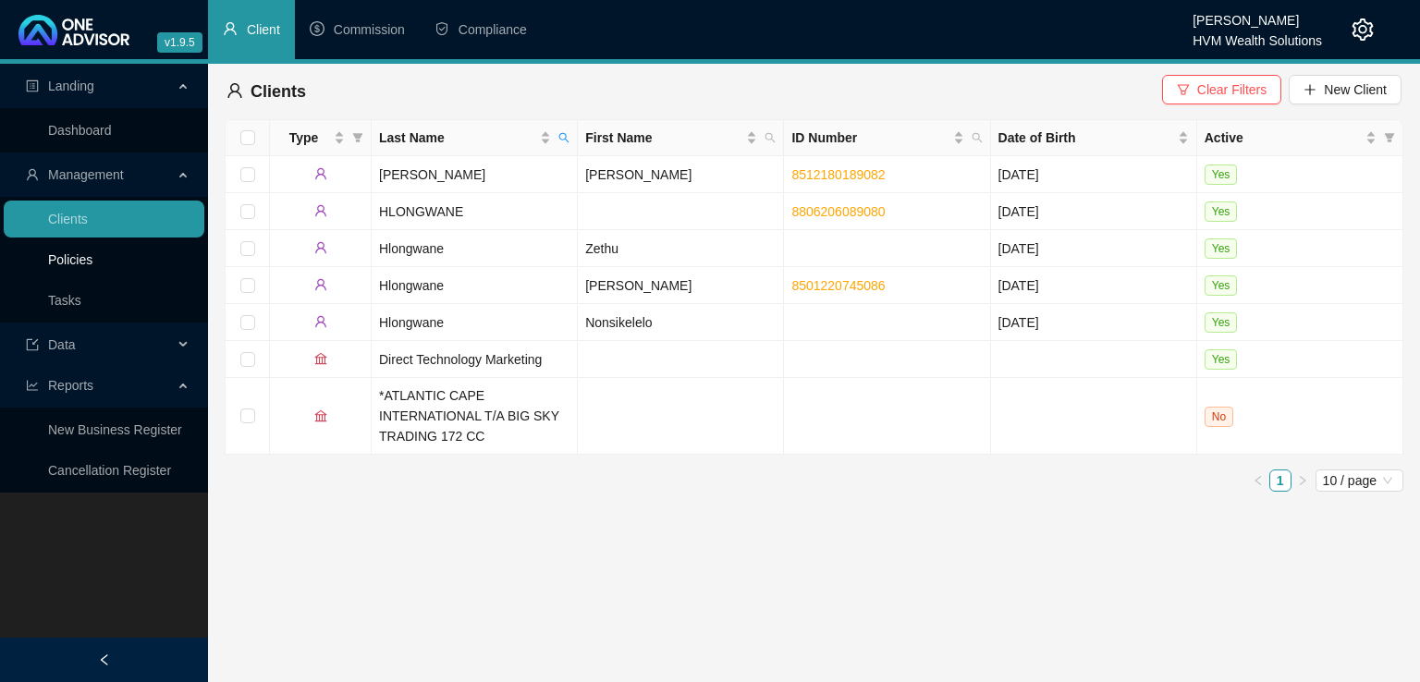
click at [81, 256] on link "Policies" at bounding box center [70, 259] width 44 height 15
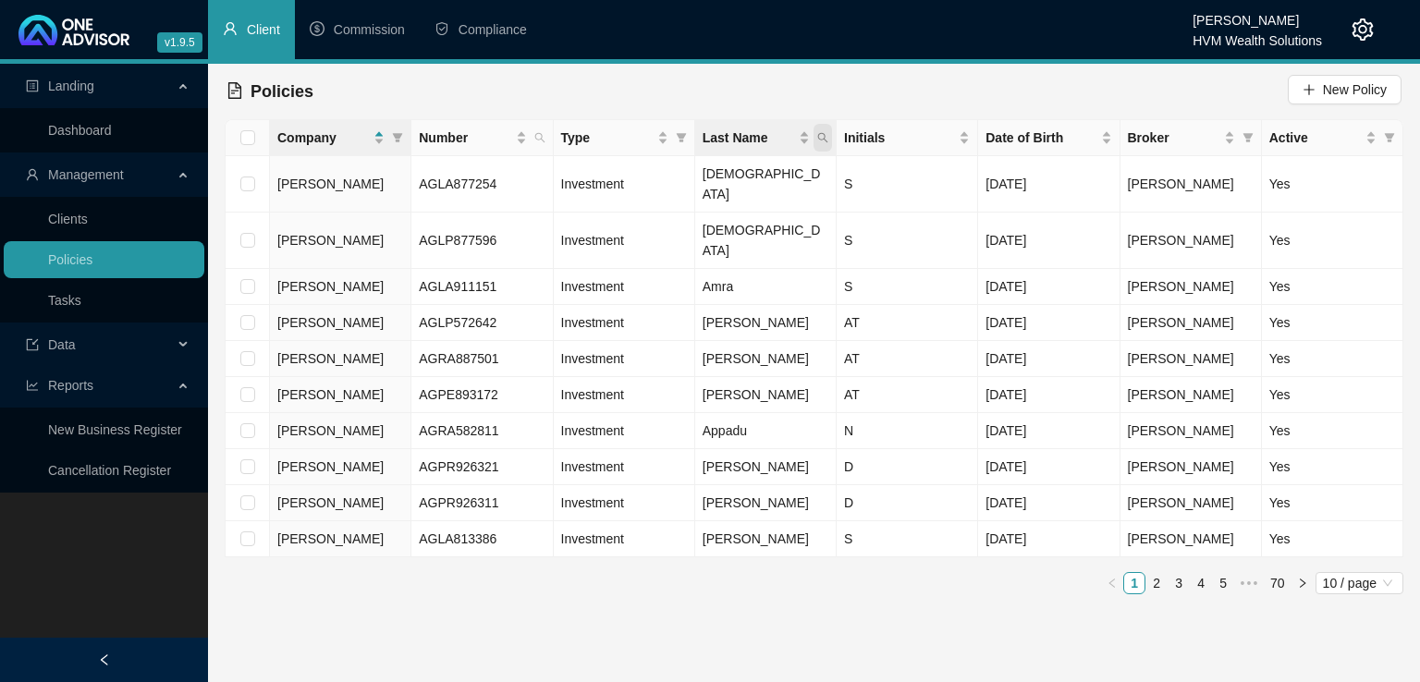
click at [822, 140] on icon "search" at bounding box center [822, 137] width 11 height 11
type input "[PERSON_NAME]"
click at [688, 215] on span "Search" at bounding box center [702, 211] width 41 height 20
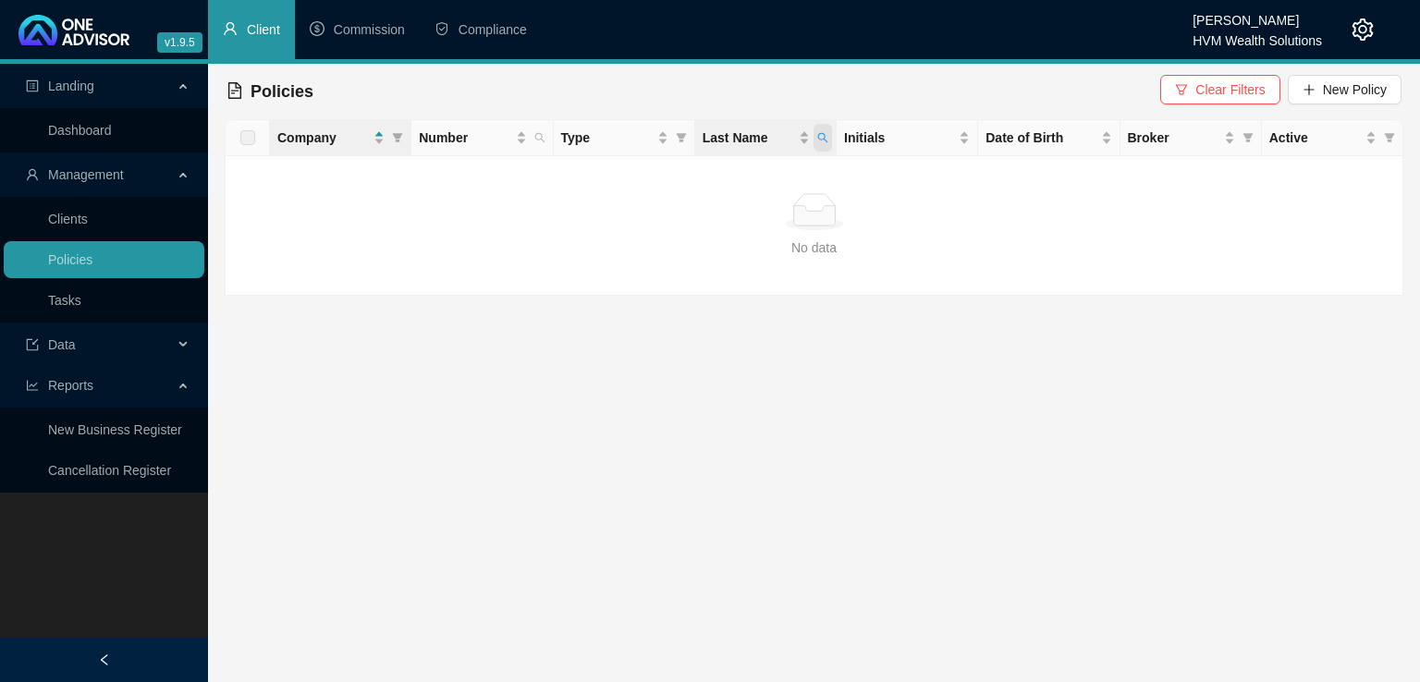
click at [824, 146] on span "Last Name" at bounding box center [823, 138] width 18 height 28
click at [711, 203] on span "Search" at bounding box center [702, 211] width 41 height 20
click at [832, 141] on span "Last Name" at bounding box center [823, 138] width 18 height 28
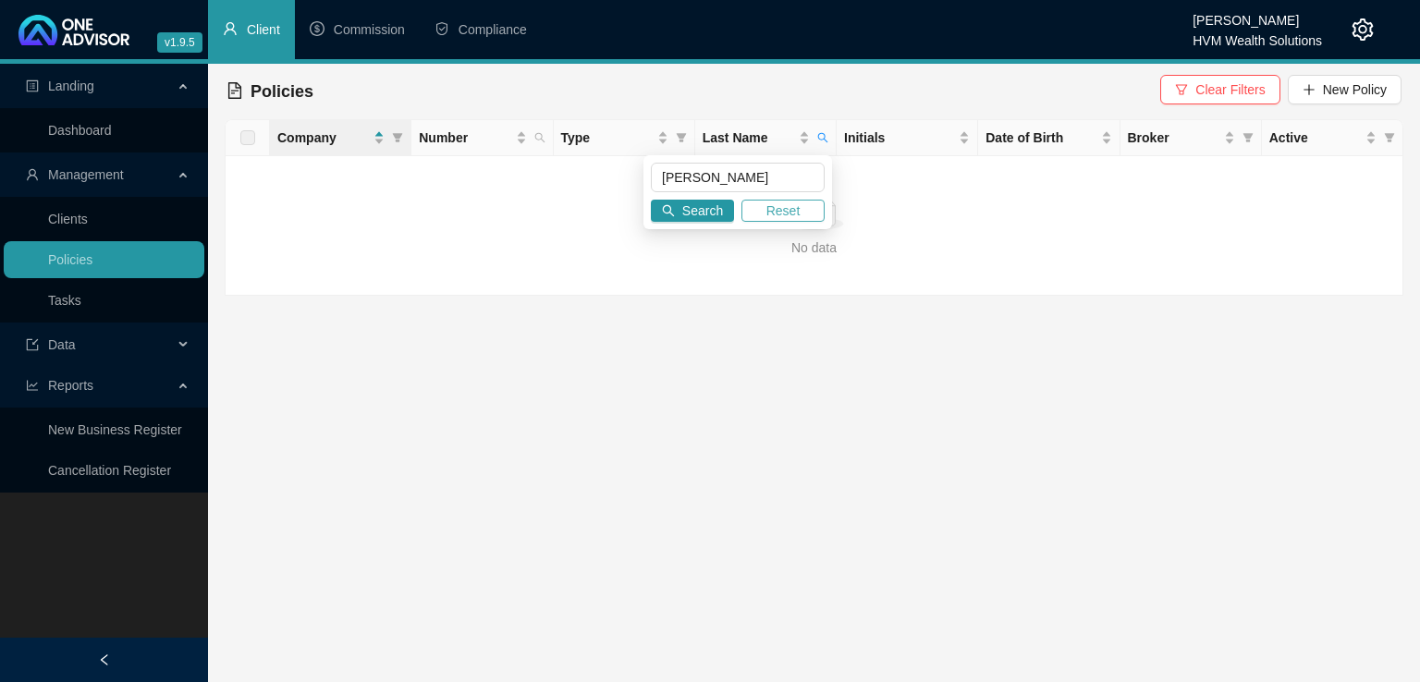
click at [775, 213] on span "Reset" at bounding box center [784, 211] width 34 height 20
click at [769, 209] on span "Reset" at bounding box center [784, 211] width 34 height 20
click at [773, 206] on span "Reset" at bounding box center [784, 211] width 34 height 20
click at [88, 218] on link "Clients" at bounding box center [68, 219] width 40 height 15
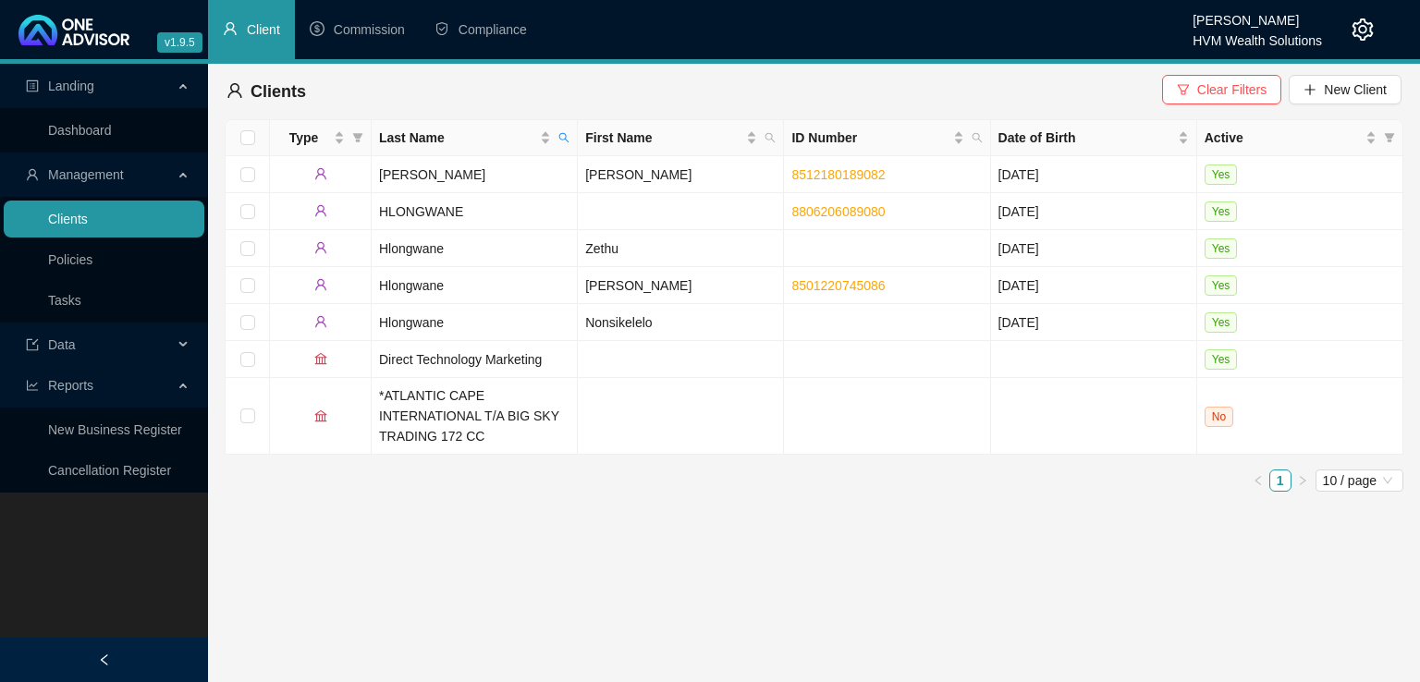
click at [88, 223] on link "Clients" at bounding box center [68, 219] width 40 height 15
click at [562, 137] on icon "search" at bounding box center [564, 137] width 11 height 11
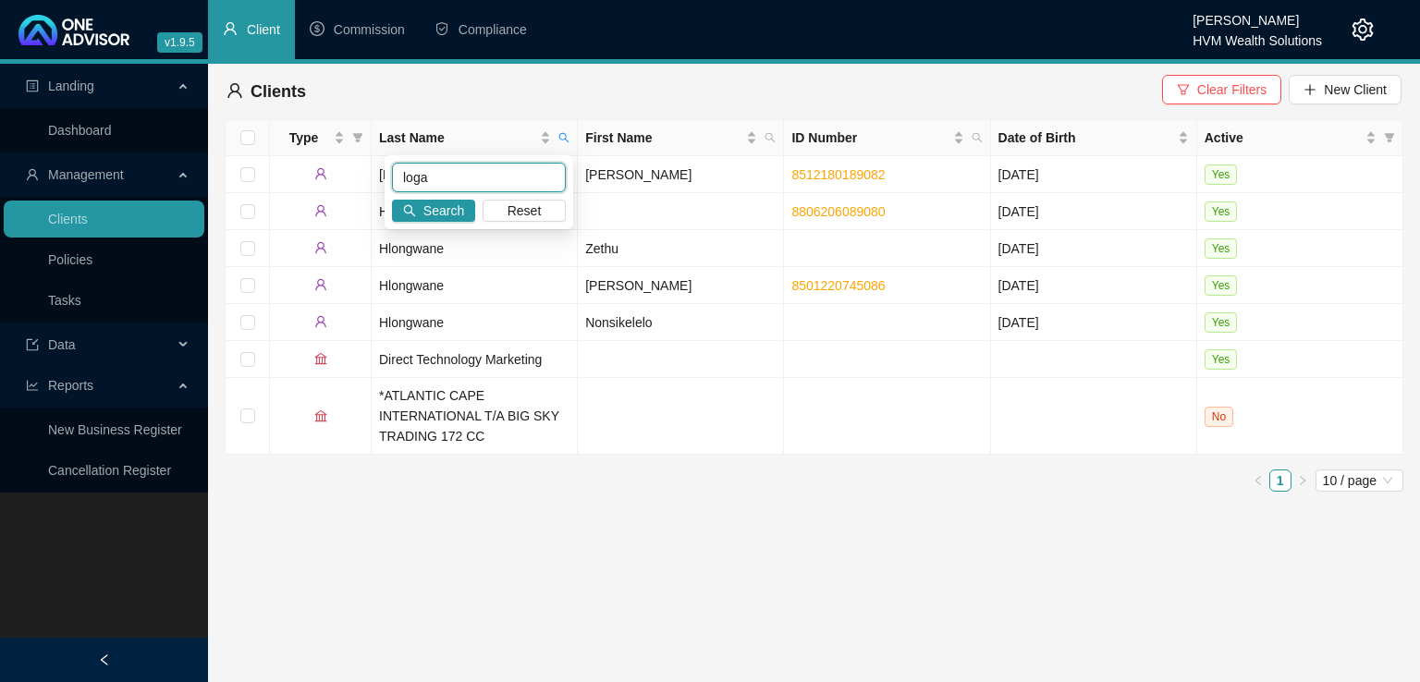
type input "[PERSON_NAME]"
click at [453, 215] on span "Search" at bounding box center [444, 211] width 41 height 20
click at [503, 179] on td "[PERSON_NAME]" at bounding box center [475, 174] width 206 height 37
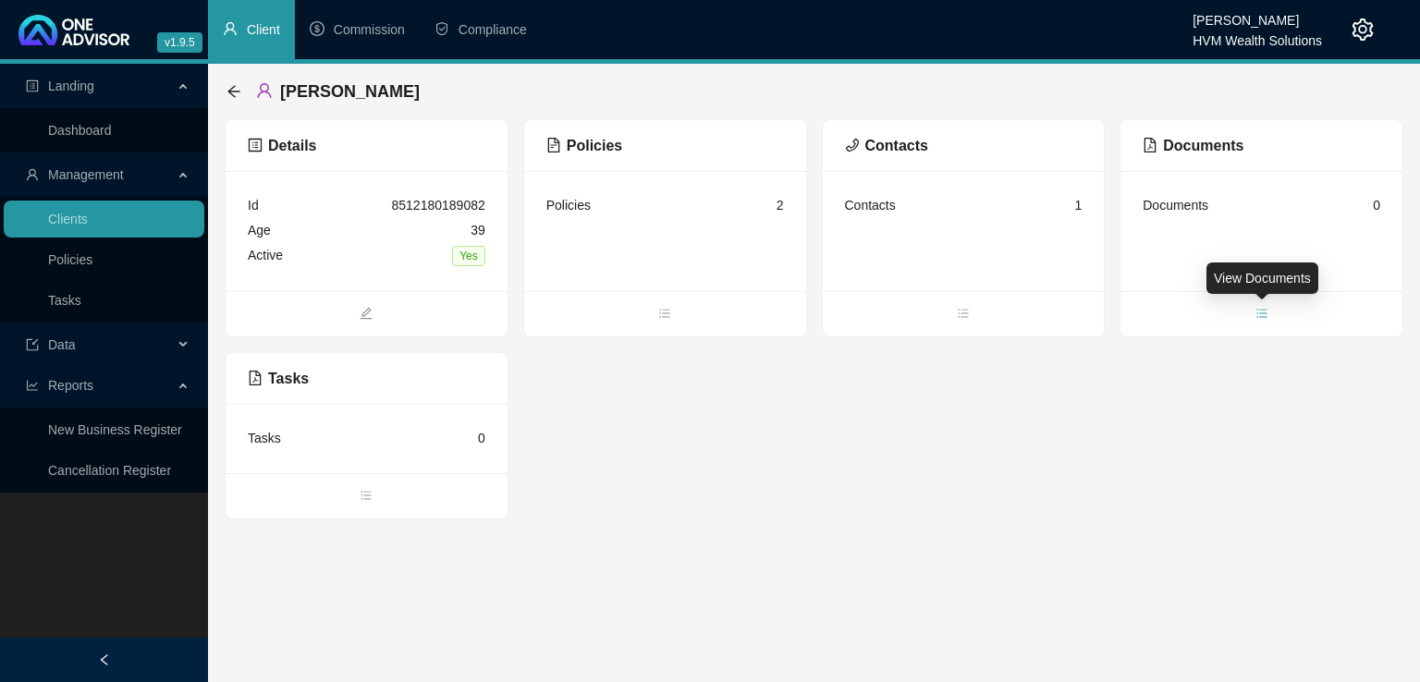
click at [1262, 319] on icon "bars" at bounding box center [1262, 313] width 13 height 13
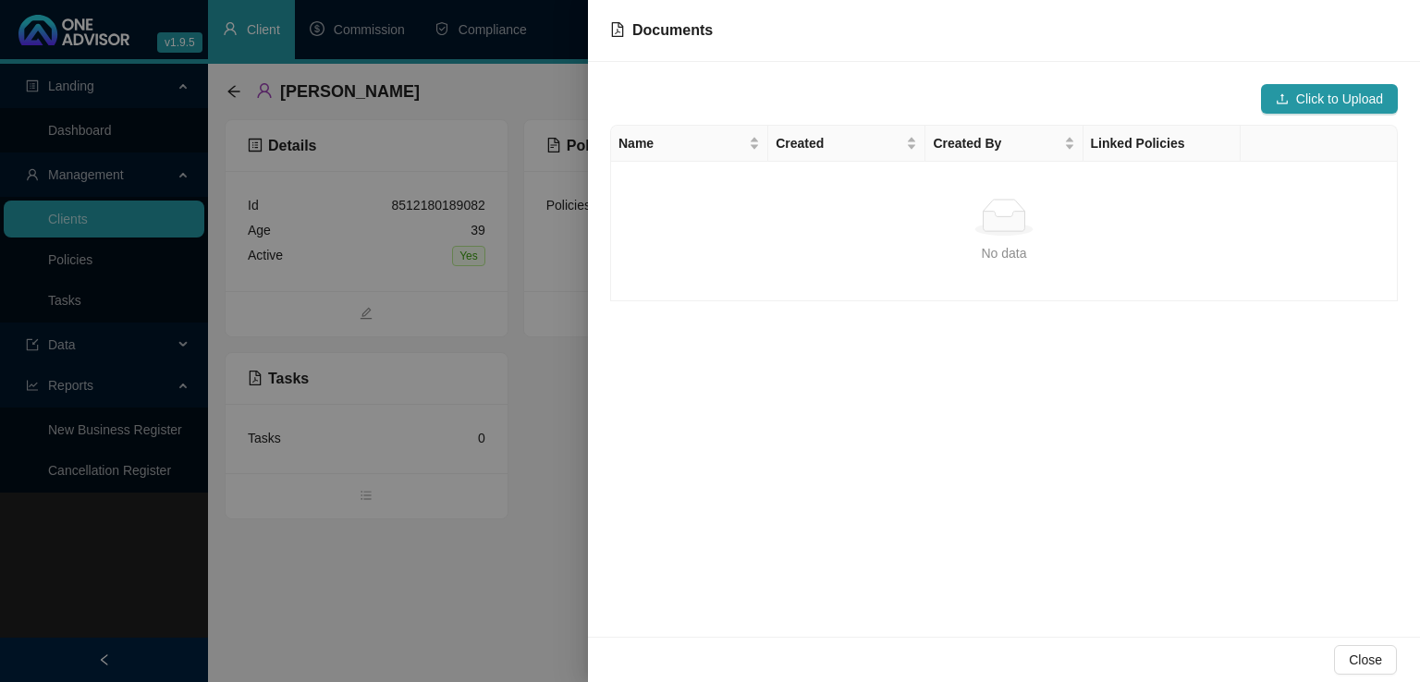
click at [535, 447] on div at bounding box center [710, 341] width 1420 height 682
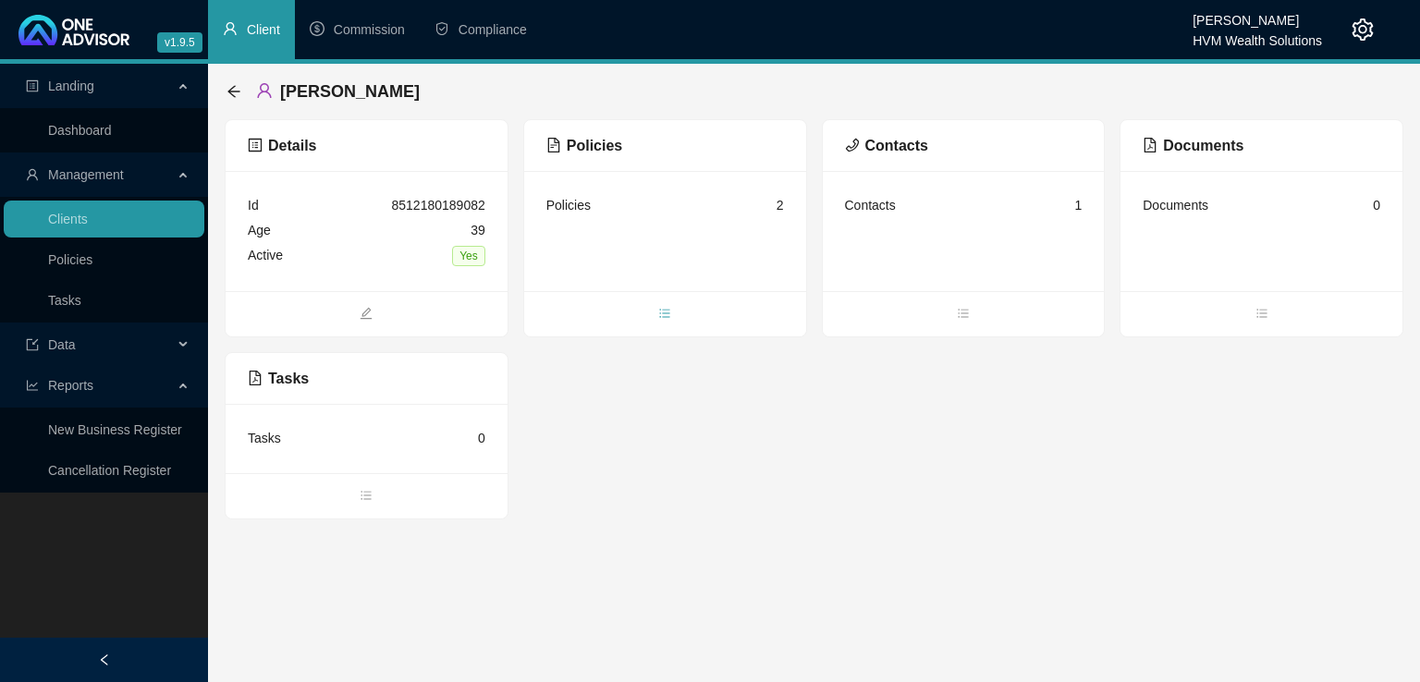
click at [666, 315] on icon "bars" at bounding box center [664, 313] width 13 height 13
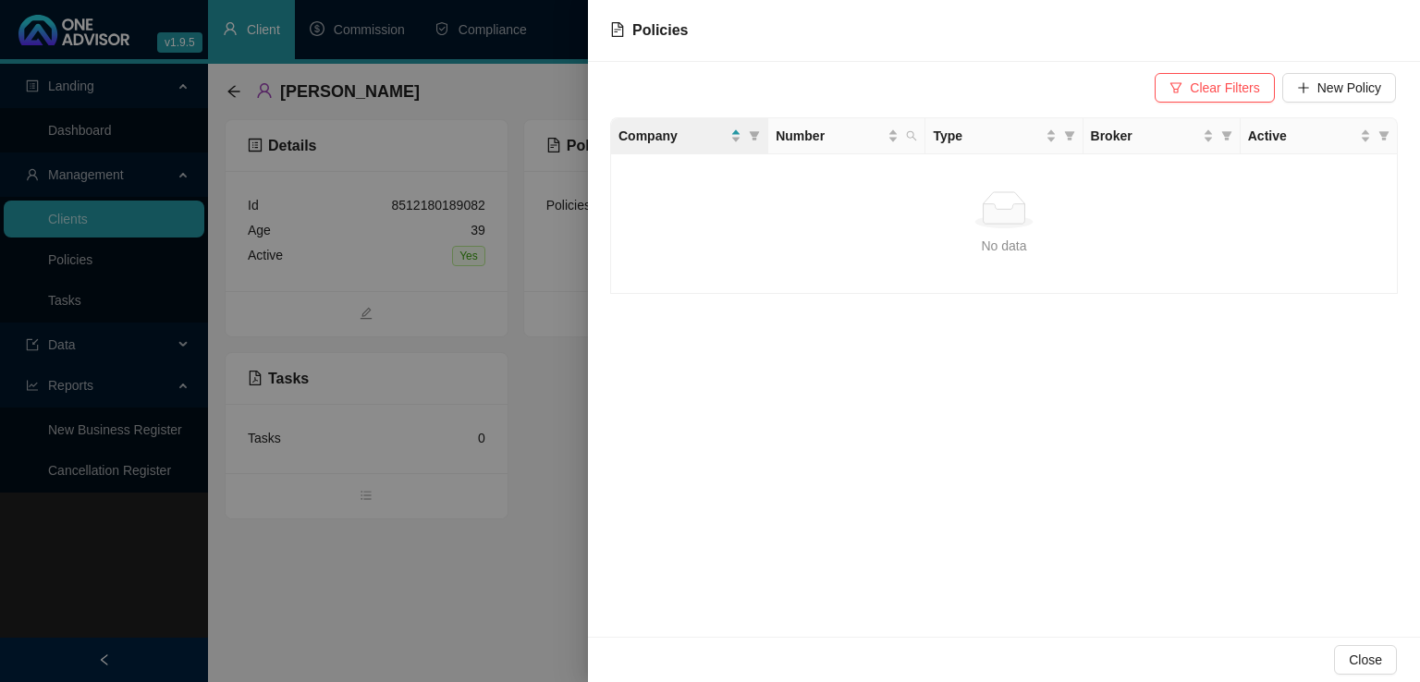
click at [555, 569] on div at bounding box center [710, 341] width 1420 height 682
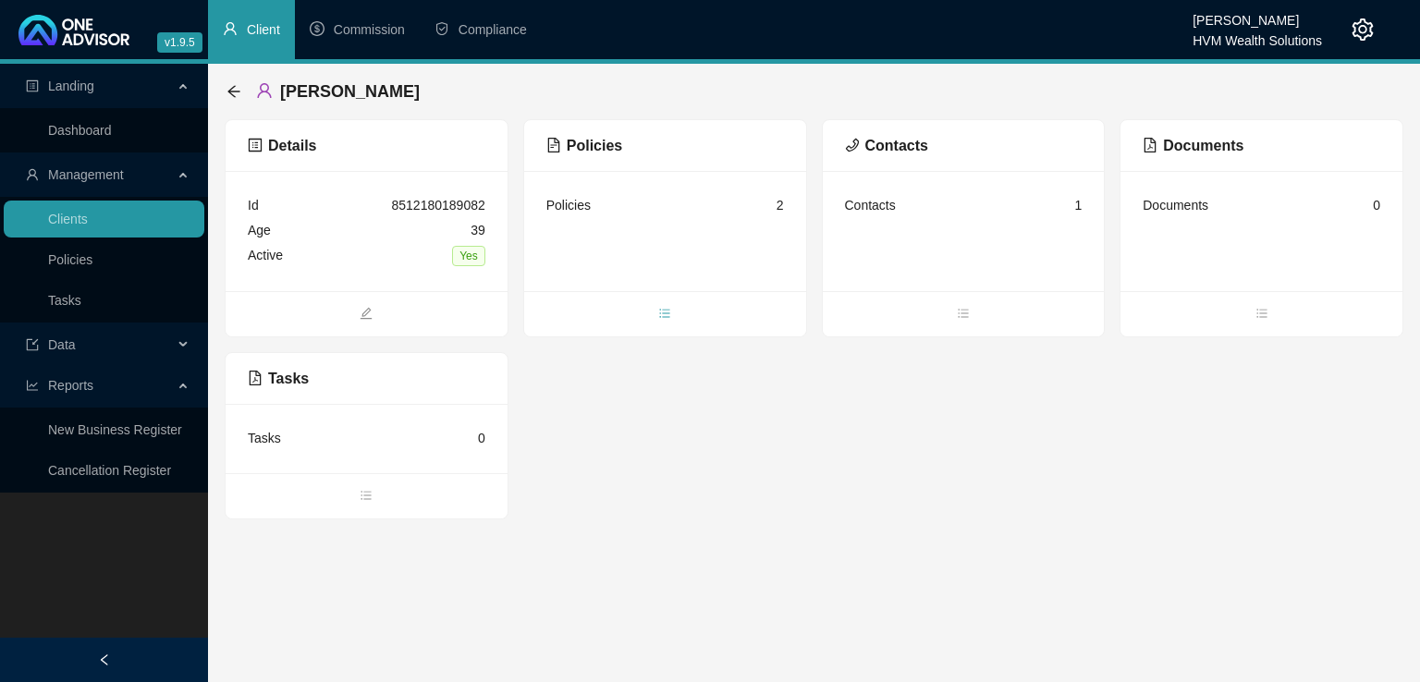
click at [668, 312] on icon "bars" at bounding box center [664, 313] width 13 height 13
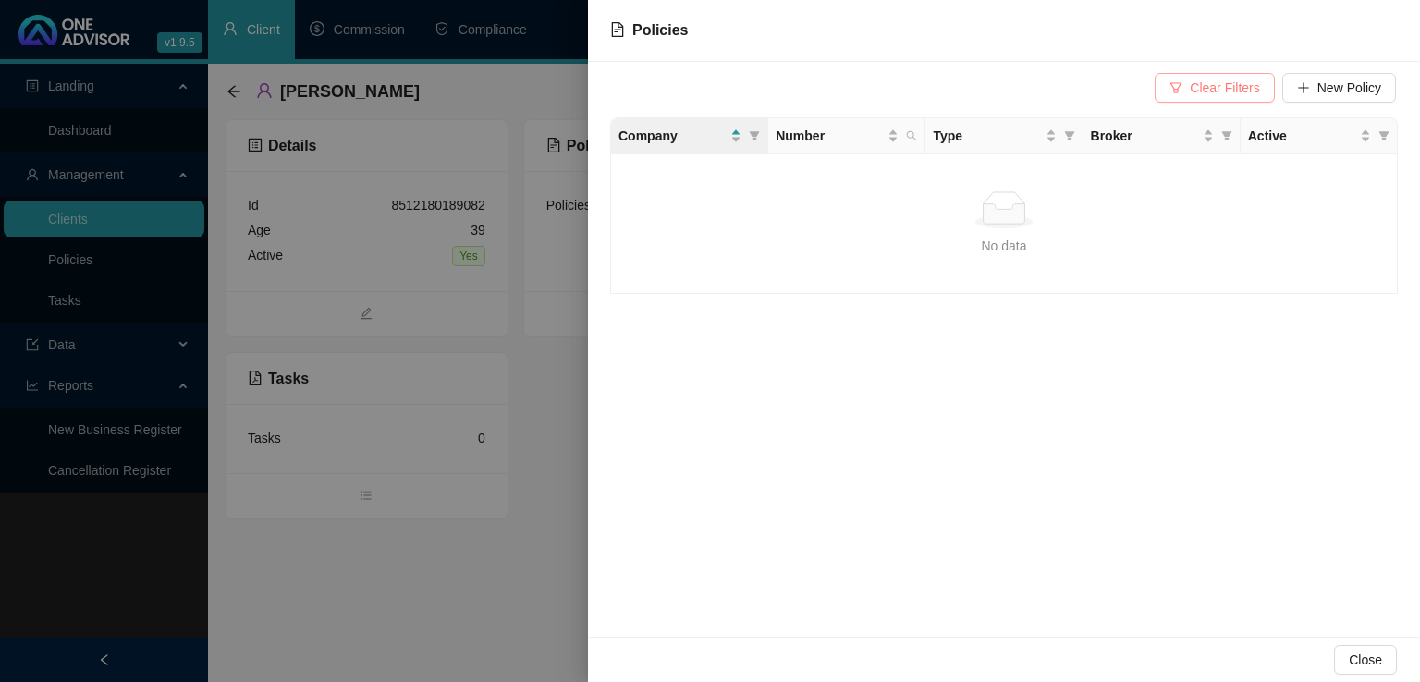
click at [1228, 86] on span "Clear Filters" at bounding box center [1224, 88] width 69 height 20
click at [504, 577] on div at bounding box center [710, 341] width 1420 height 682
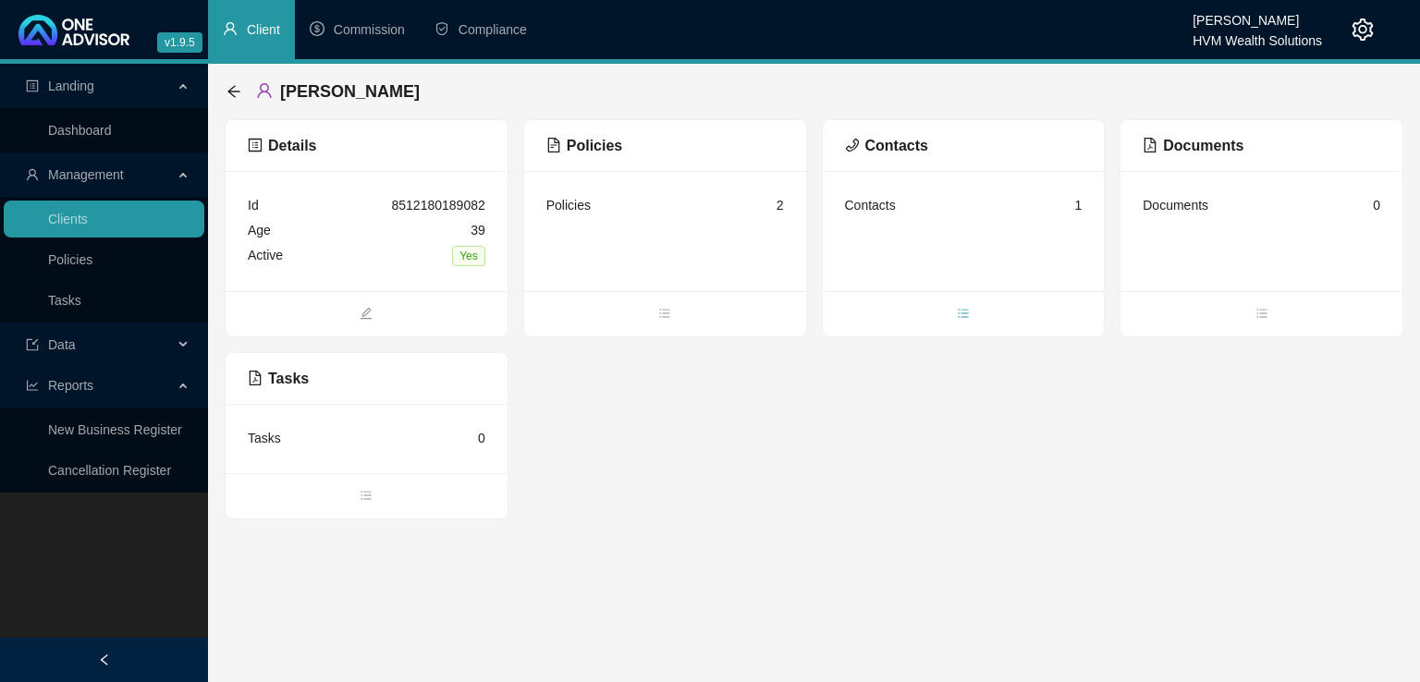
click at [978, 314] on span "bars" at bounding box center [964, 315] width 282 height 20
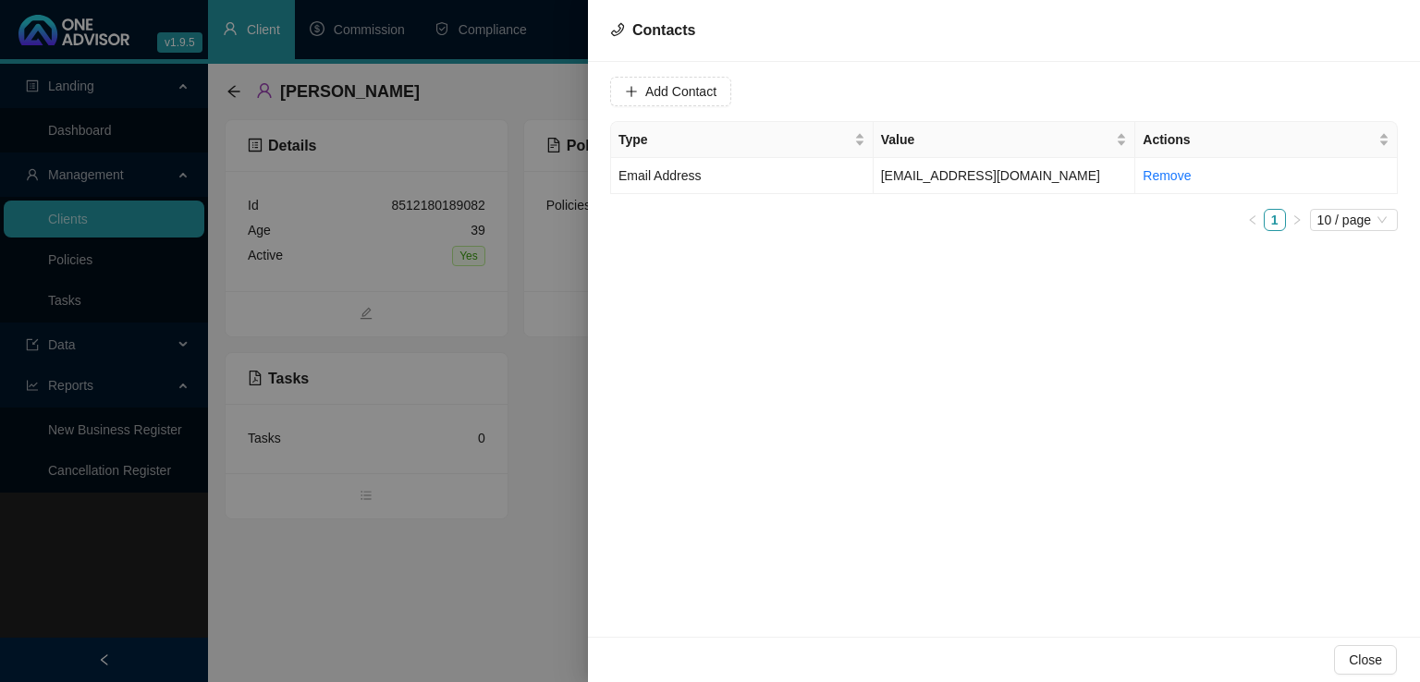
click at [428, 569] on div at bounding box center [710, 341] width 1420 height 682
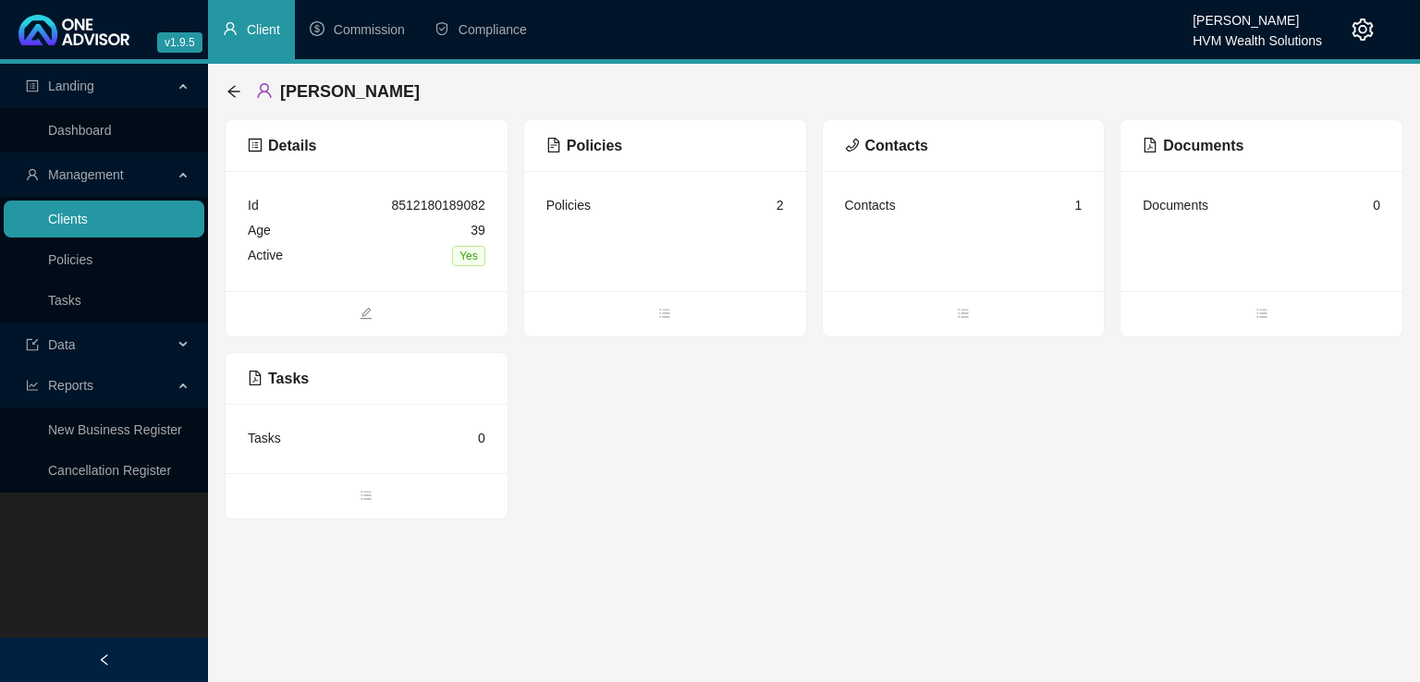
click at [88, 215] on link "Clients" at bounding box center [68, 219] width 40 height 15
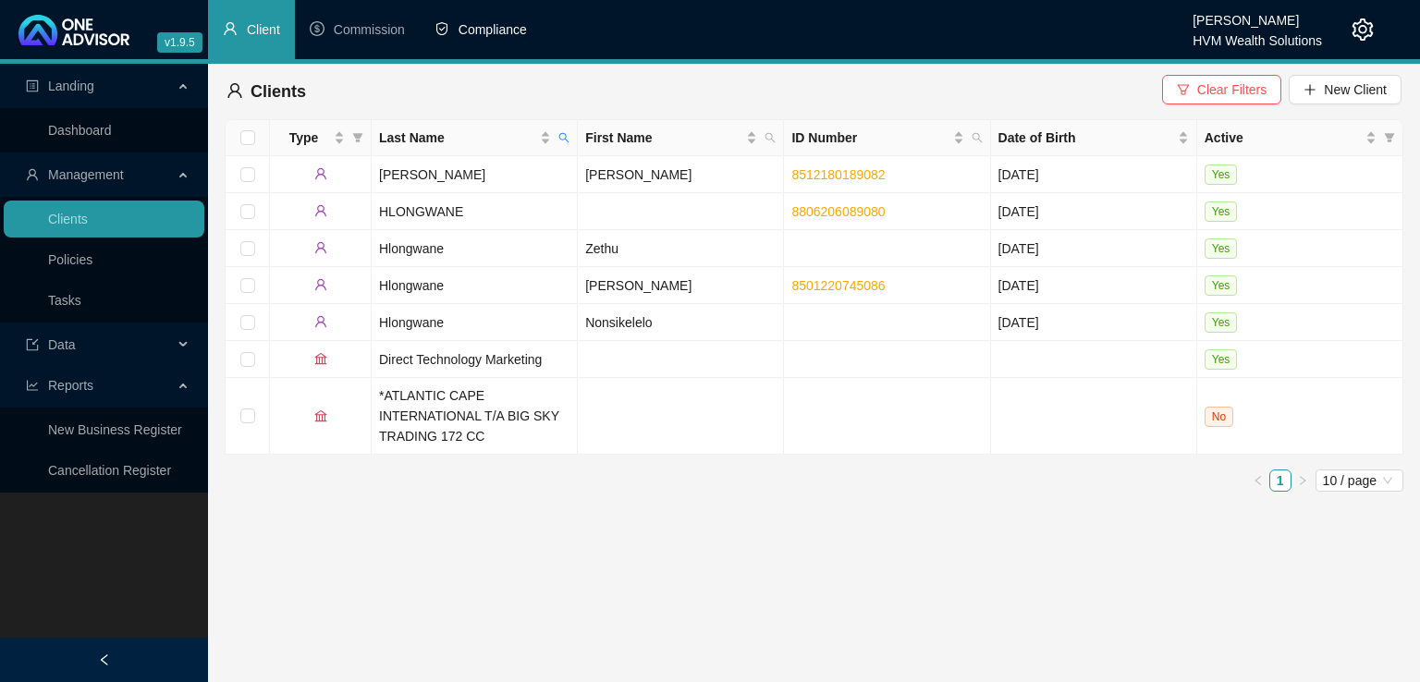
click at [472, 19] on li "Compliance" at bounding box center [481, 29] width 122 height 59
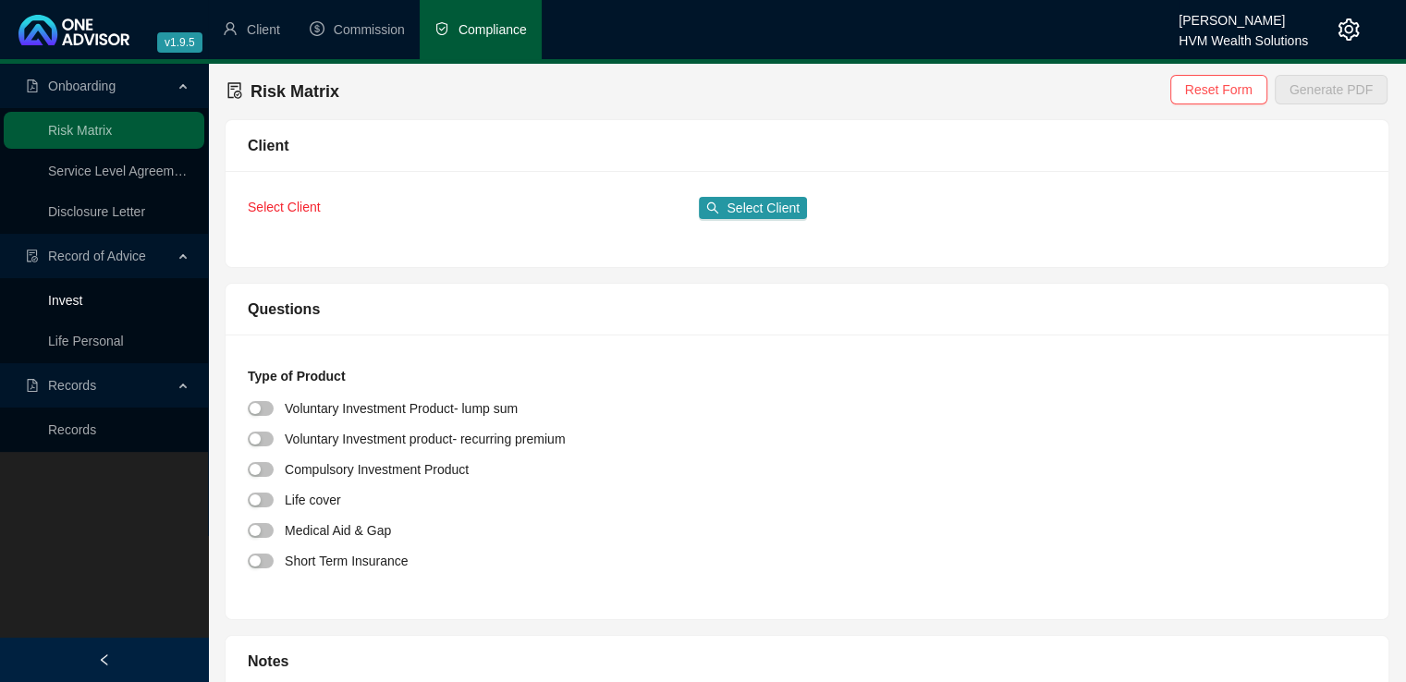
click at [82, 299] on link "Invest" at bounding box center [65, 300] width 34 height 15
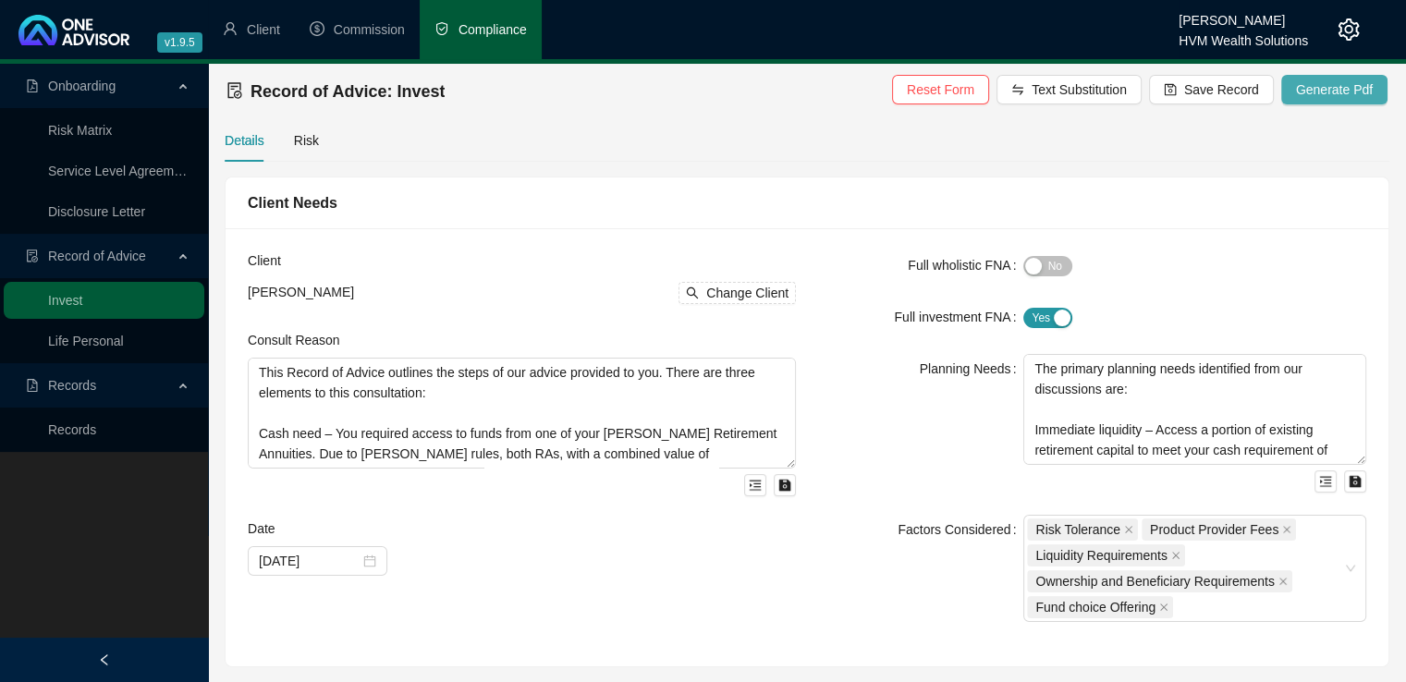
click at [1335, 84] on span "Generate Pdf" at bounding box center [1334, 90] width 77 height 20
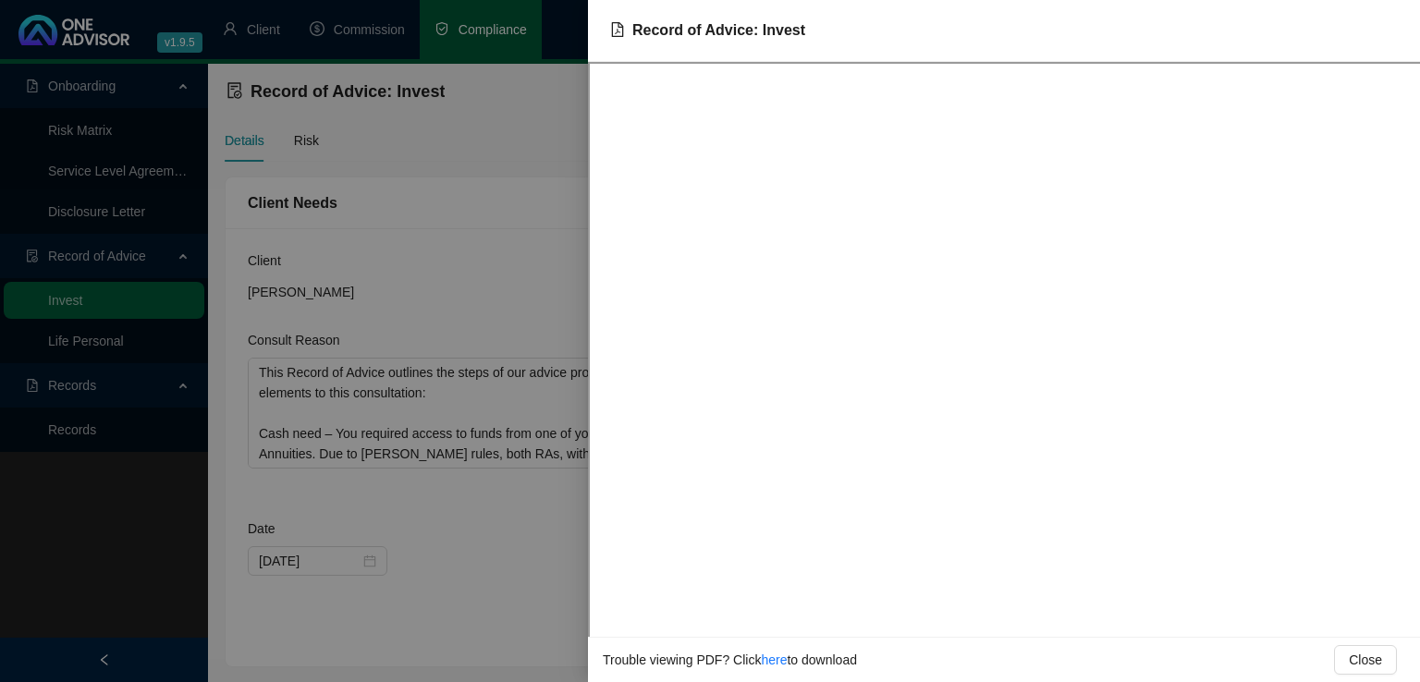
drag, startPoint x: 491, startPoint y: 591, endPoint x: 577, endPoint y: 477, distance: 142.6
click at [491, 591] on div at bounding box center [710, 341] width 1420 height 682
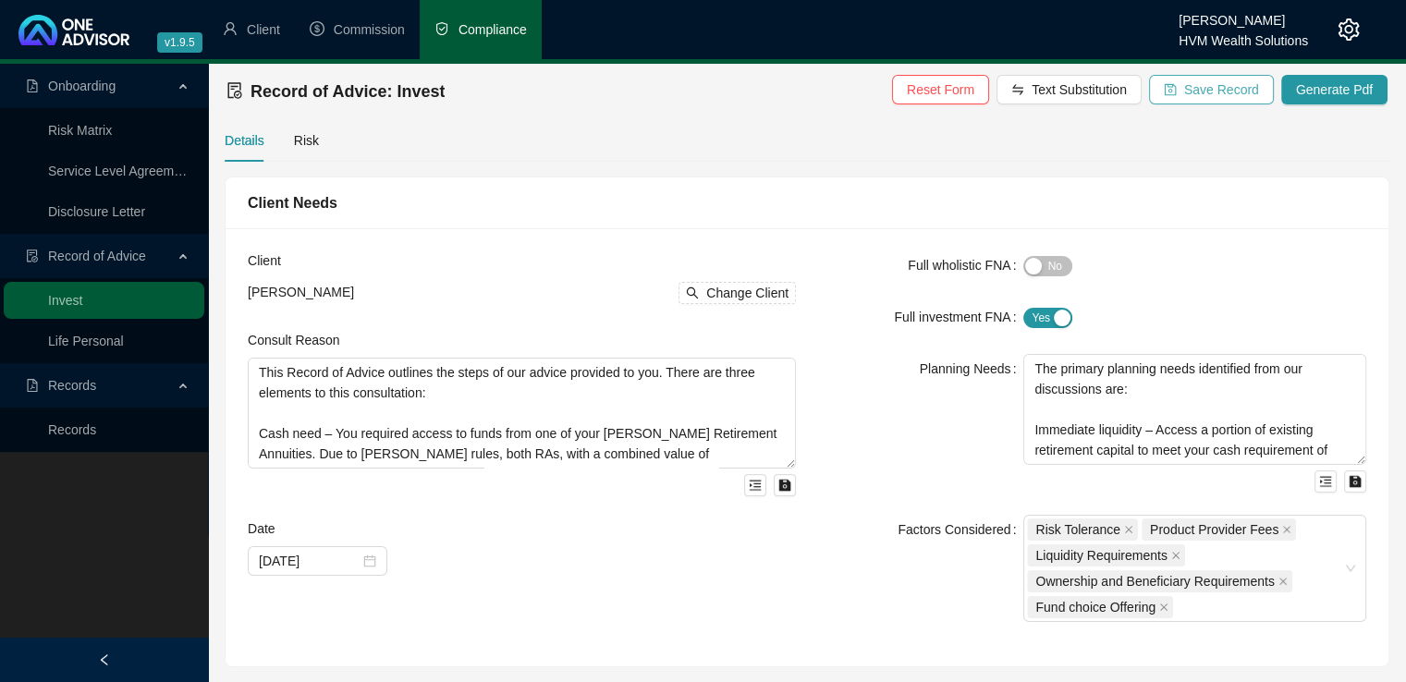
click at [1202, 96] on span "Save Record" at bounding box center [1222, 90] width 75 height 20
click at [253, 30] on span "Client" at bounding box center [263, 29] width 33 height 15
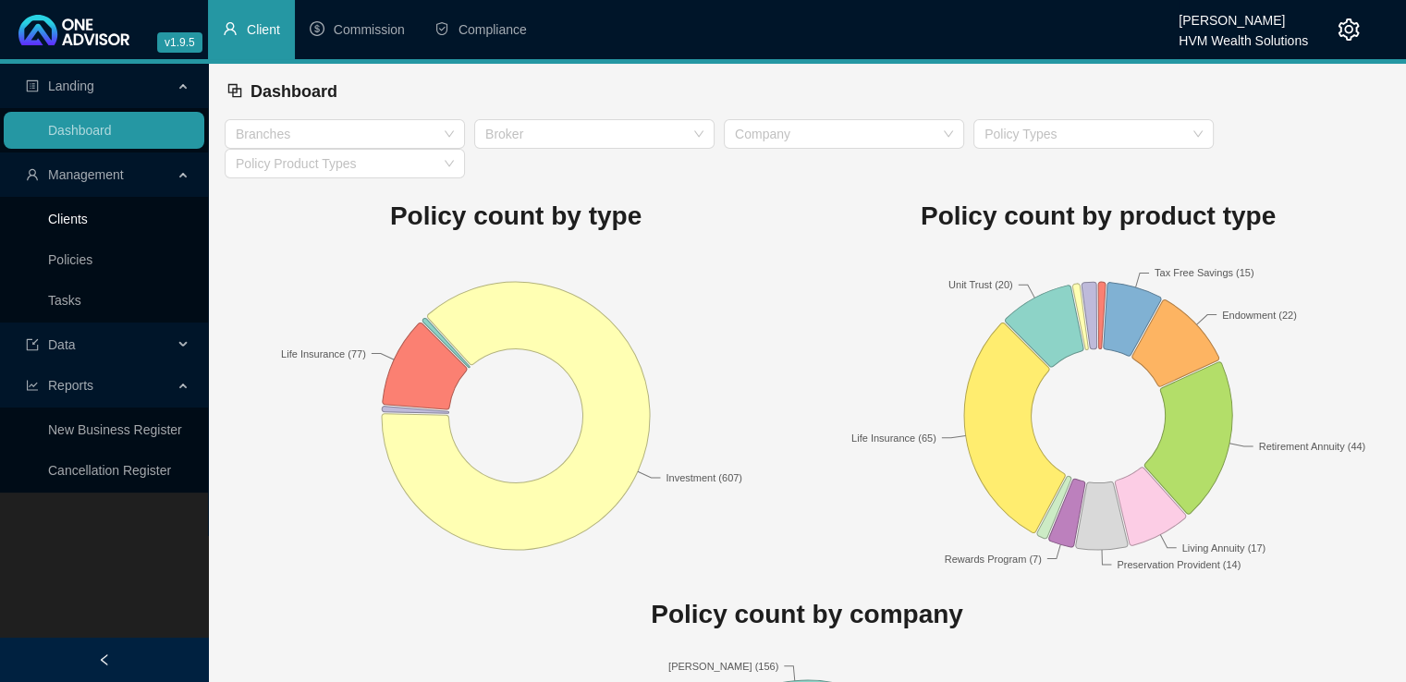
click at [67, 212] on link "Clients" at bounding box center [68, 219] width 40 height 15
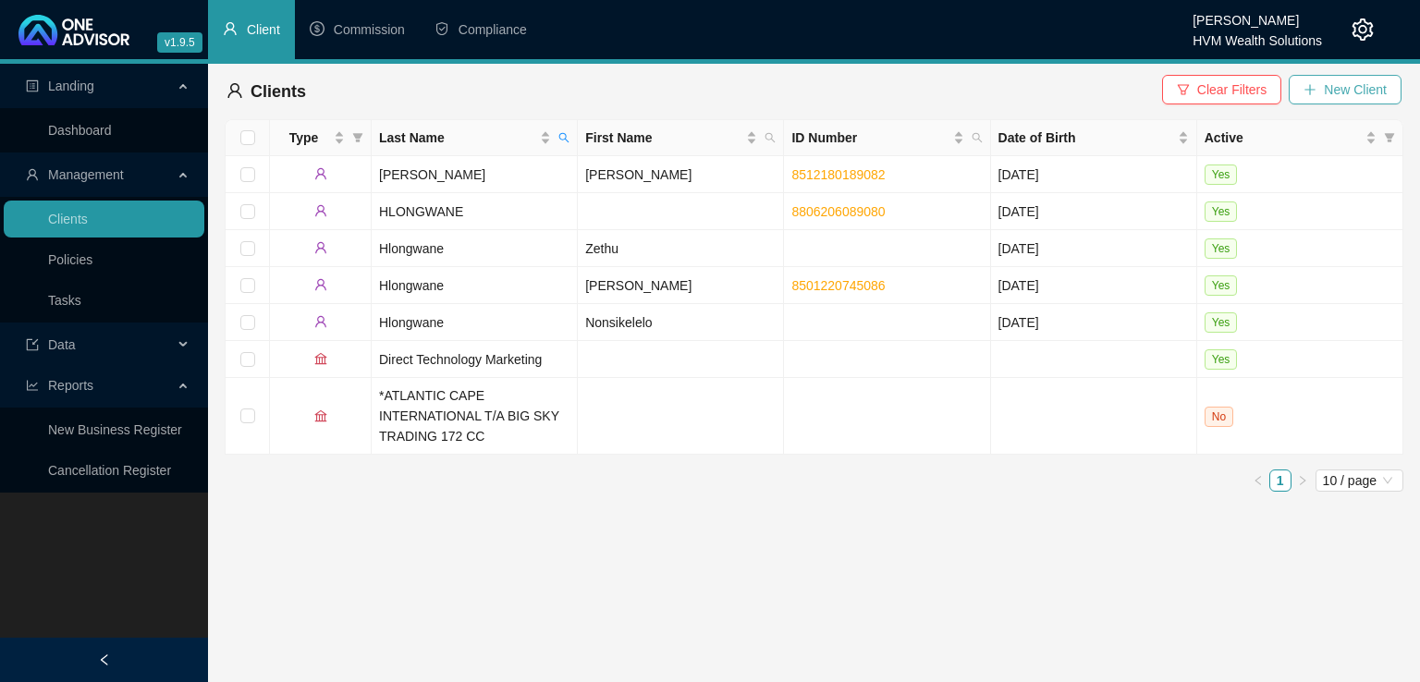
click at [1332, 94] on span "New Client" at bounding box center [1355, 90] width 63 height 20
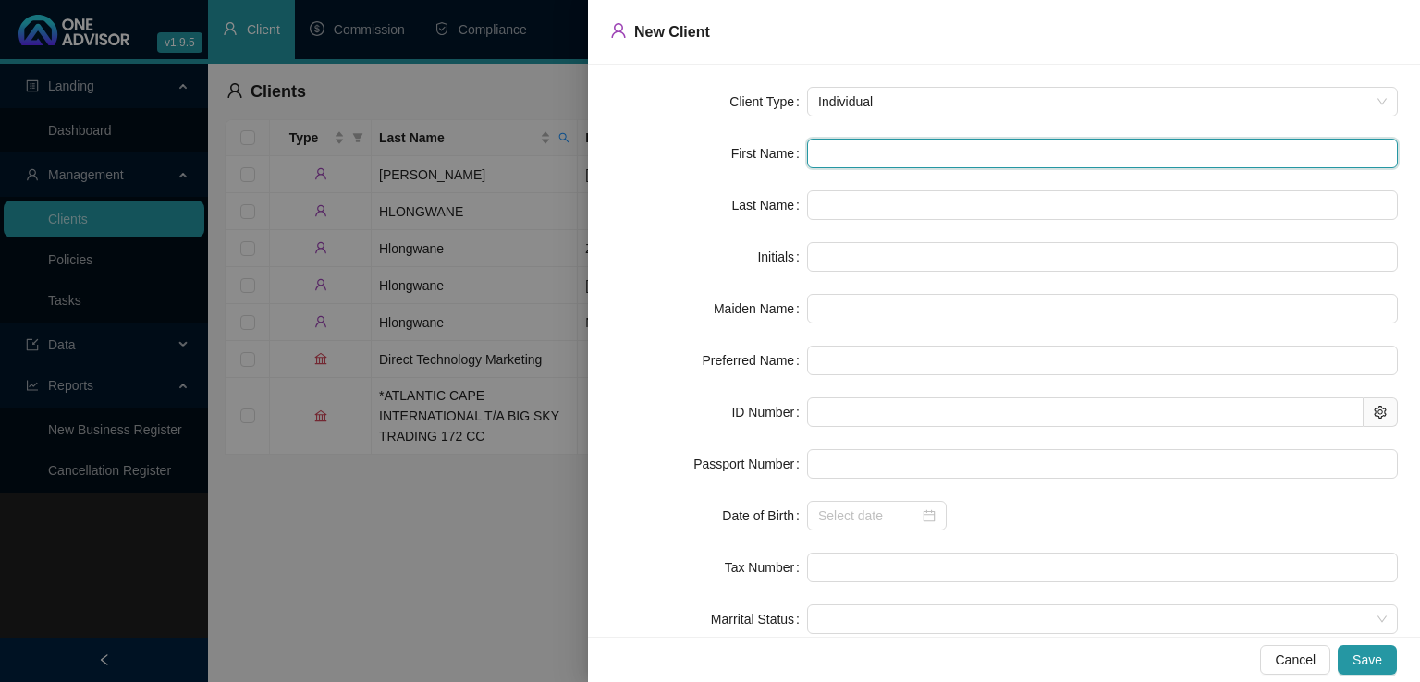
click at [877, 157] on input "text" at bounding box center [1102, 154] width 591 height 30
type input "S"
type input "Si"
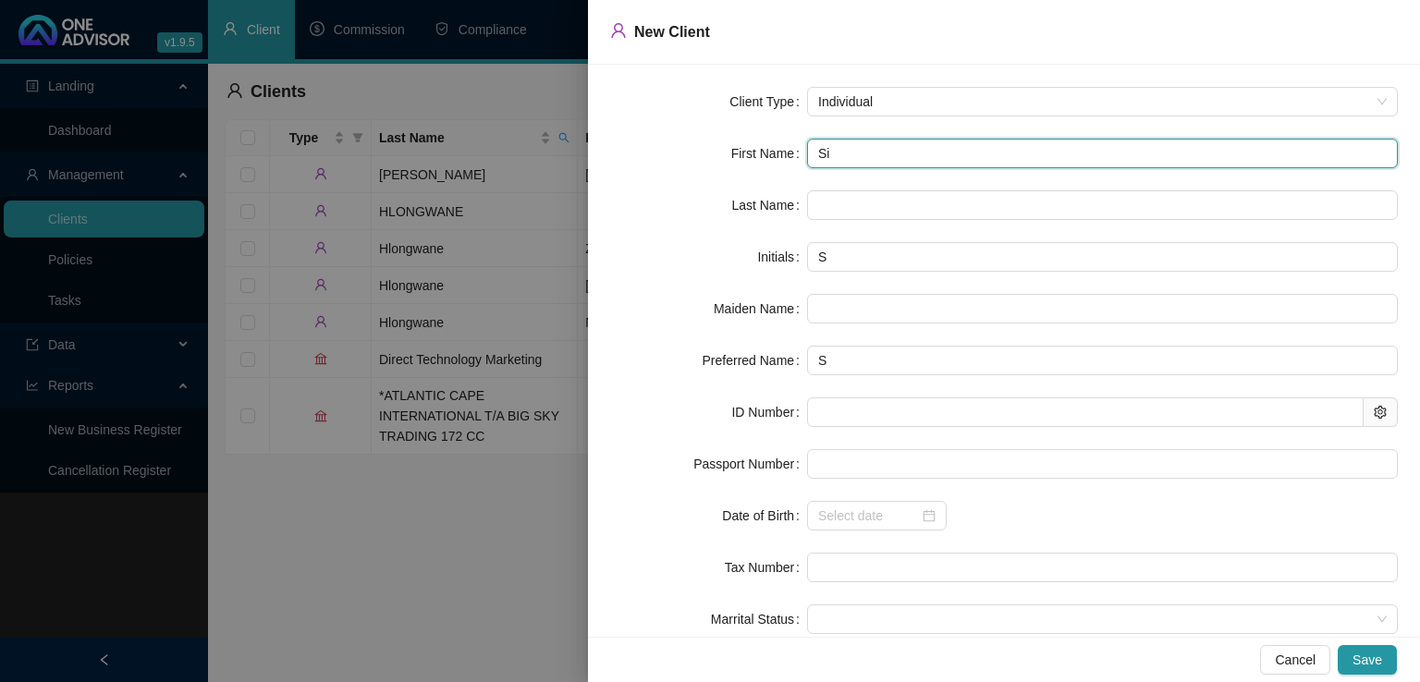
type input "Si"
type input "Sik"
type input "Sike"
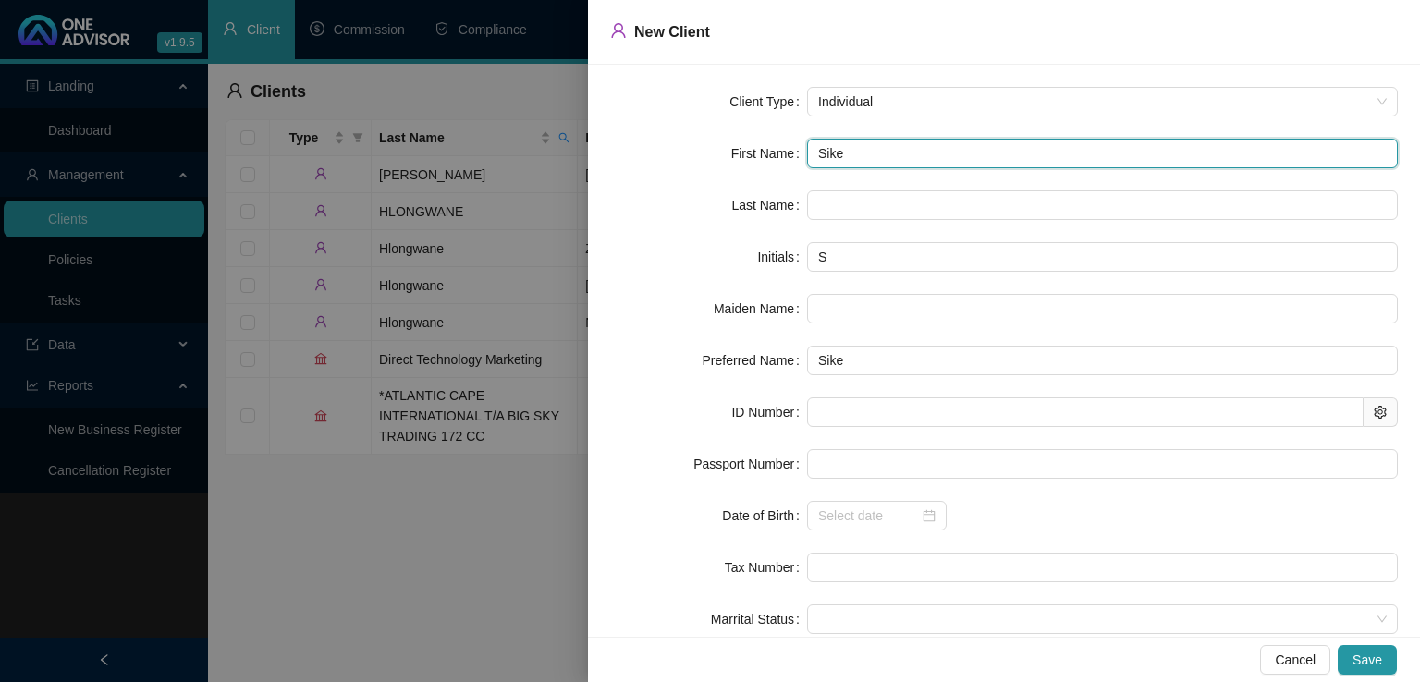
type input "Sikel"
type input "Sikelw"
type input "Sikelwa"
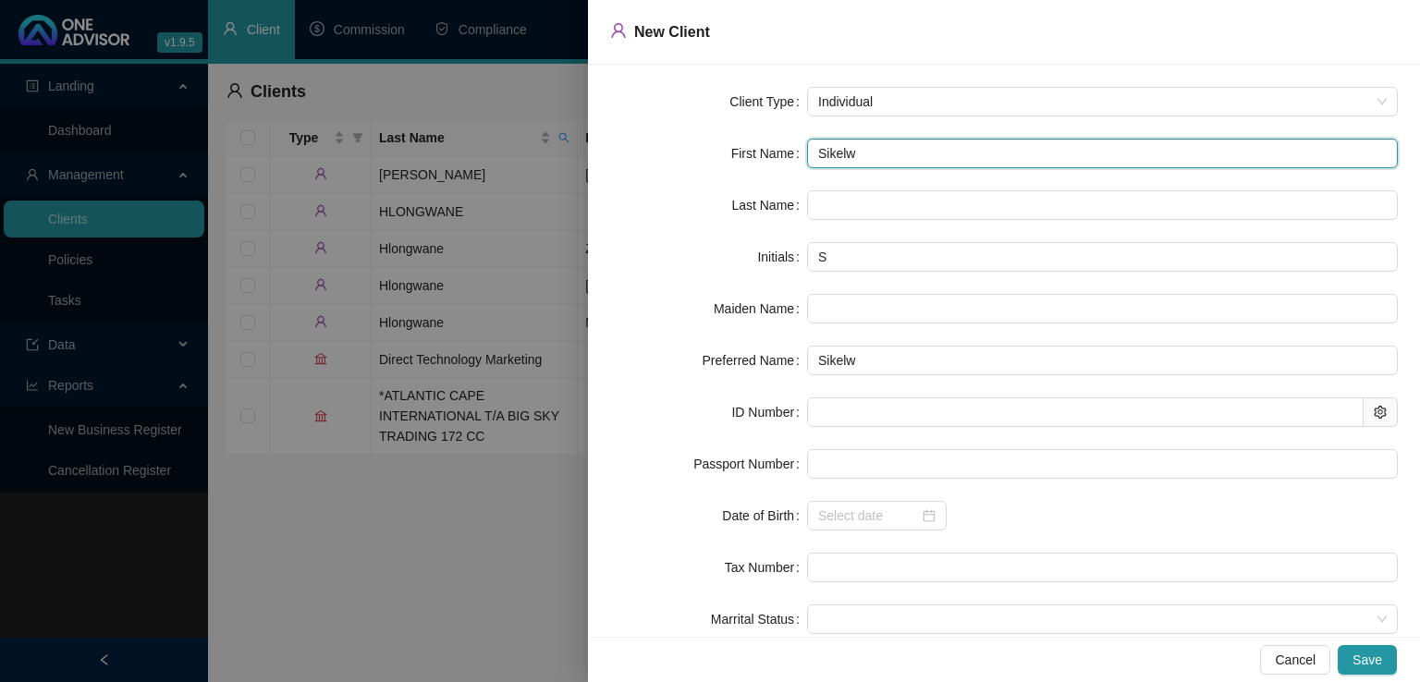
type input "Sikelwa"
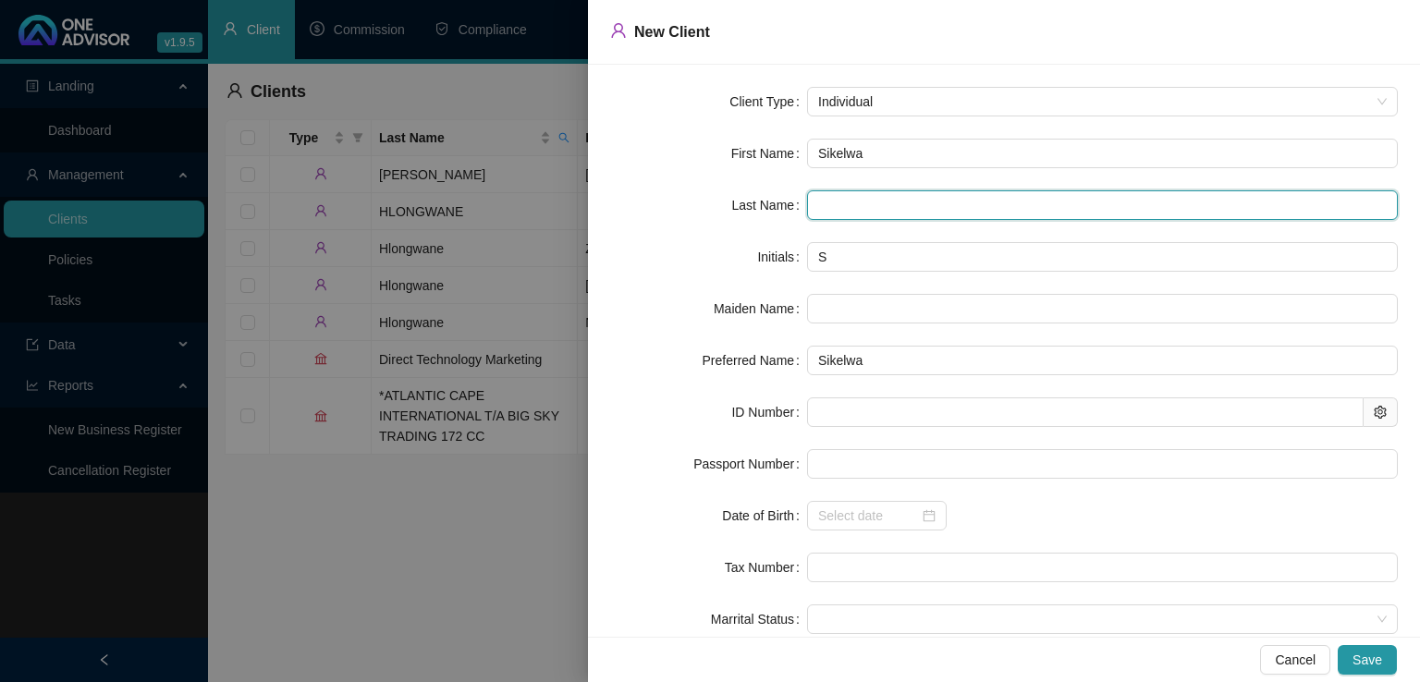
click at [863, 203] on input "text" at bounding box center [1102, 205] width 591 height 30
type input "Ndiweni"
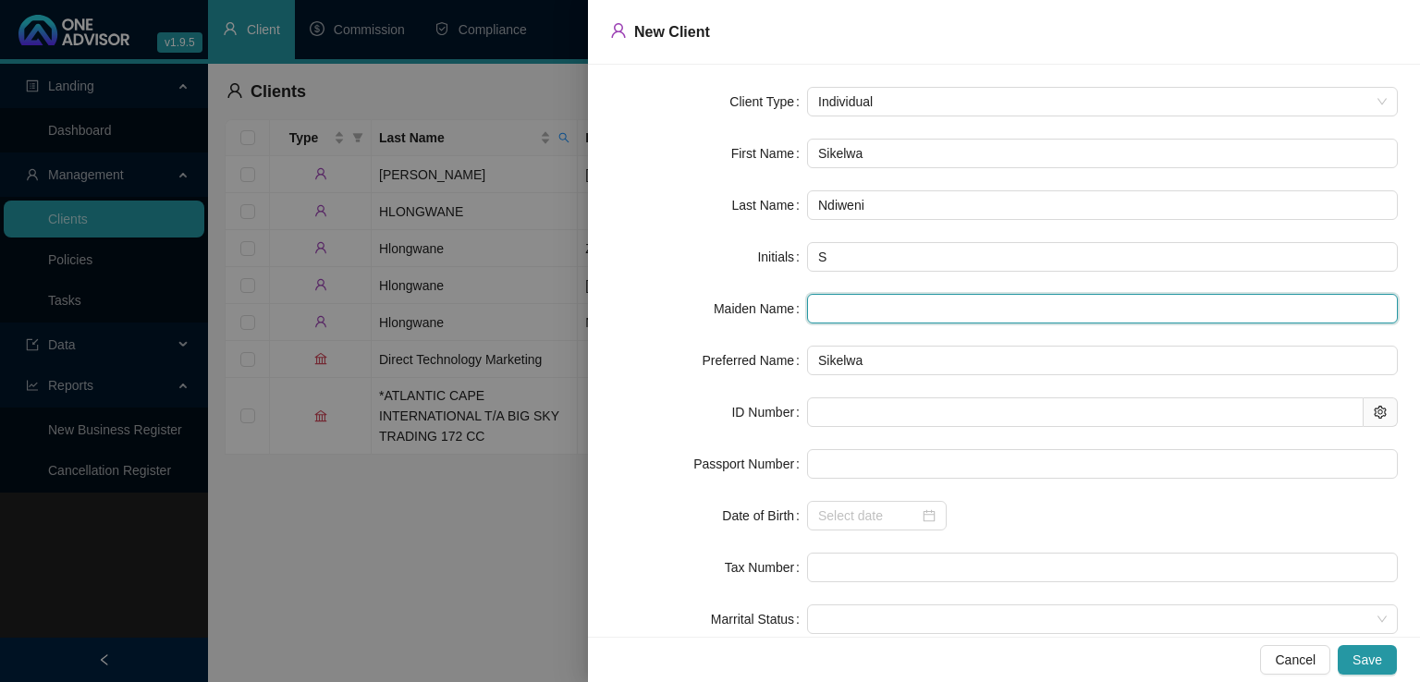
click at [814, 313] on input "text" at bounding box center [1102, 309] width 591 height 30
type input "Mhlahlo"
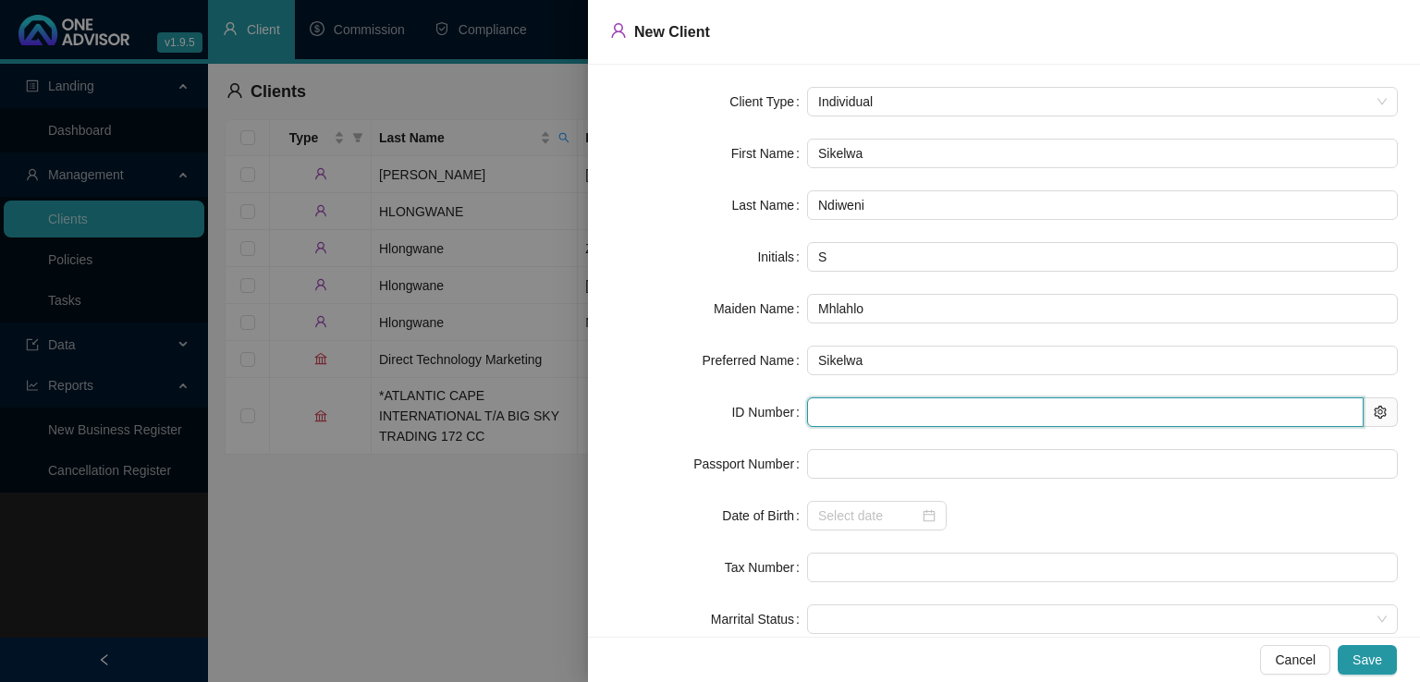
click at [829, 415] on input "text" at bounding box center [1085, 413] width 557 height 30
type input "870629"
type input "[DATE]"
type input "8706290322084"
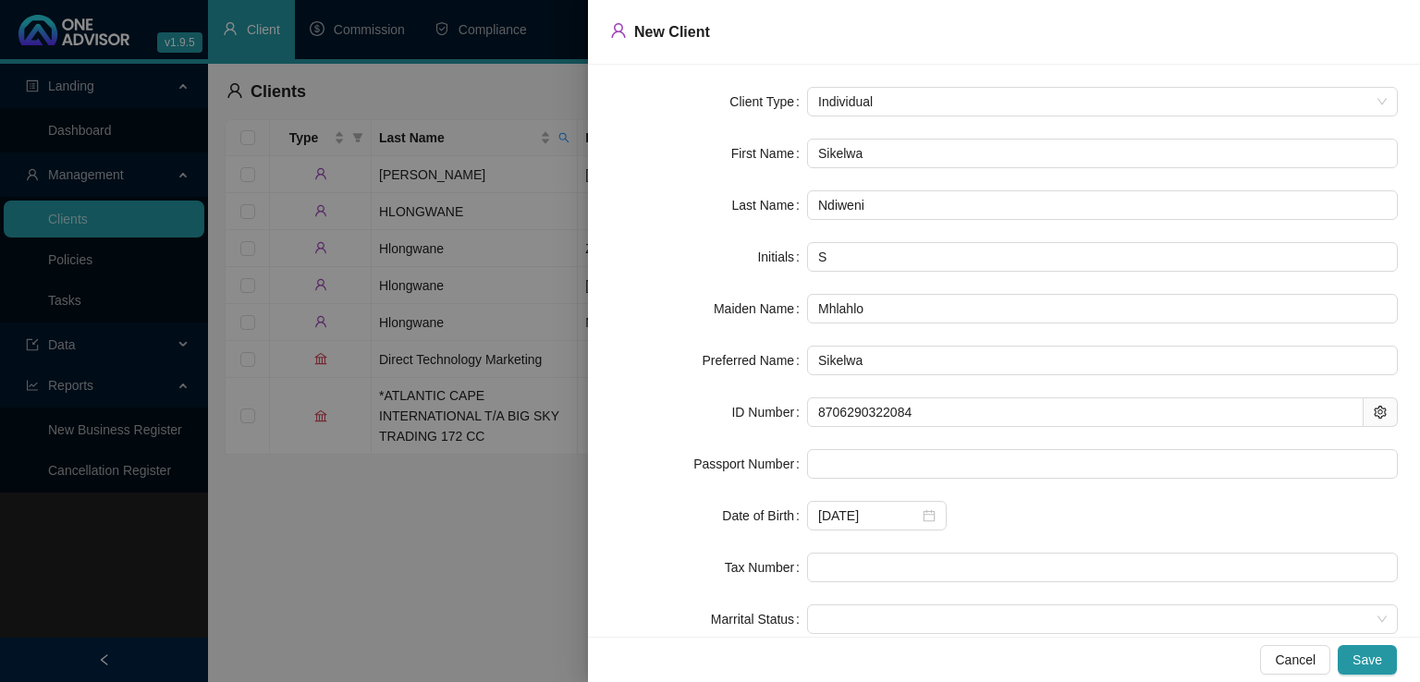
scroll to position [60, 0]
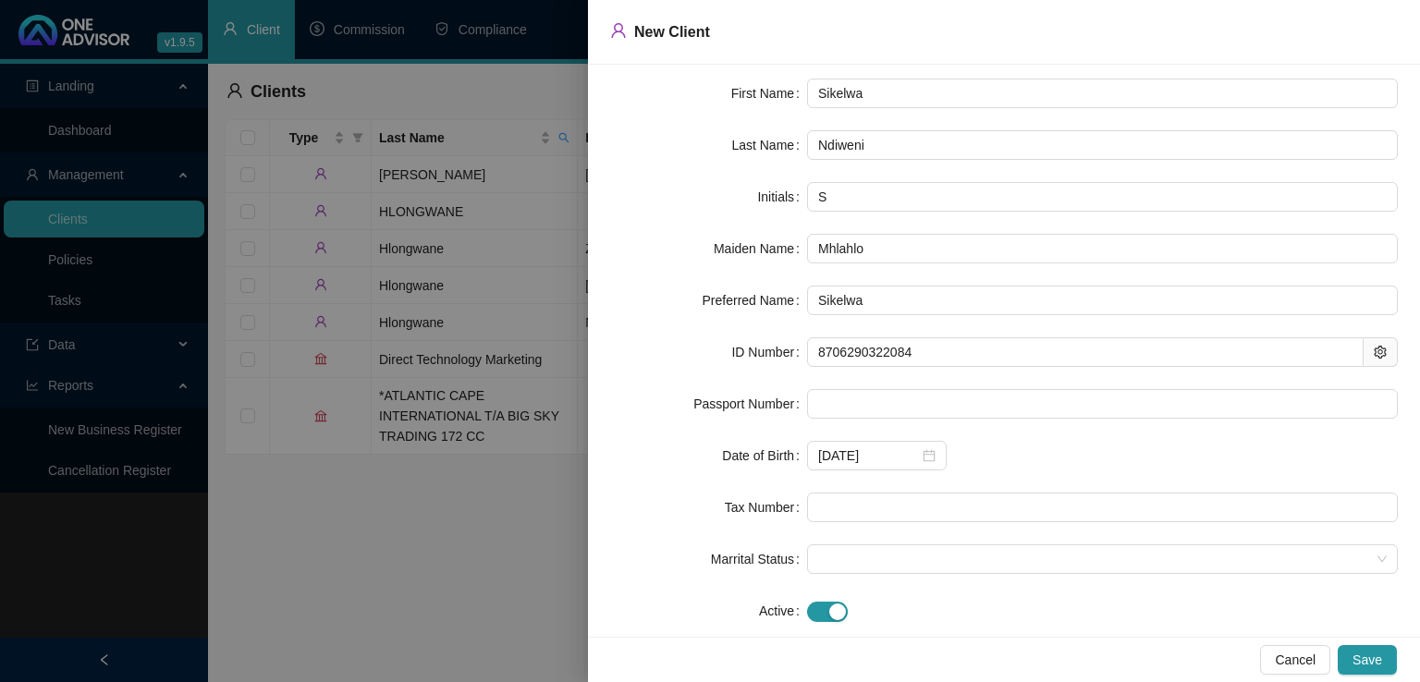
click at [1058, 463] on div "[DATE]" at bounding box center [1102, 456] width 591 height 30
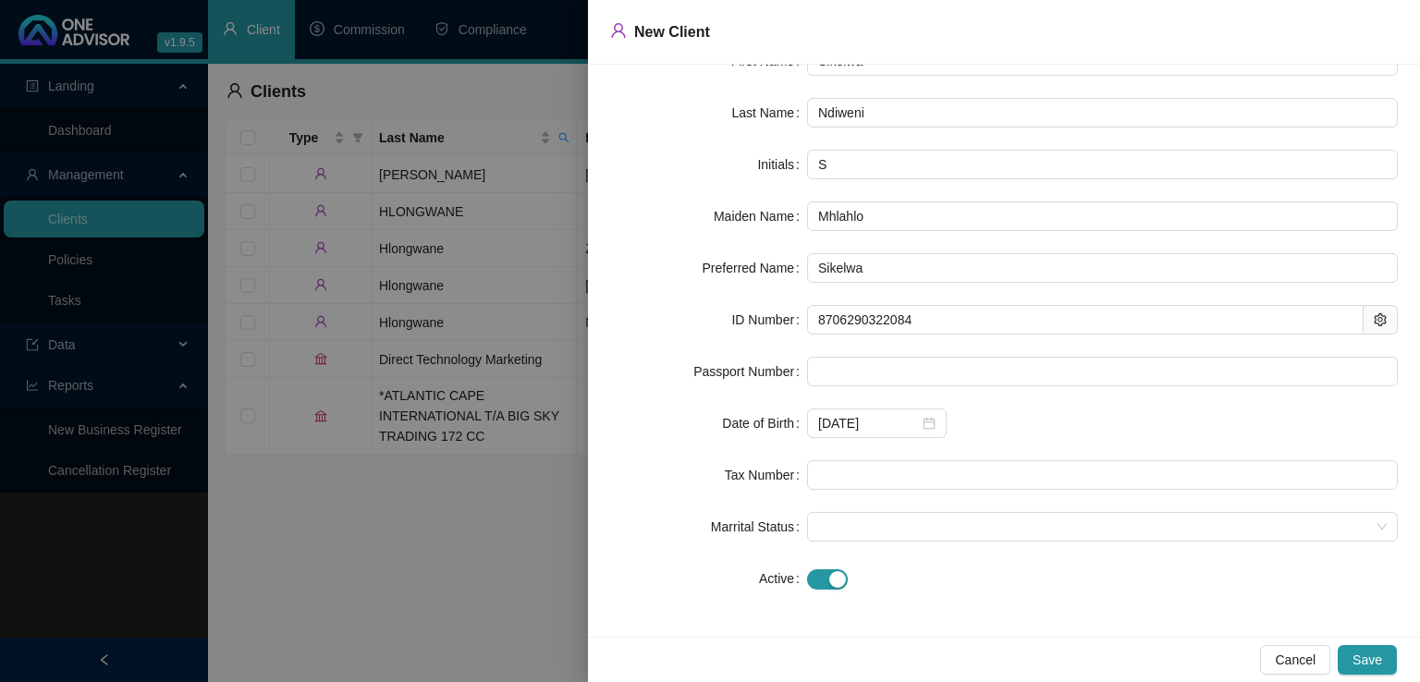
click at [1045, 430] on div "[DATE]" at bounding box center [1102, 424] width 591 height 30
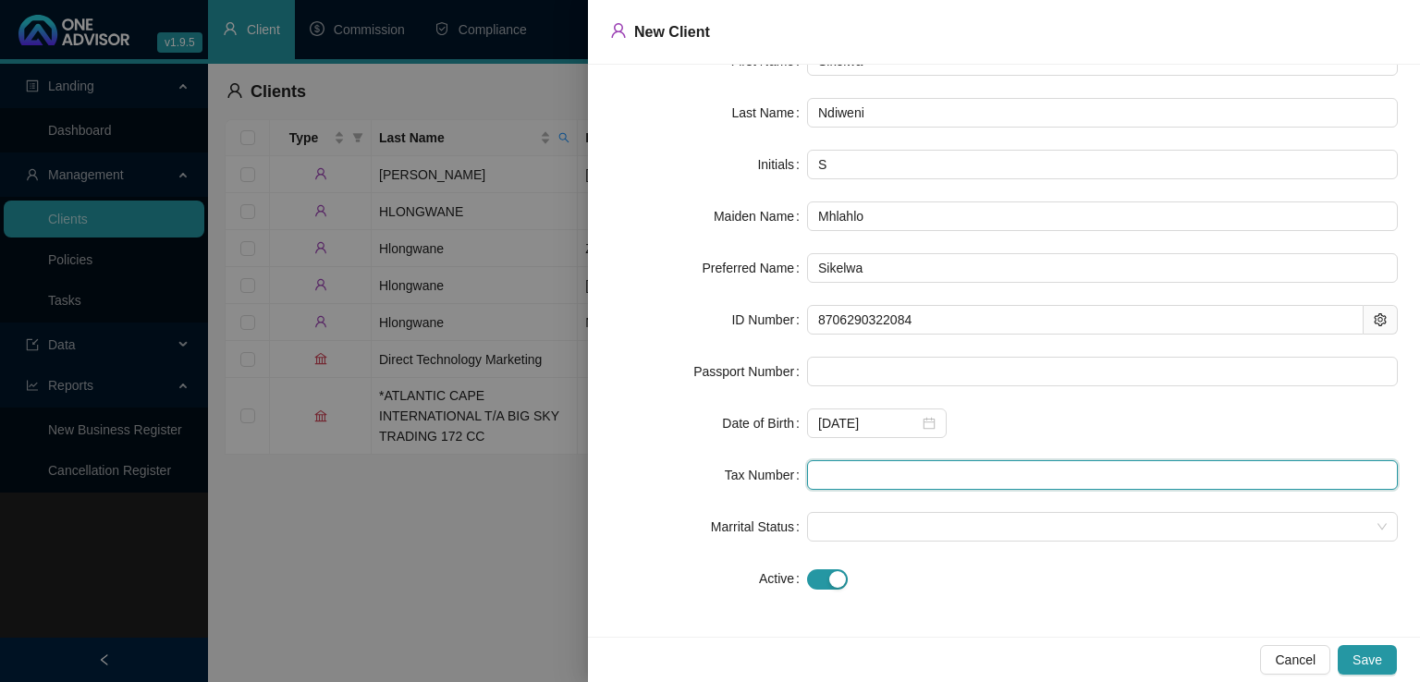
click at [870, 477] on input "text" at bounding box center [1102, 476] width 591 height 30
click at [843, 530] on span at bounding box center [1102, 527] width 569 height 28
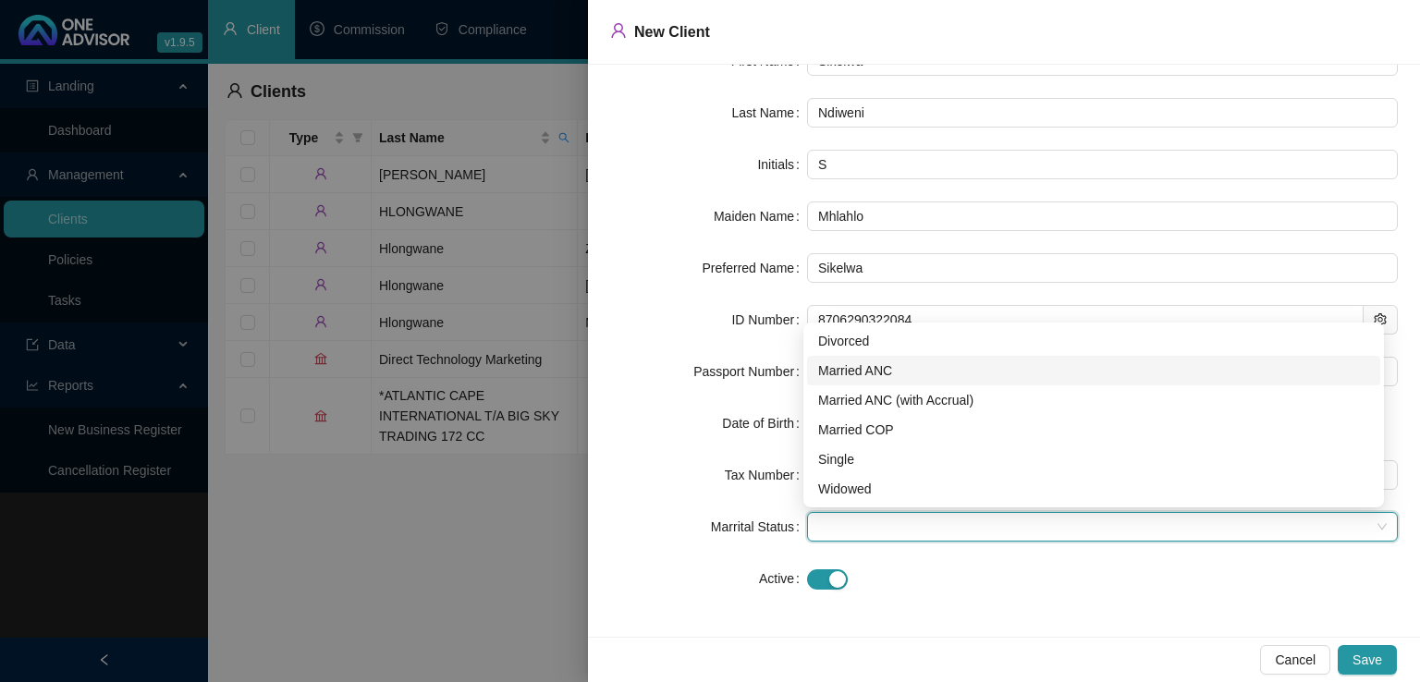
click at [891, 376] on div "Married ANC" at bounding box center [1093, 371] width 551 height 20
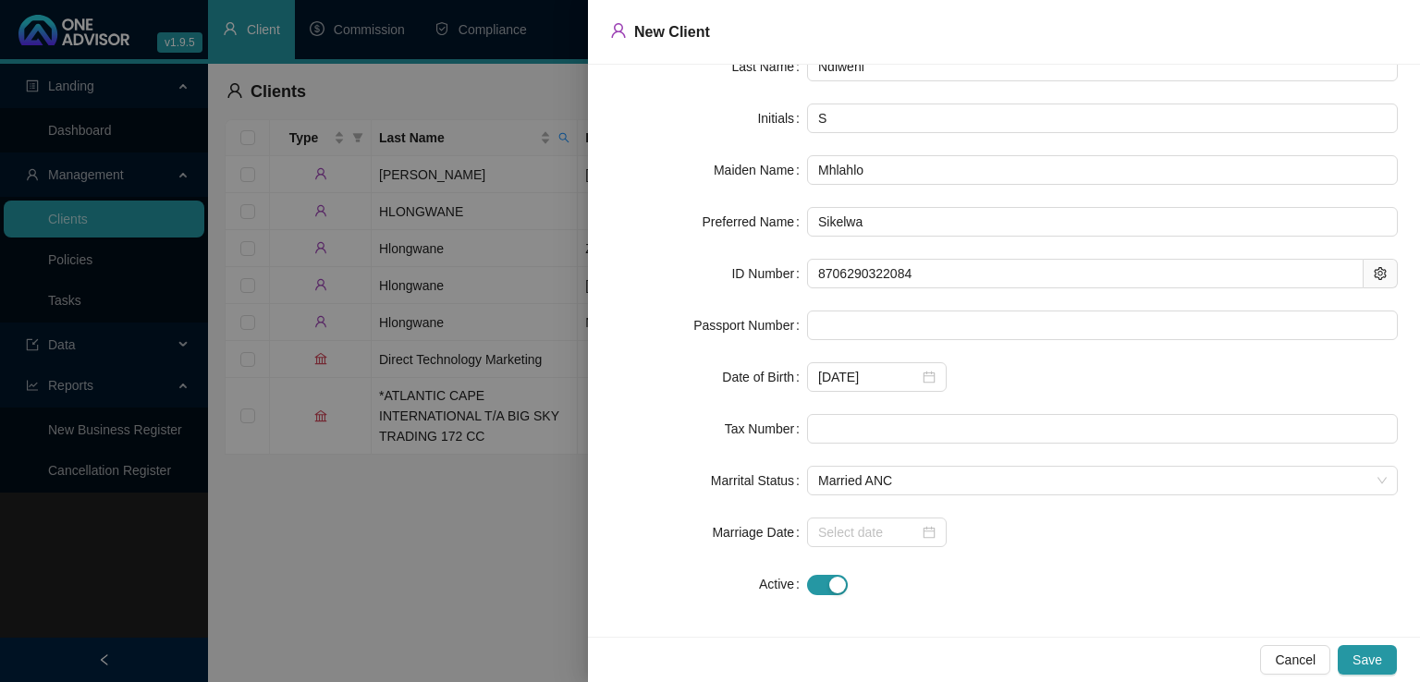
scroll to position [144, 0]
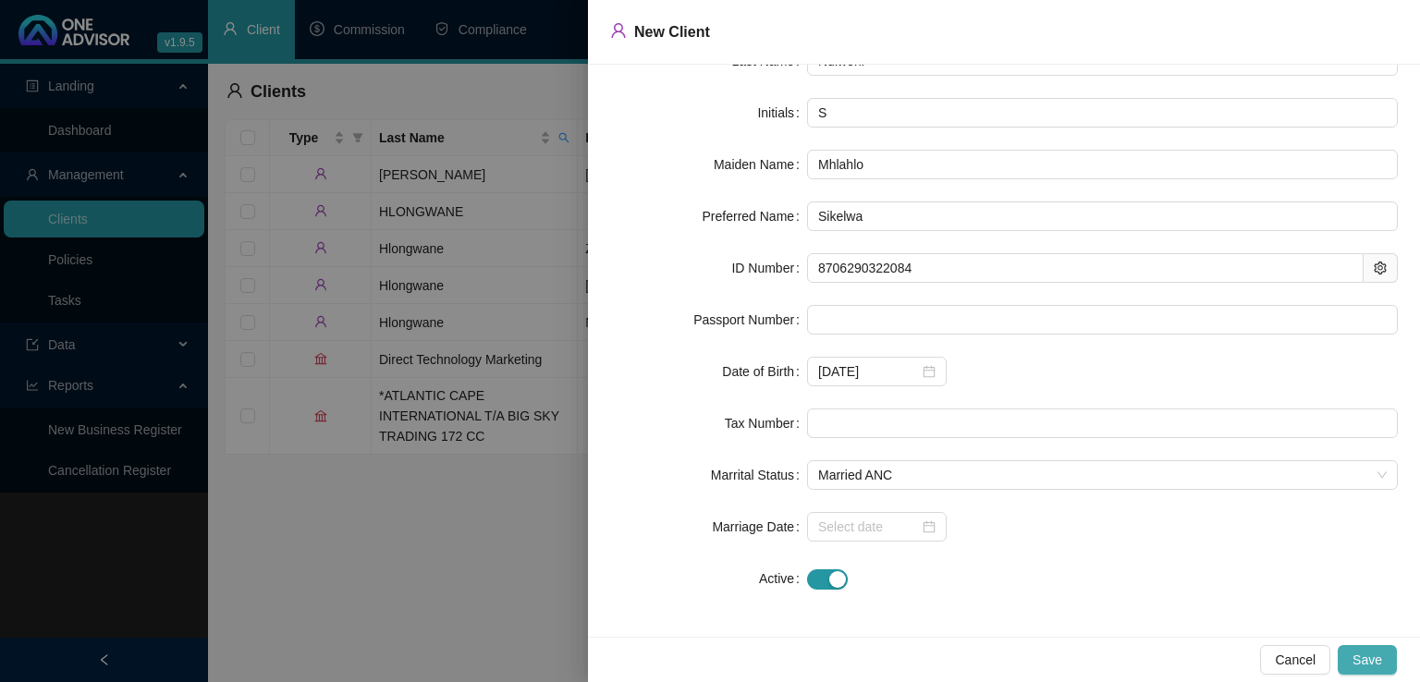
click at [1356, 665] on span "Save" at bounding box center [1368, 660] width 30 height 20
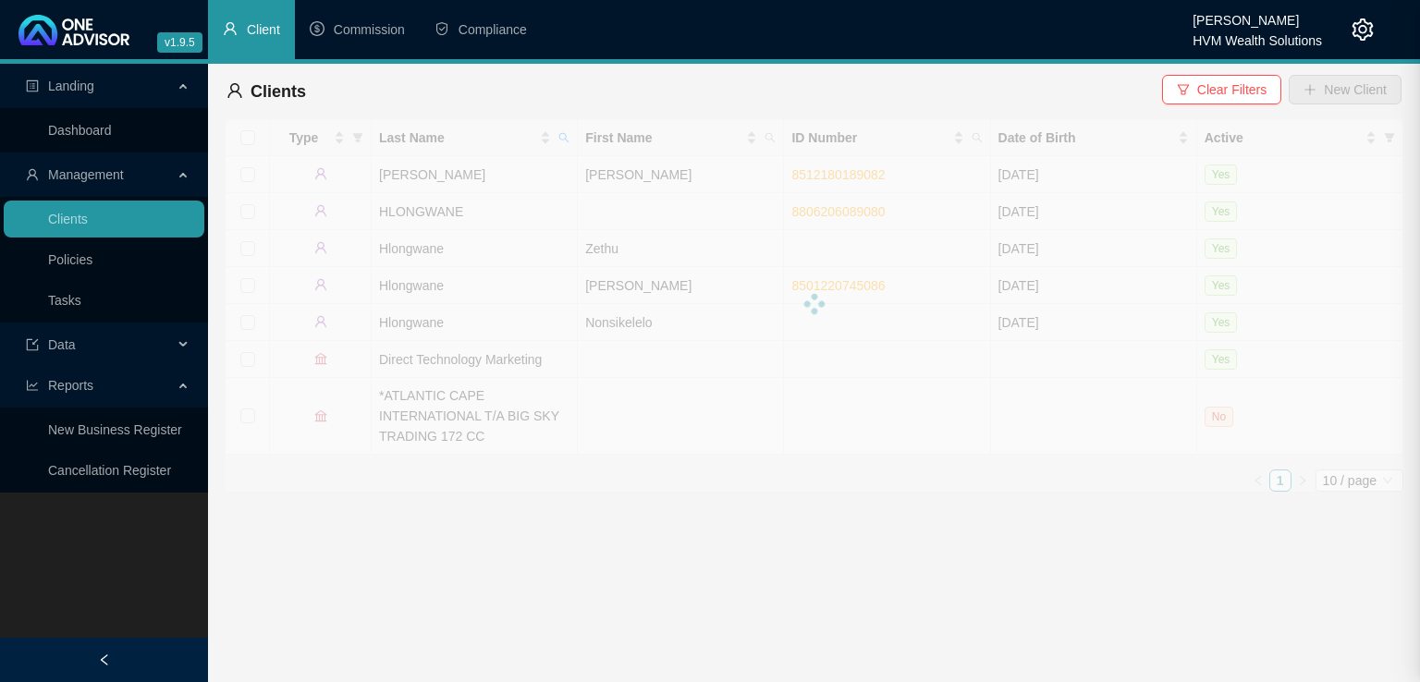
scroll to position [0, 0]
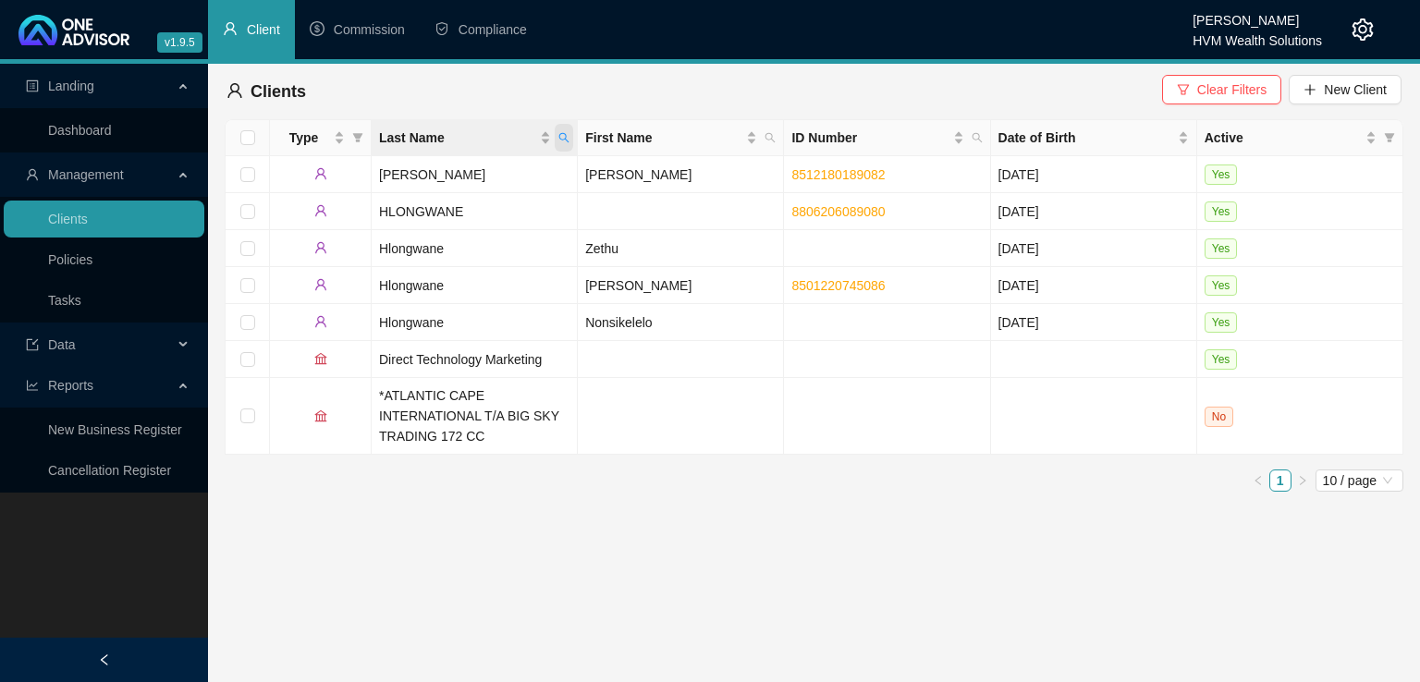
click at [562, 141] on icon "search" at bounding box center [564, 137] width 11 height 11
click at [510, 211] on span "Reset" at bounding box center [525, 211] width 34 height 20
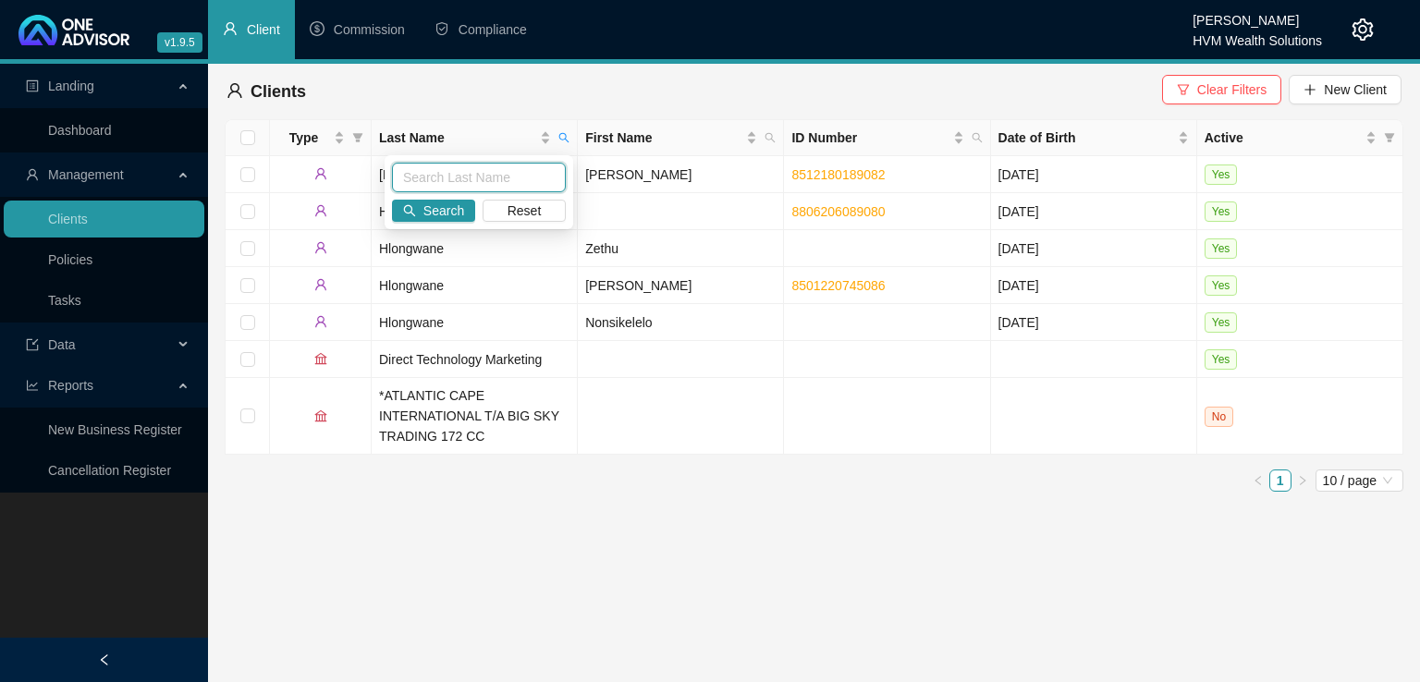
click at [473, 174] on input "text" at bounding box center [479, 178] width 174 height 30
type input "ndiweni"
click at [454, 212] on span "Search" at bounding box center [444, 211] width 41 height 20
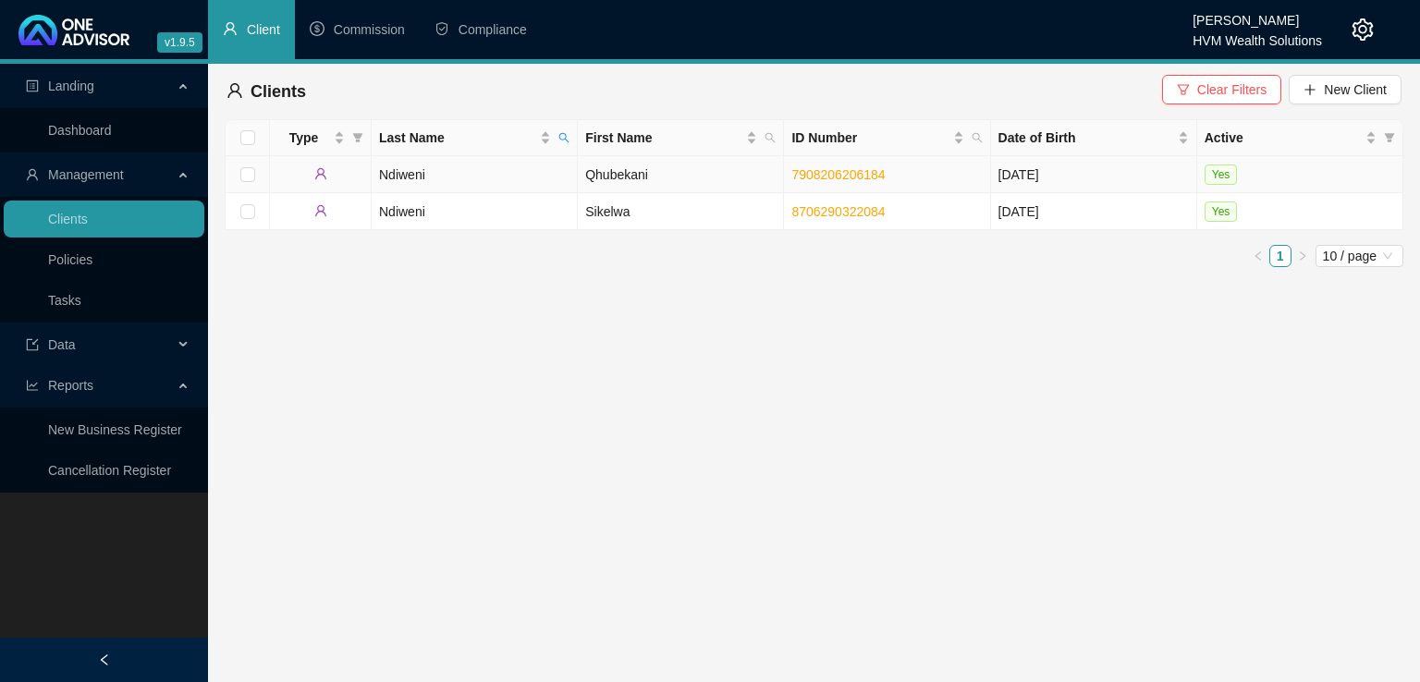
click at [459, 174] on td "Ndiweni" at bounding box center [475, 174] width 206 height 37
click at [667, 220] on td "Sikelwa" at bounding box center [681, 211] width 206 height 37
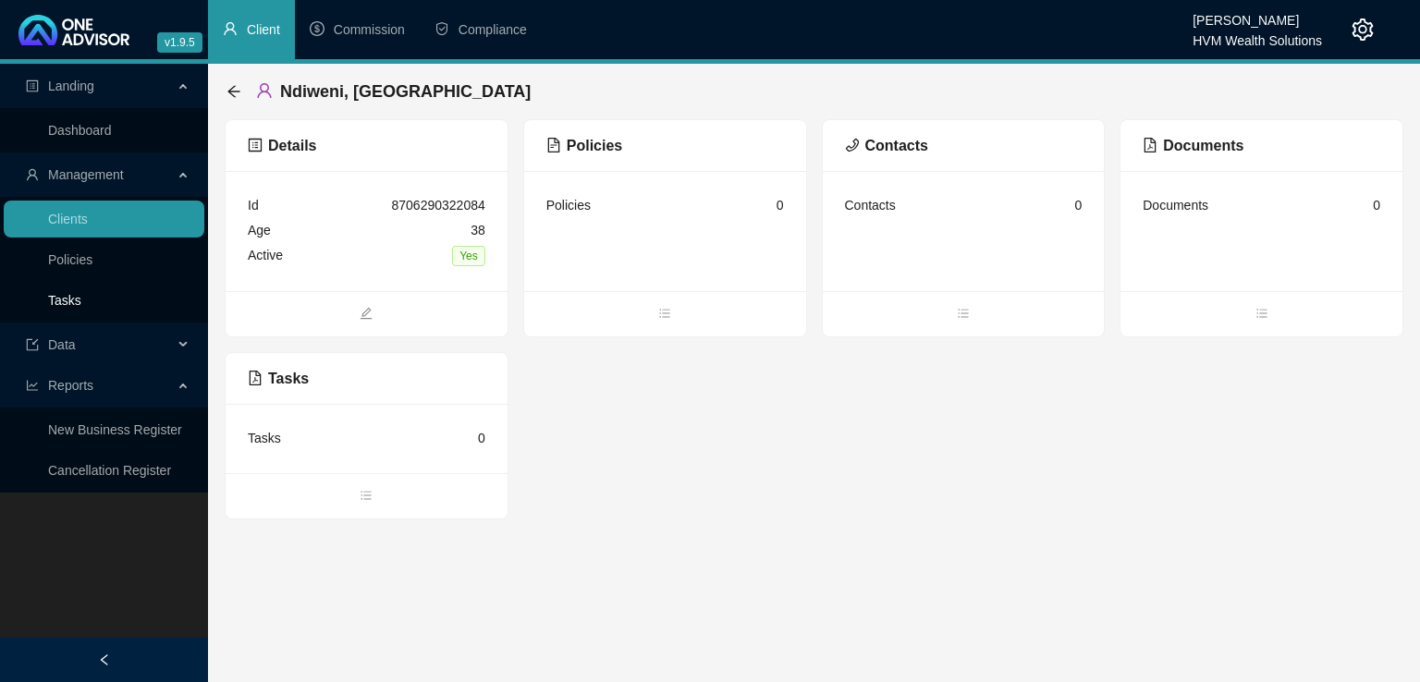
click at [63, 300] on link "Tasks" at bounding box center [64, 300] width 33 height 15
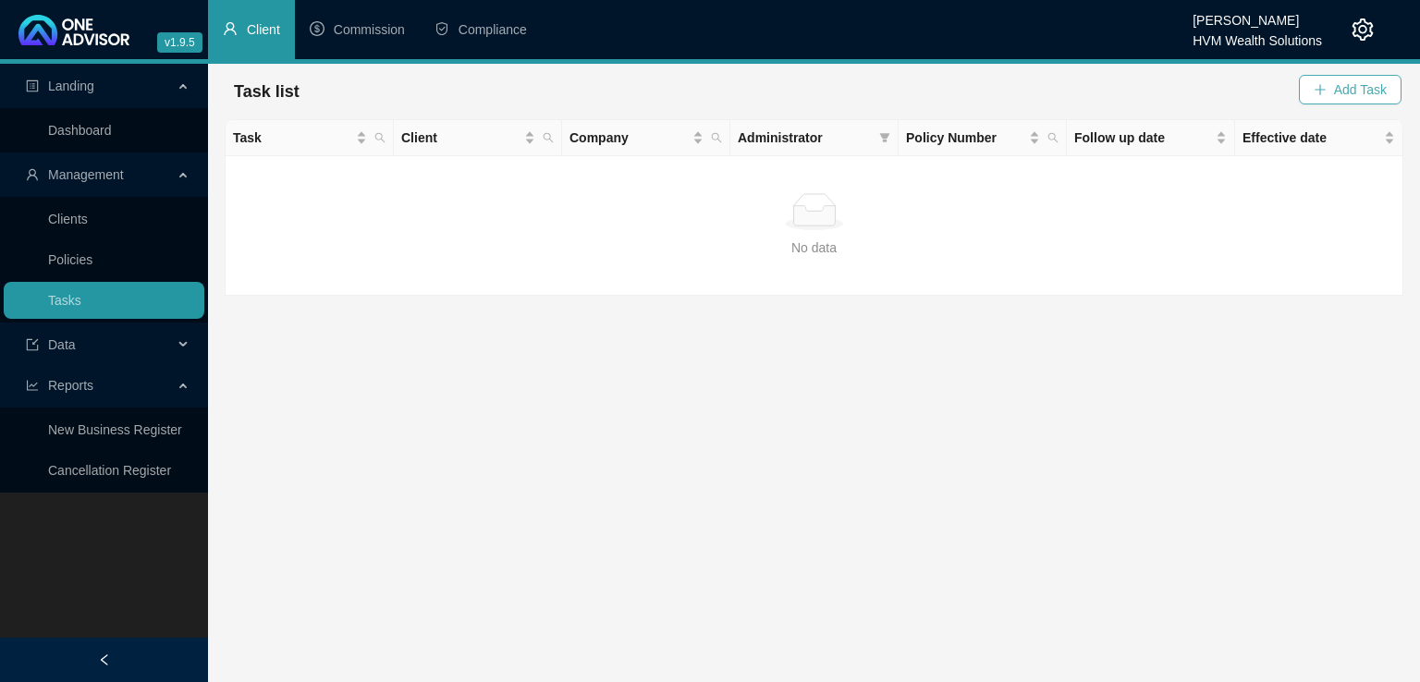
click at [1361, 97] on span "Add Task" at bounding box center [1360, 90] width 53 height 20
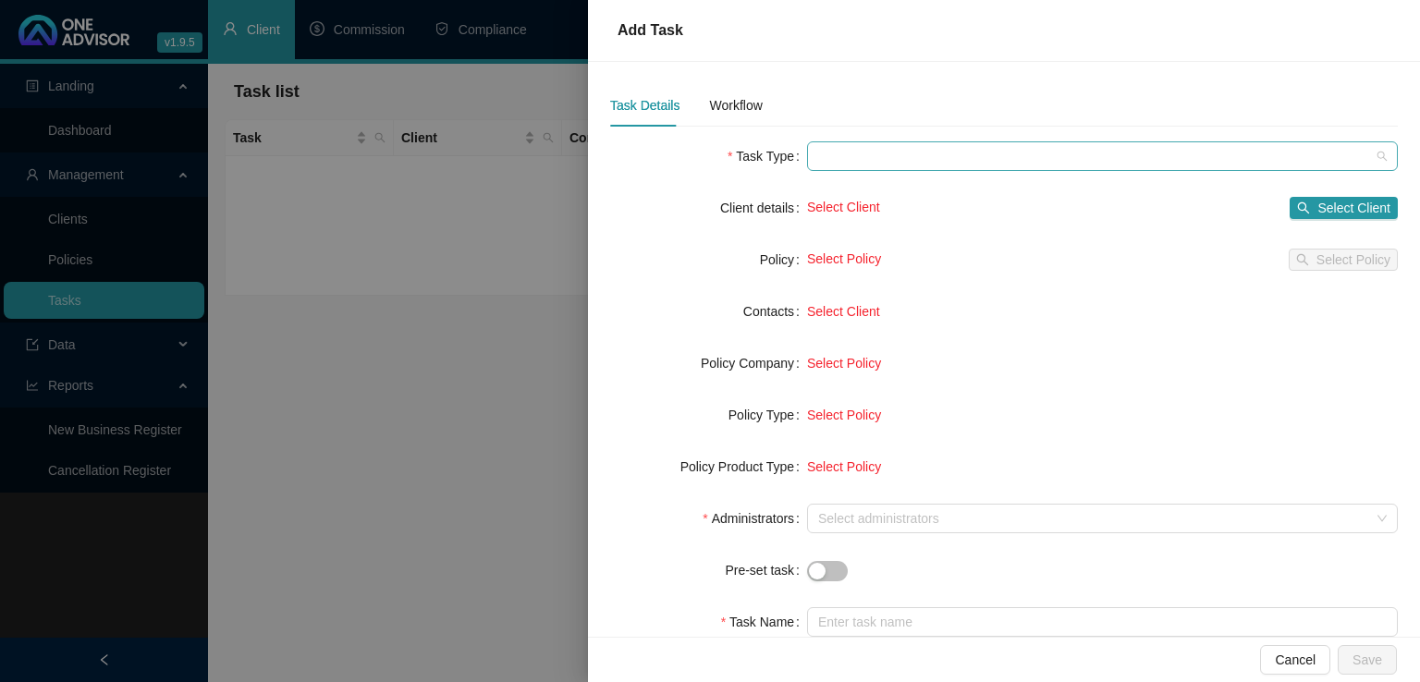
click at [910, 159] on span at bounding box center [1102, 156] width 569 height 28
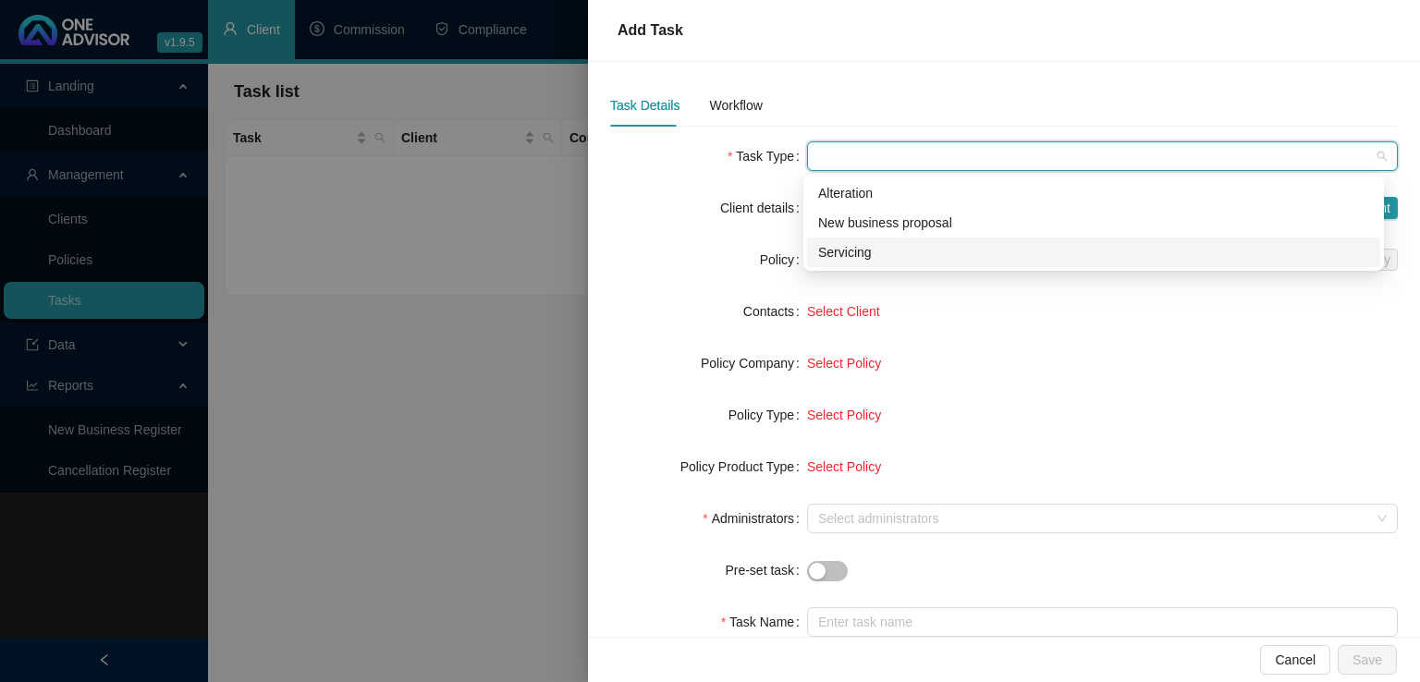
click at [966, 367] on div "Select Policy" at bounding box center [1102, 363] width 591 height 20
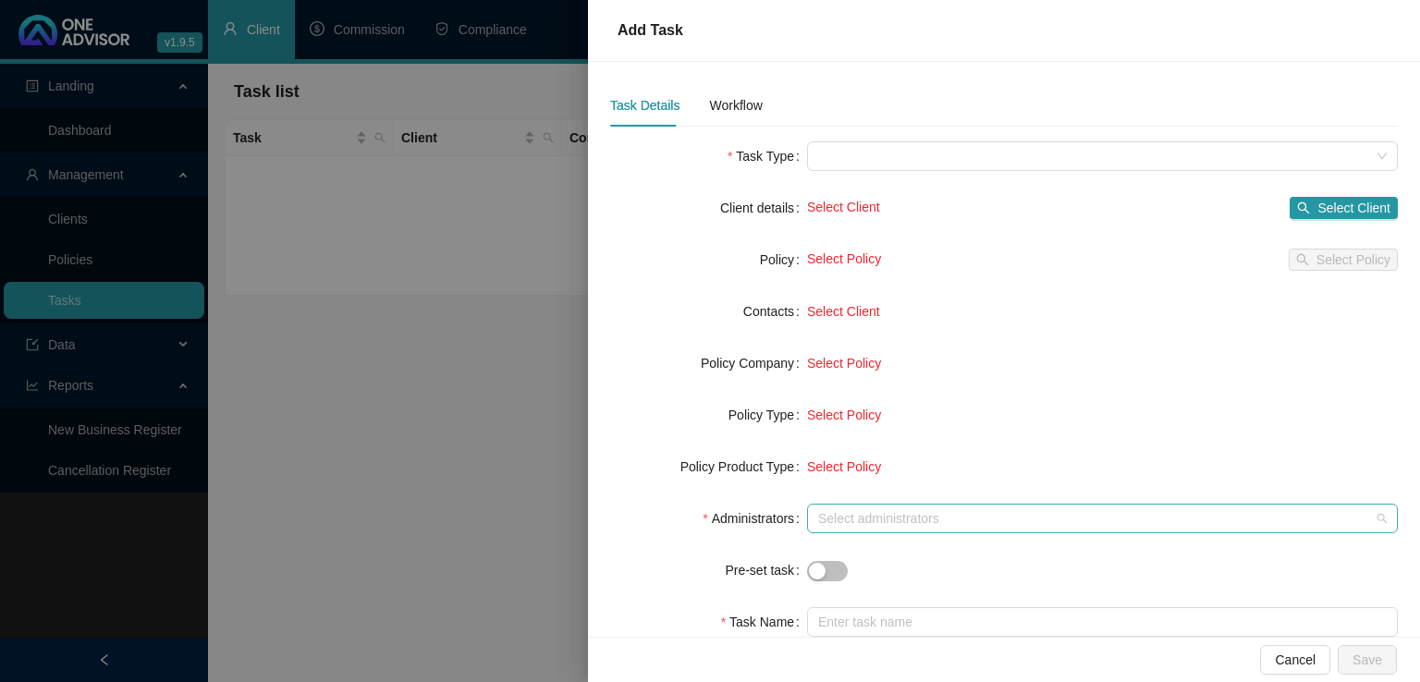
click at [1065, 525] on div at bounding box center [1093, 519] width 564 height 14
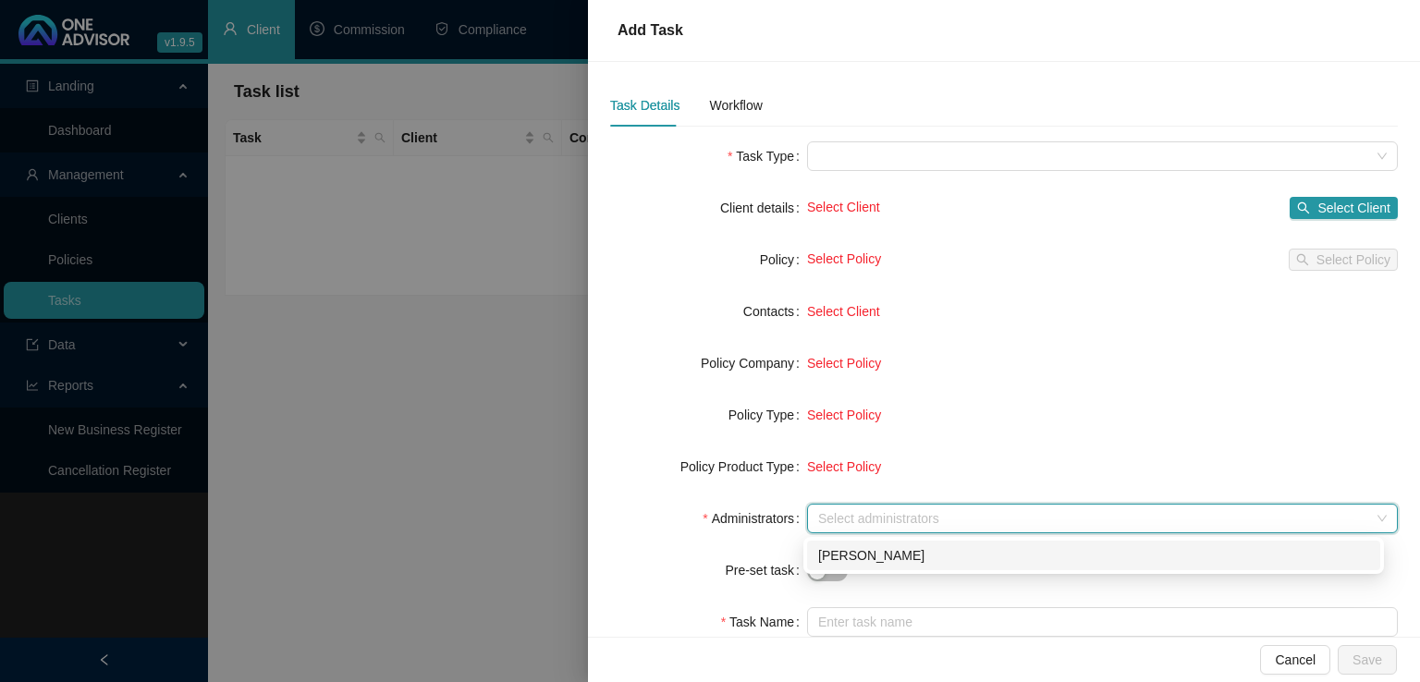
click at [1079, 422] on div "Select Policy" at bounding box center [1102, 415] width 591 height 20
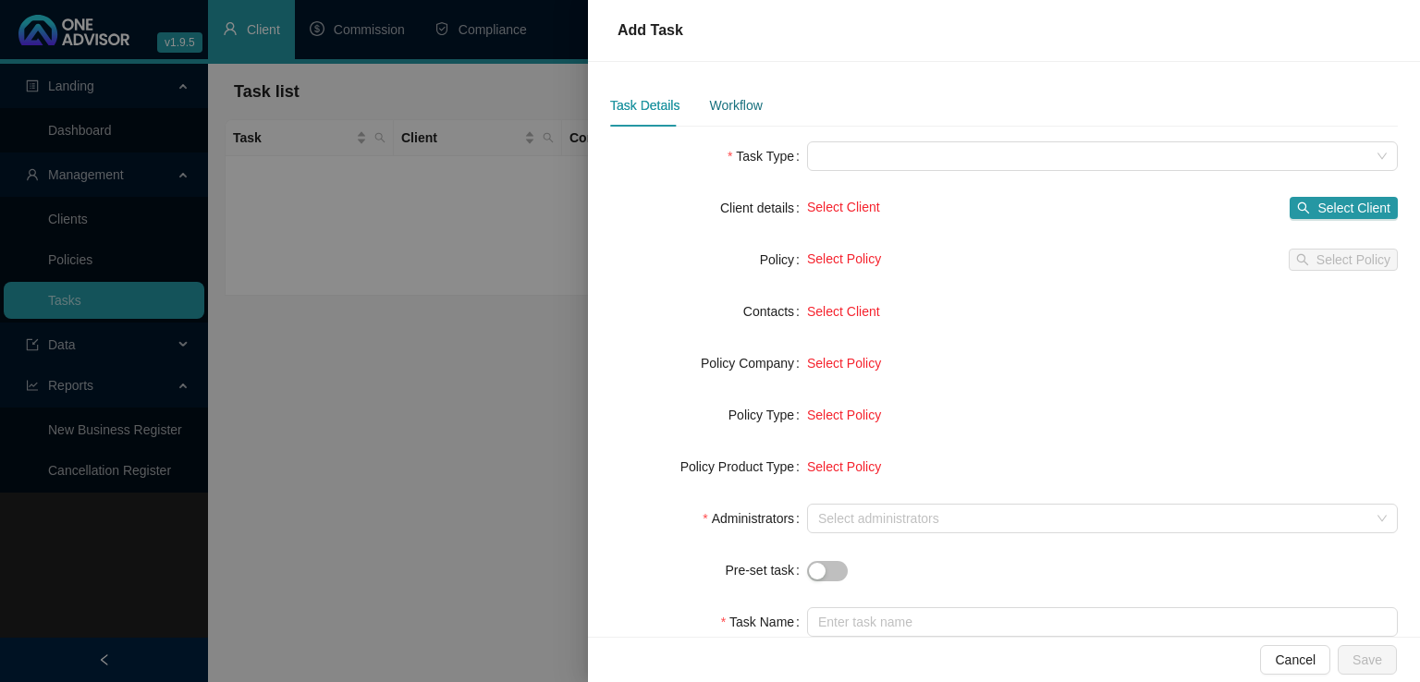
click at [710, 104] on div "Workflow" at bounding box center [735, 105] width 53 height 20
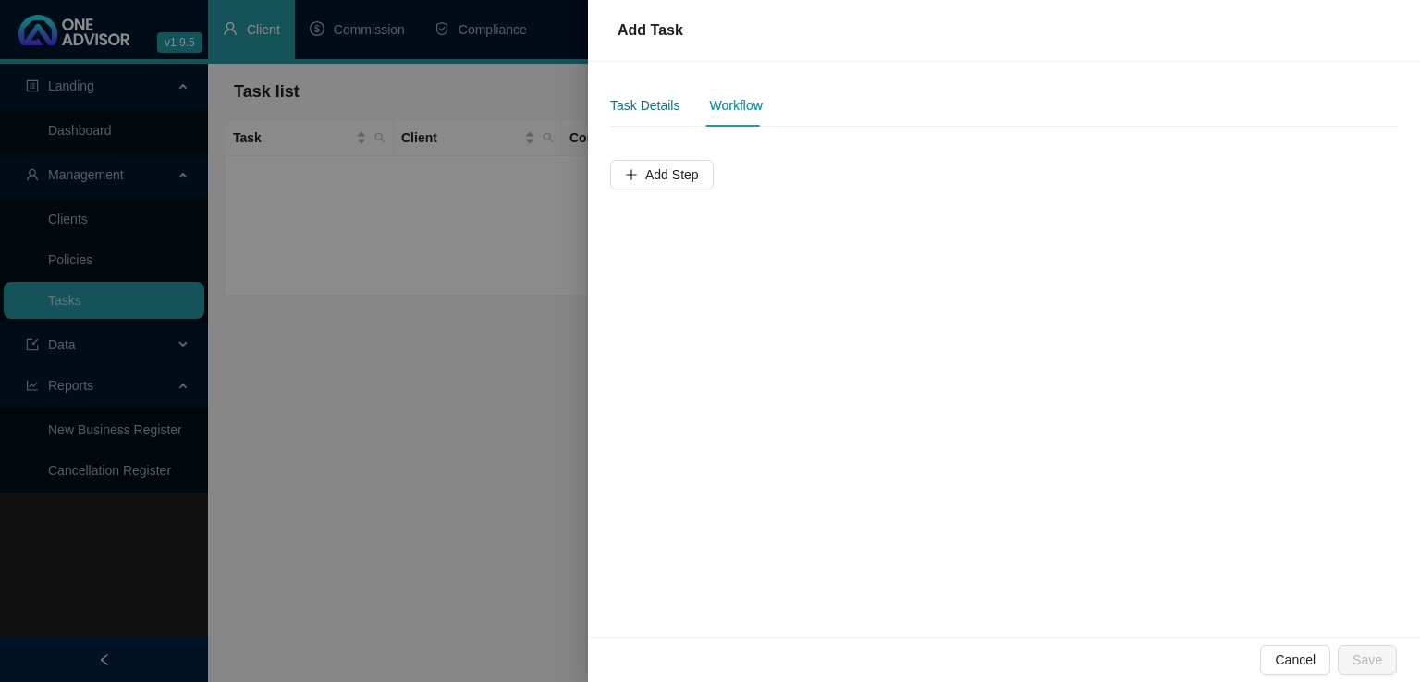
click at [645, 104] on div "Task Details" at bounding box center [644, 105] width 69 height 20
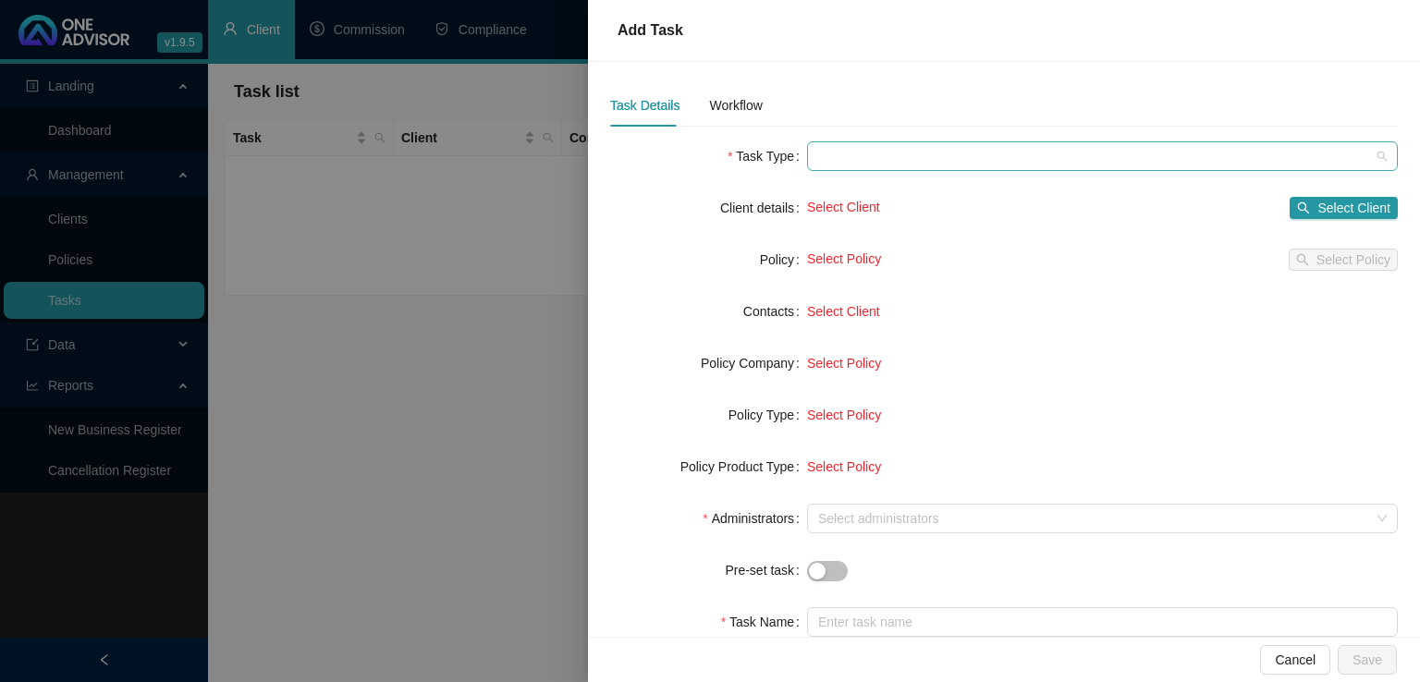
click at [917, 154] on span at bounding box center [1102, 156] width 569 height 28
click at [931, 99] on div "Task Details Workflow" at bounding box center [1004, 105] width 788 height 43
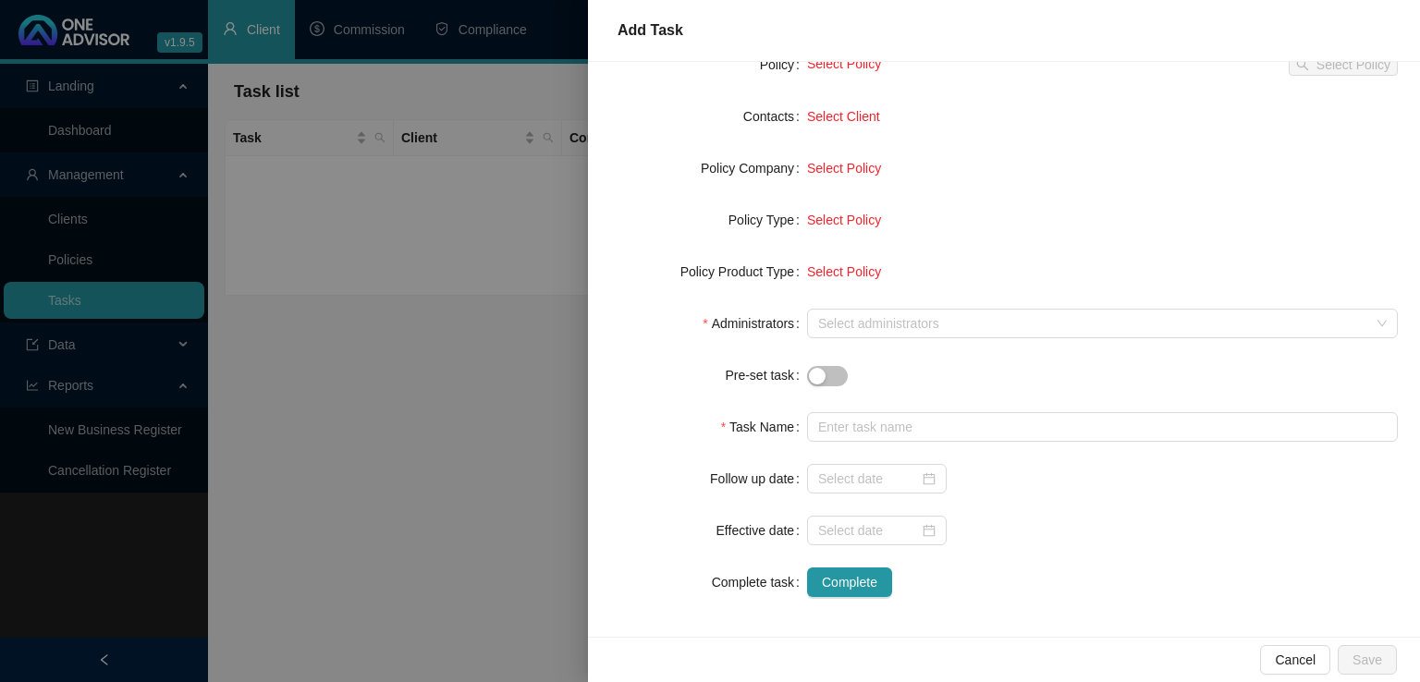
scroll to position [200, 0]
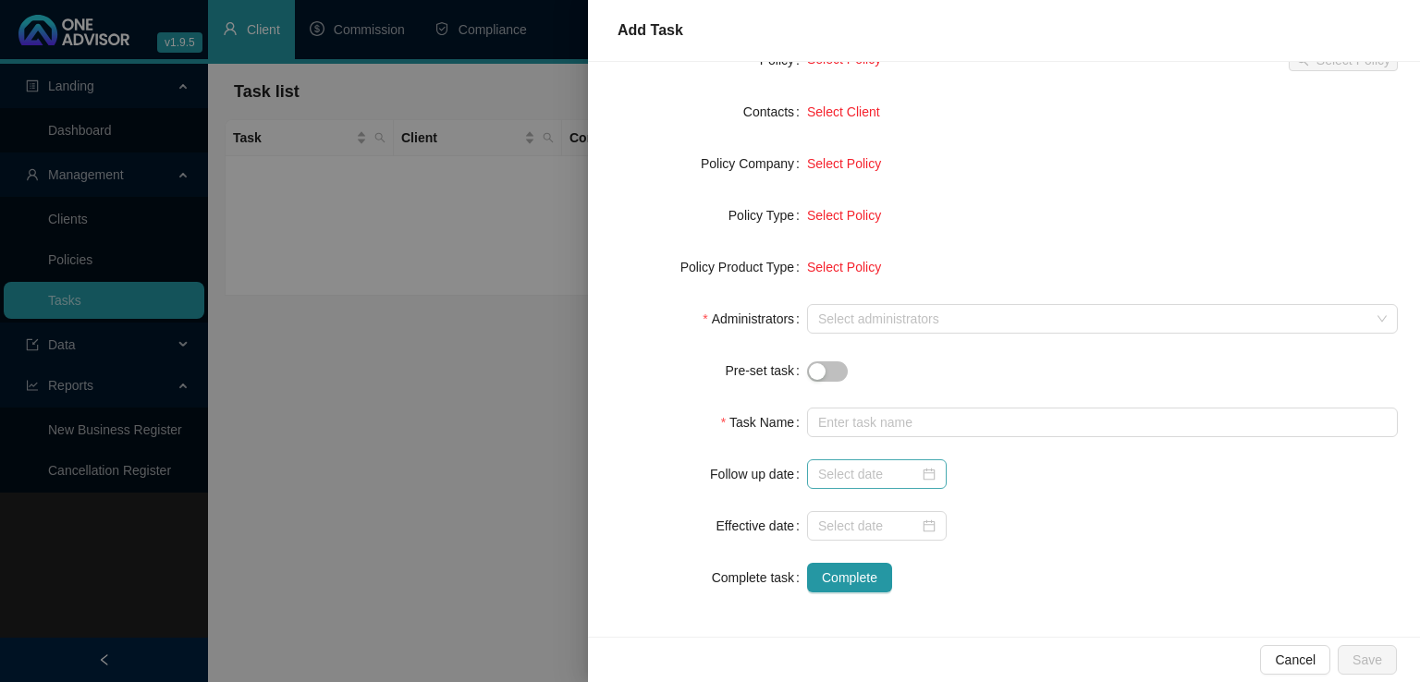
click at [921, 463] on div at bounding box center [877, 475] width 140 height 30
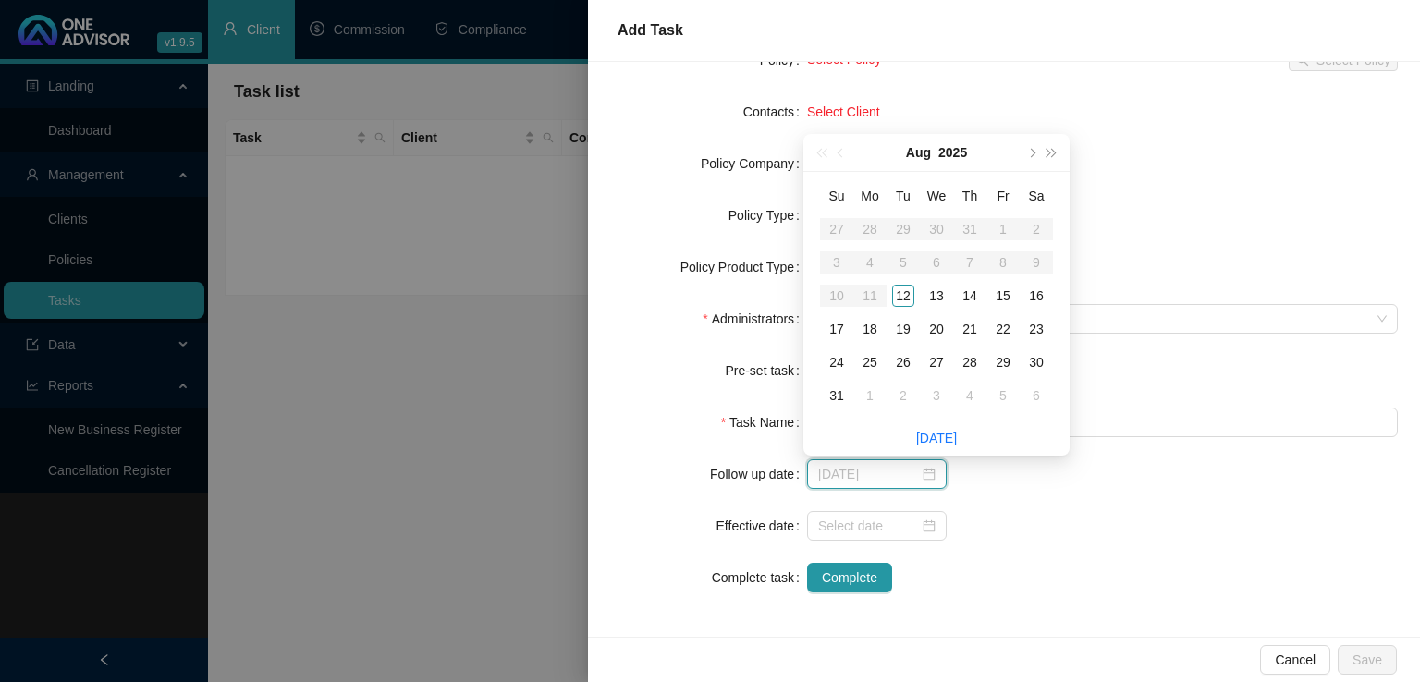
type input "[DATE]"
click at [626, 443] on form "Task Type Client details Select Client Select Client Policy Select Policy Selec…" at bounding box center [1004, 267] width 788 height 651
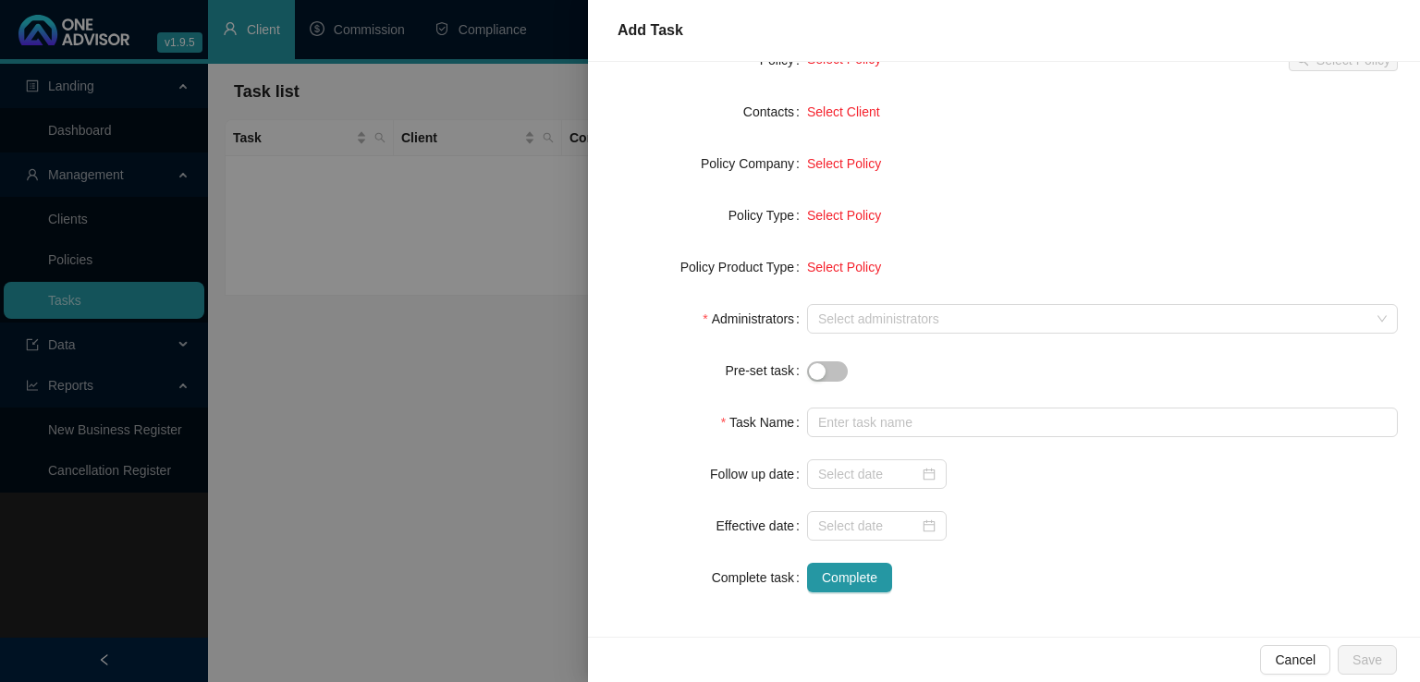
click at [459, 485] on div at bounding box center [710, 341] width 1420 height 682
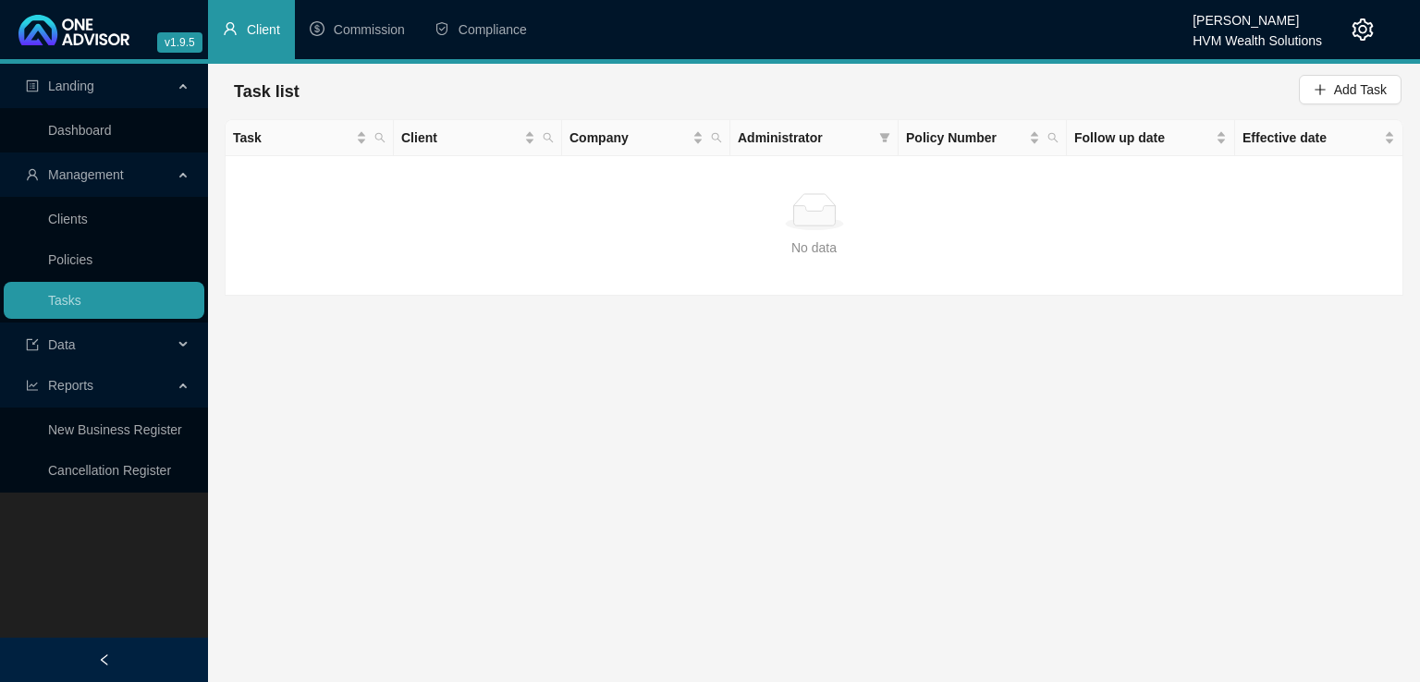
click at [1361, 23] on icon "setting" at bounding box center [1363, 29] width 22 height 22
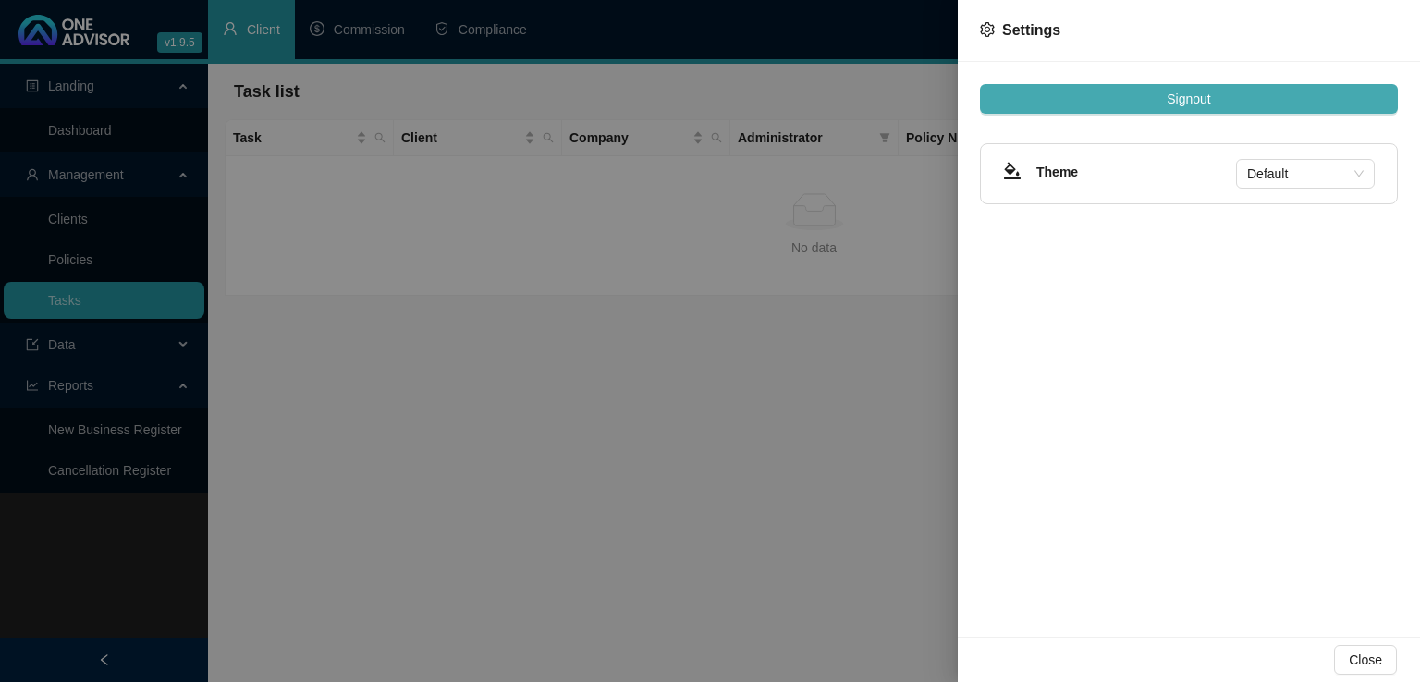
click at [1225, 99] on button "Signout" at bounding box center [1189, 99] width 418 height 30
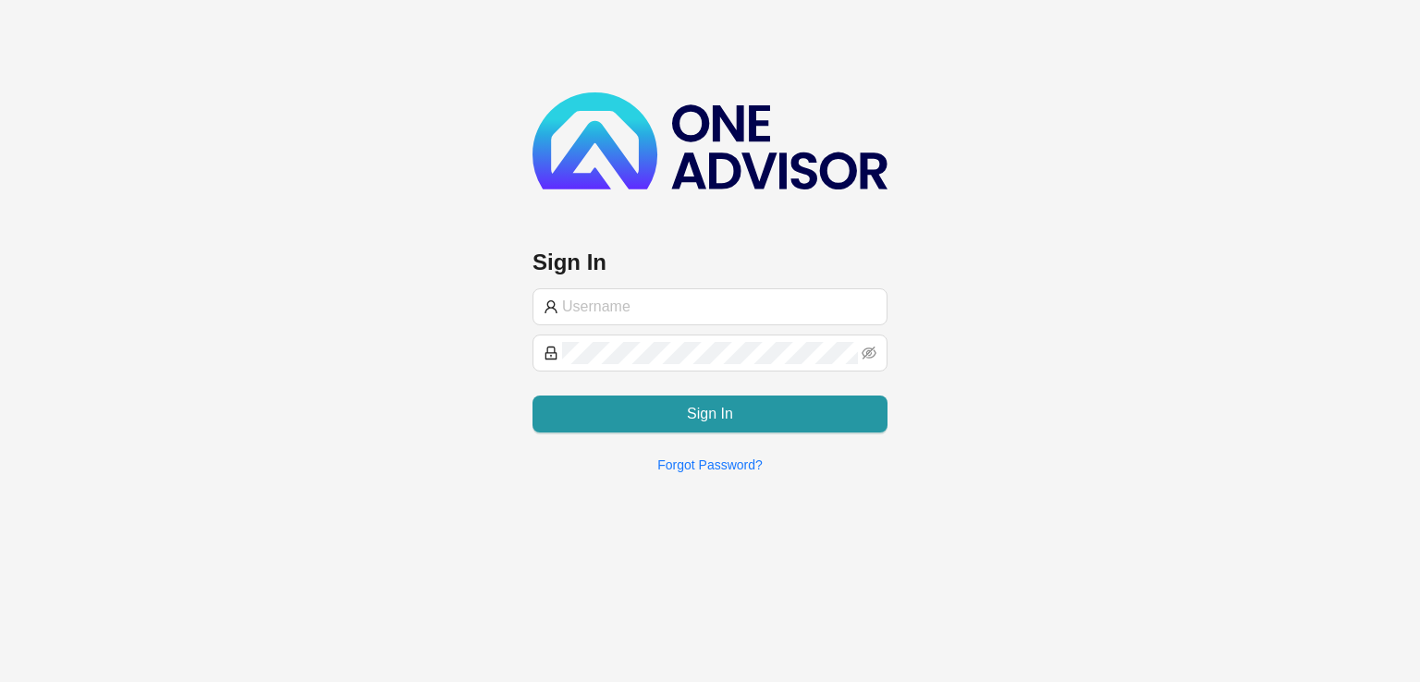
type input "[PERSON_NAME][EMAIL_ADDRESS][DOMAIN_NAME]"
